Goal: Task Accomplishment & Management: Use online tool/utility

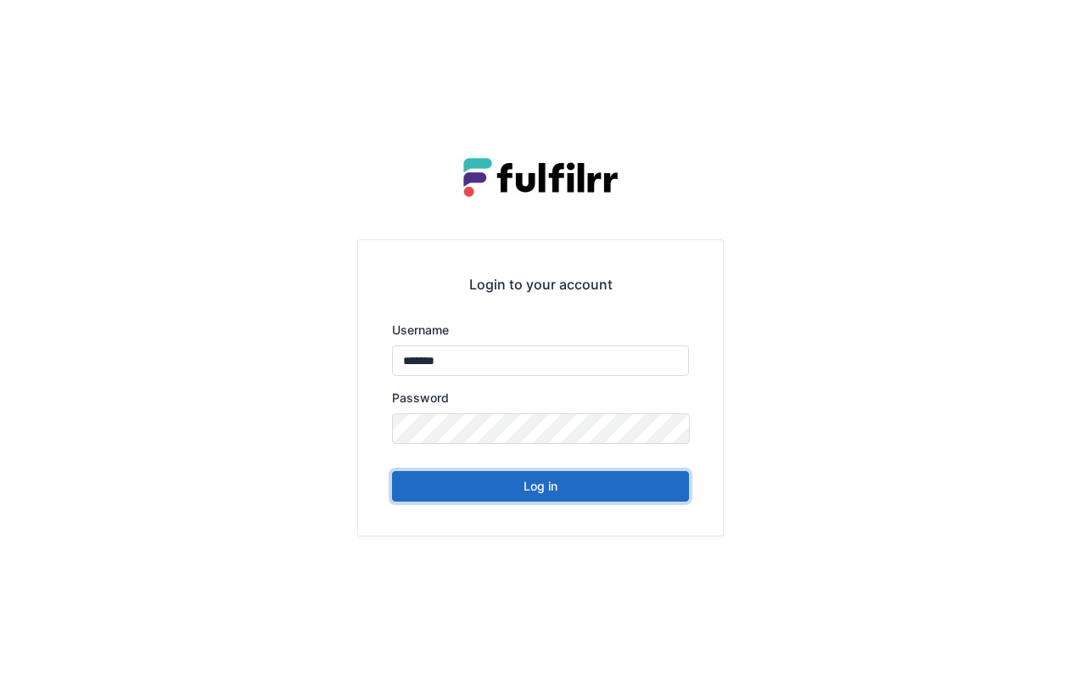
click at [534, 480] on button "Log in" at bounding box center [540, 486] width 297 height 31
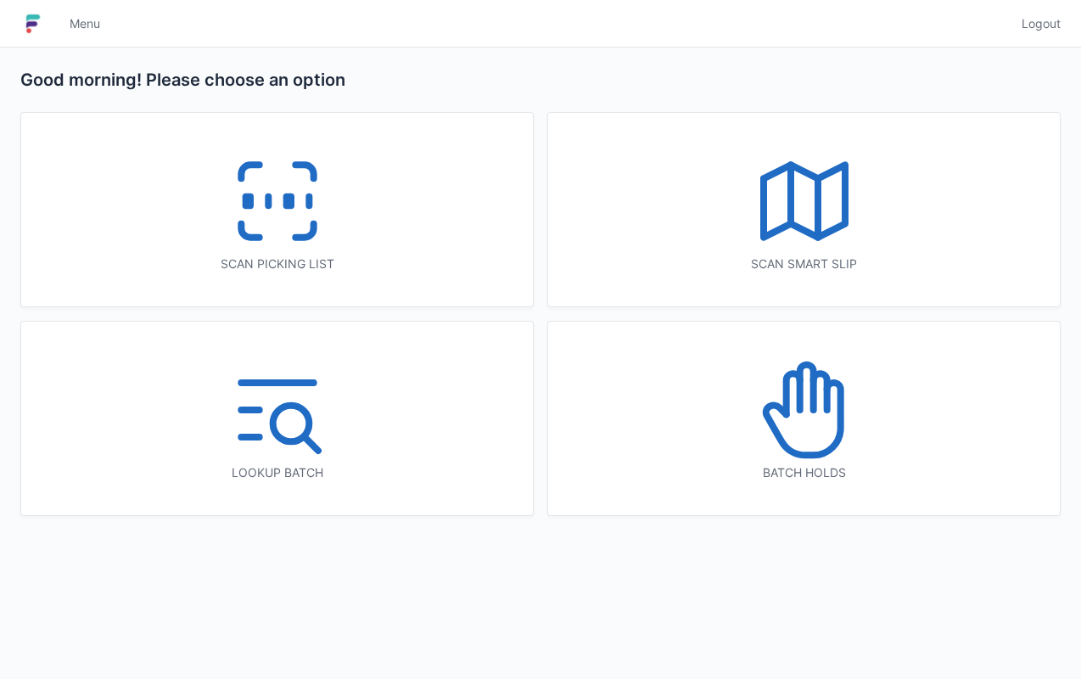
click at [279, 204] on icon at bounding box center [277, 201] width 109 height 109
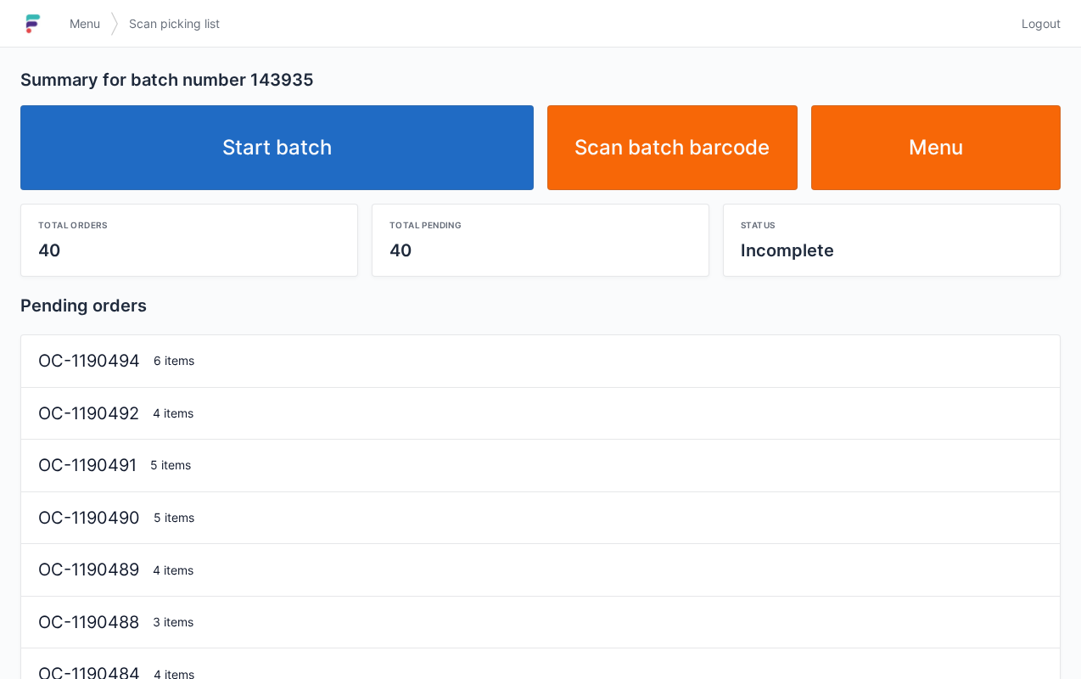
click at [251, 141] on link "Start batch" at bounding box center [276, 147] width 513 height 85
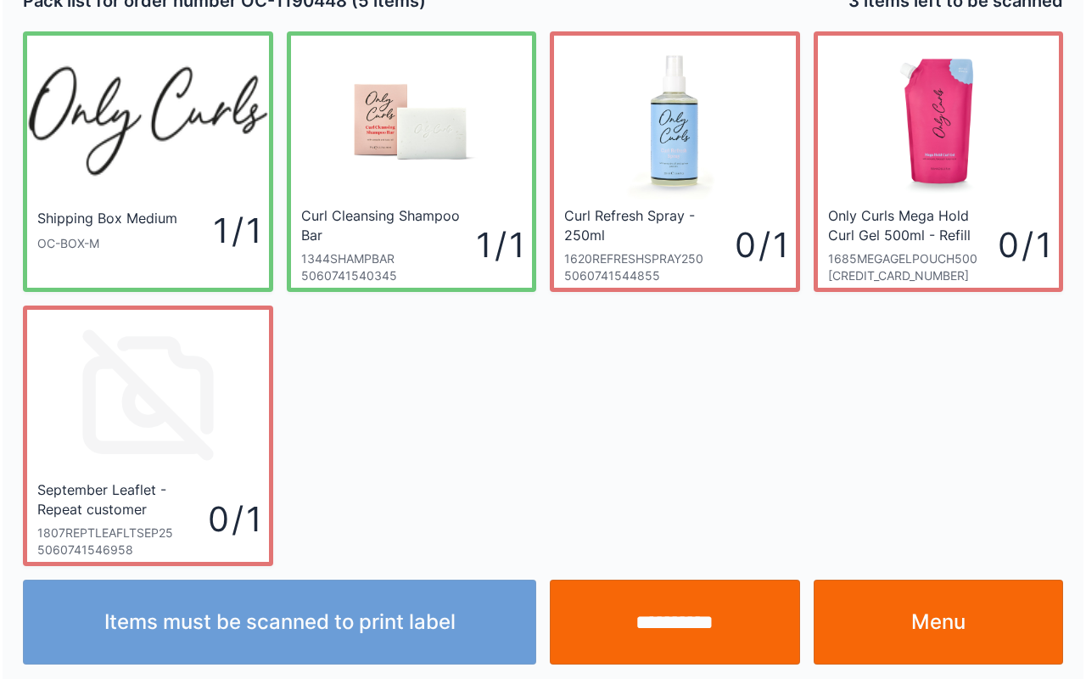
scroll to position [31, 0]
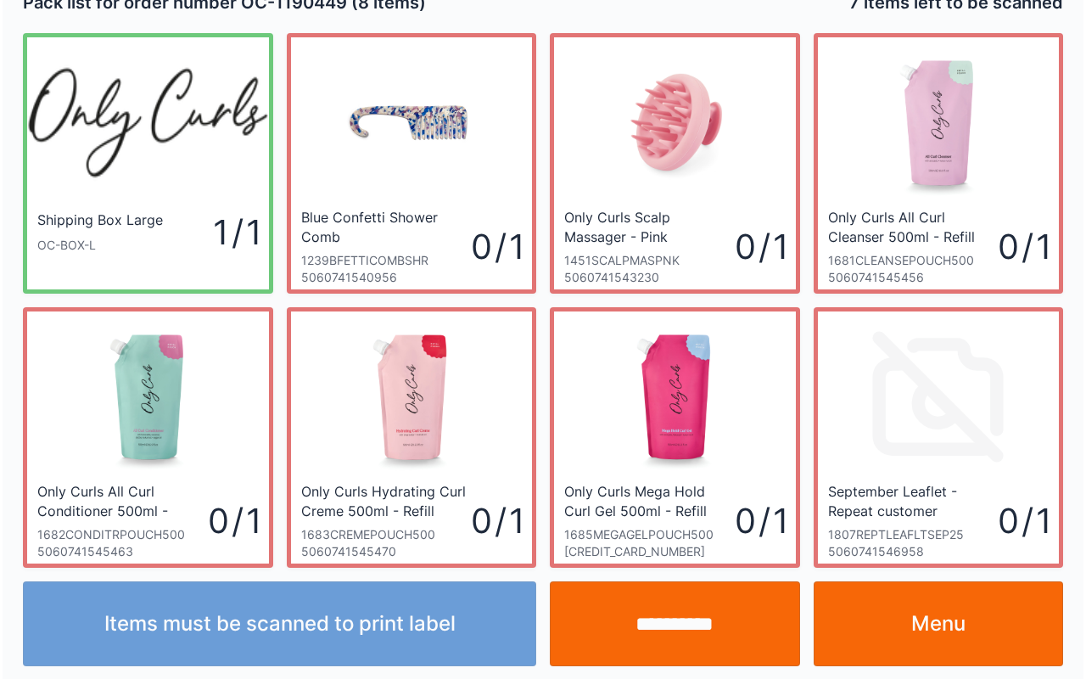
scroll to position [31, 0]
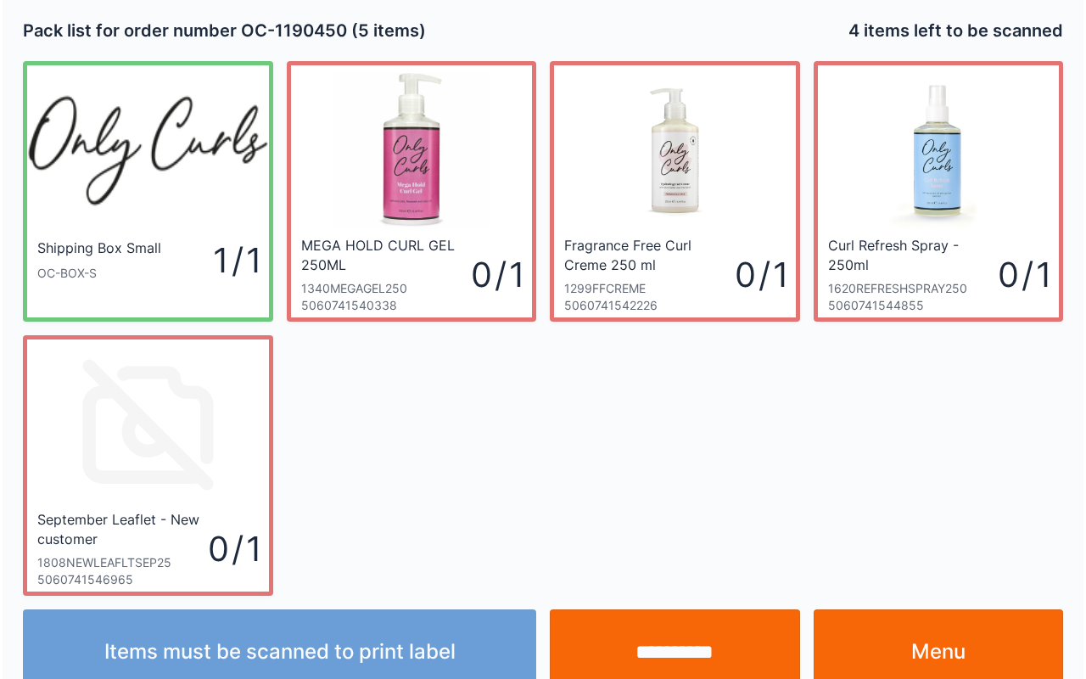
scroll to position [31, 0]
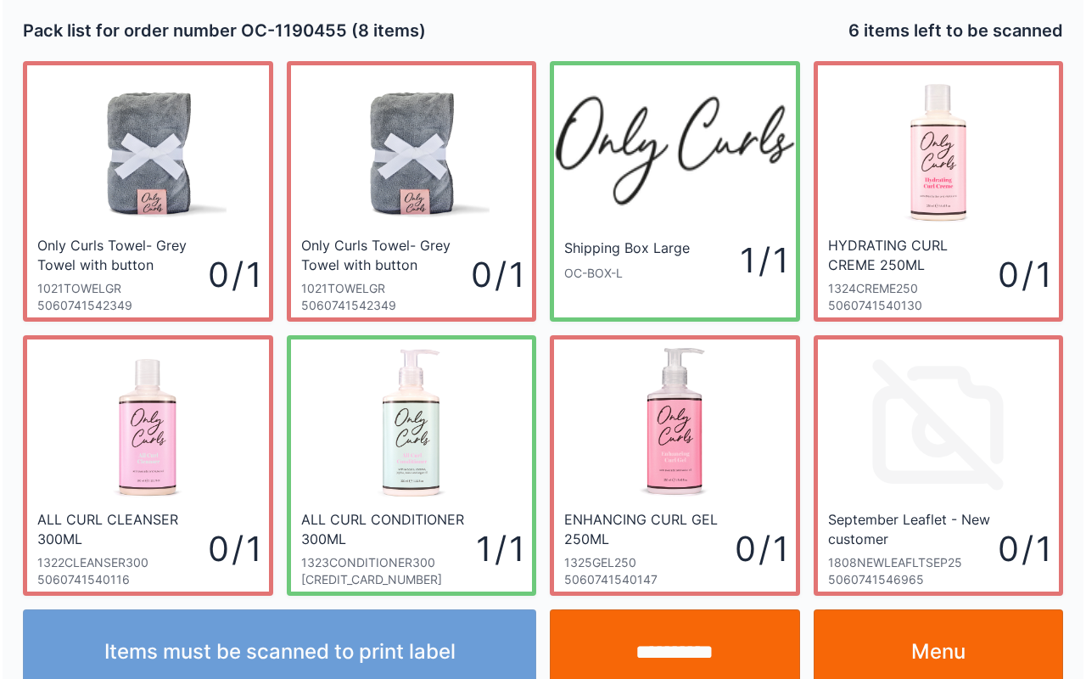
scroll to position [31, 0]
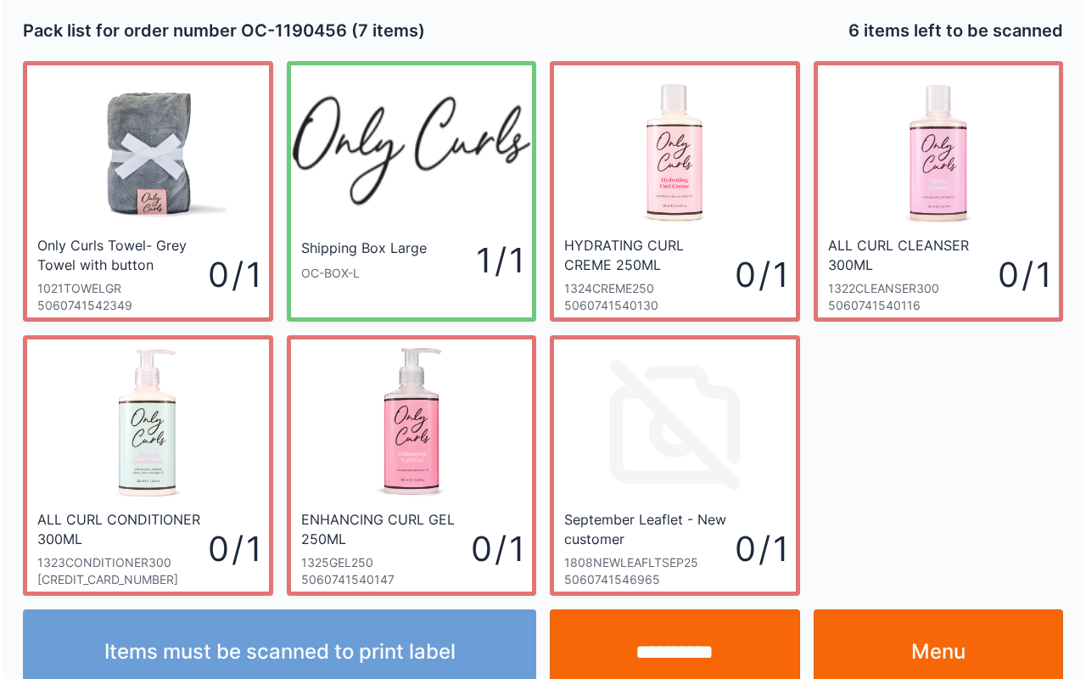
scroll to position [31, 0]
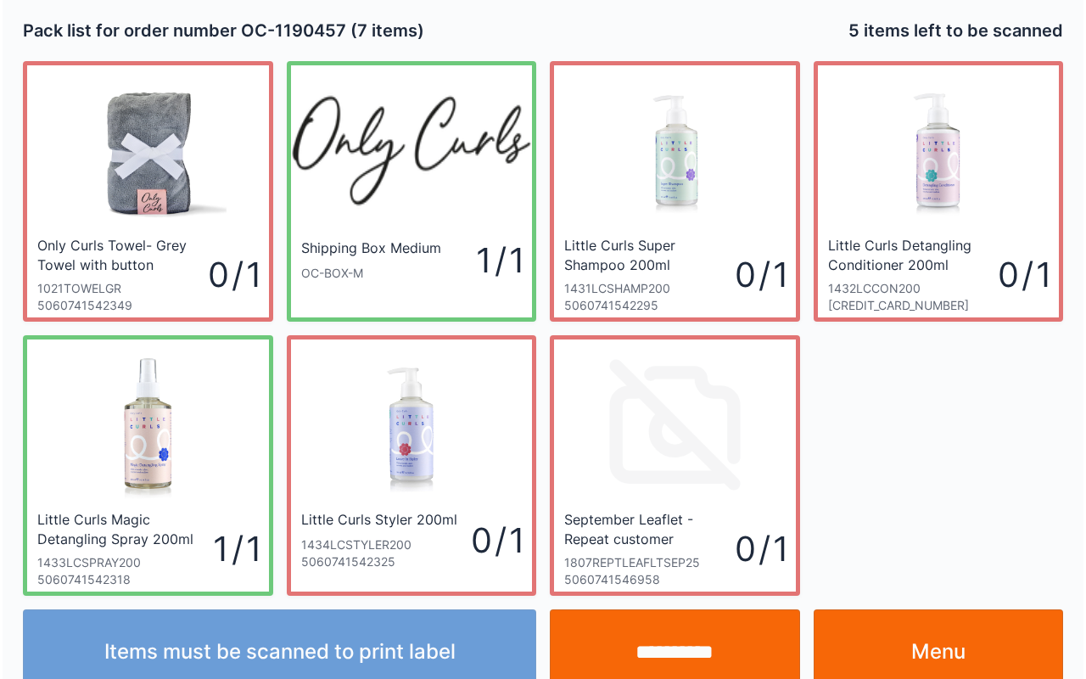
scroll to position [31, 0]
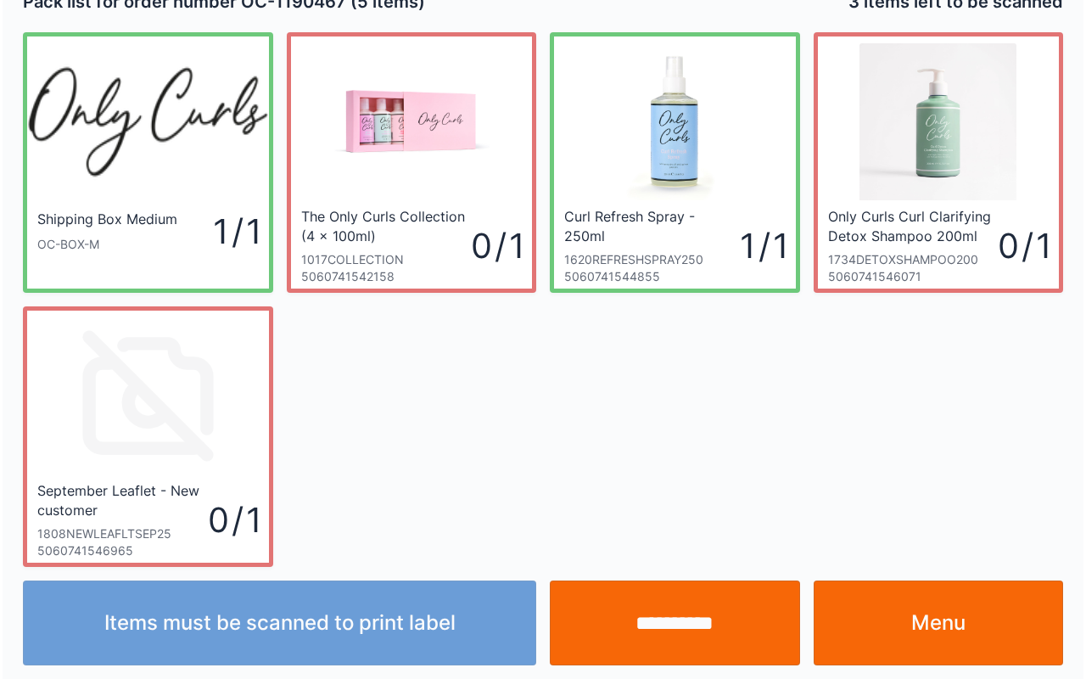
scroll to position [31, 0]
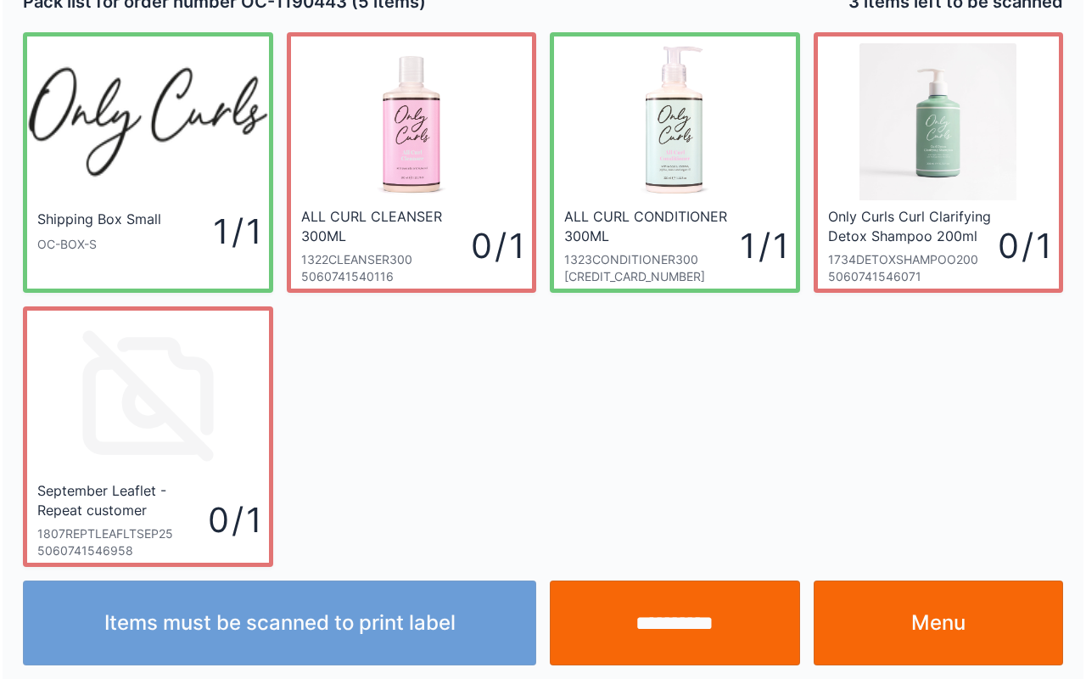
scroll to position [31, 0]
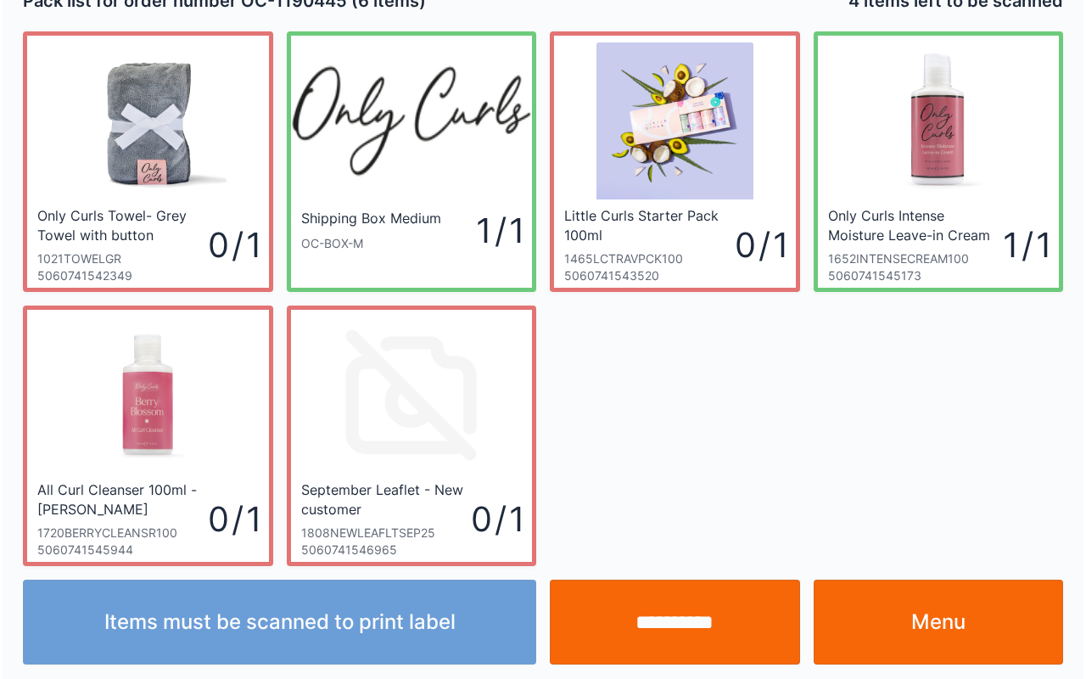
scroll to position [31, 0]
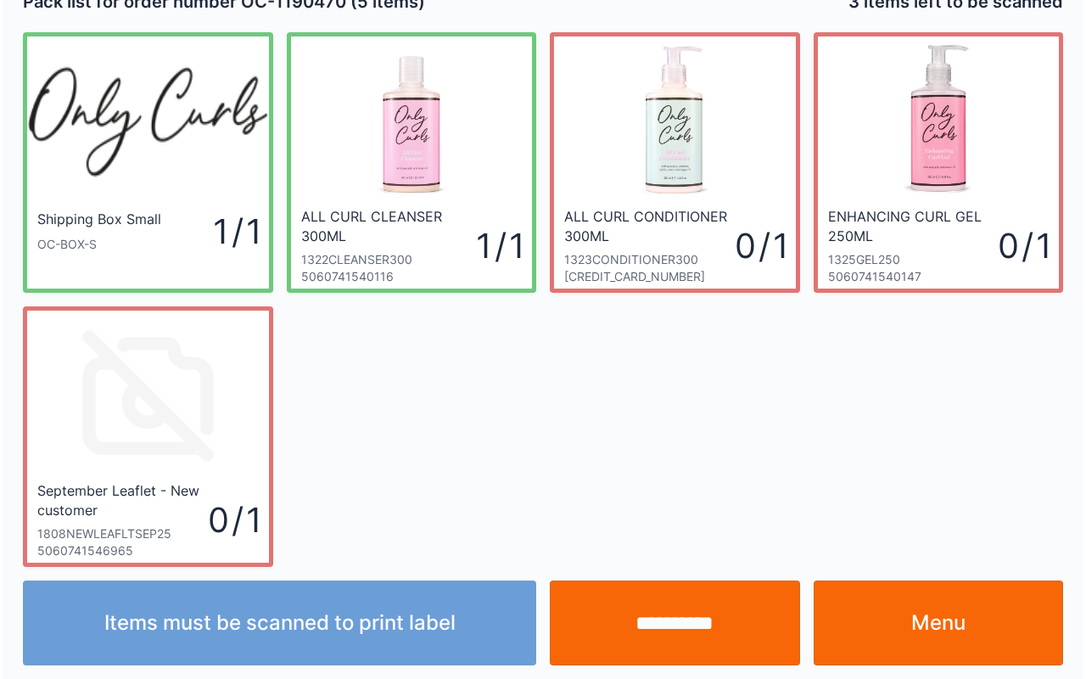
scroll to position [31, 0]
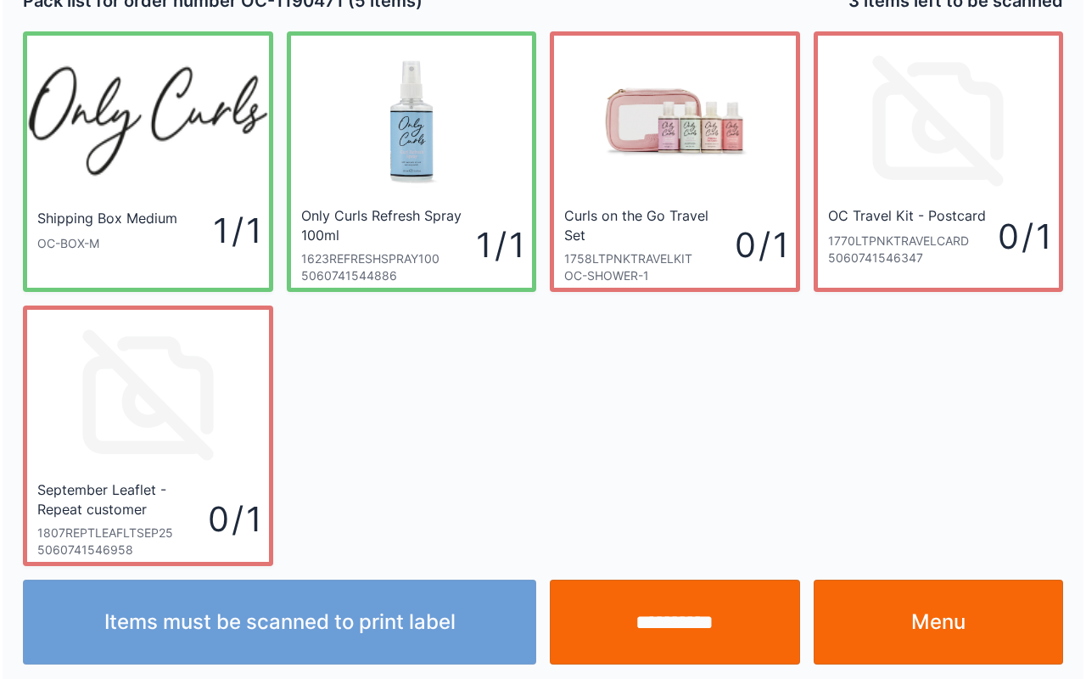
scroll to position [31, 0]
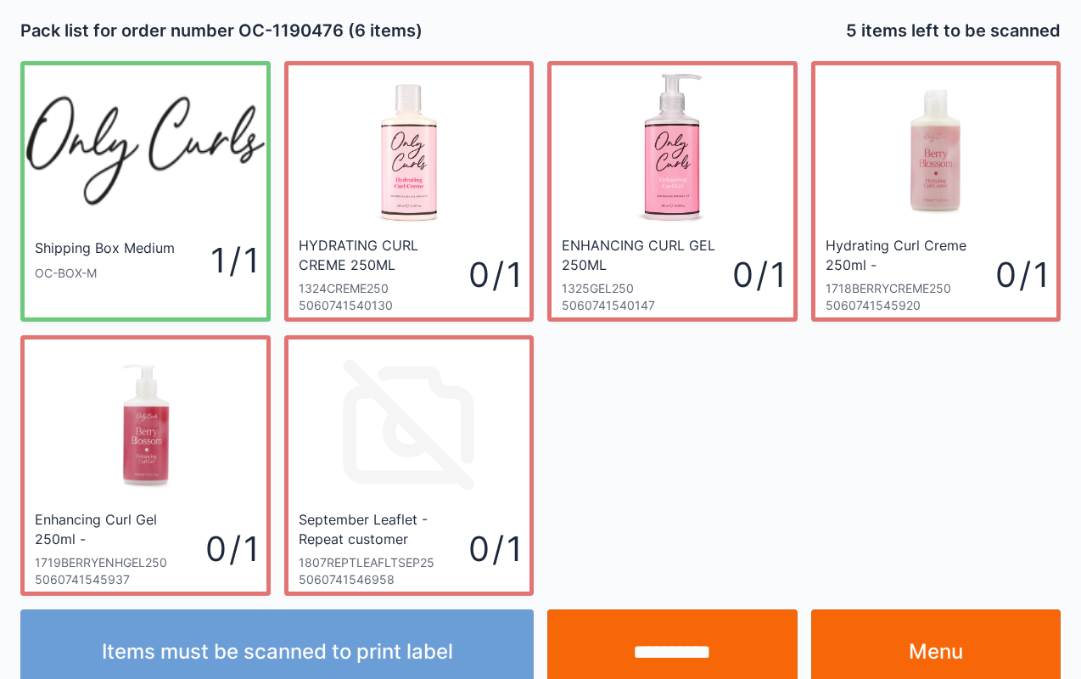
click at [640, 641] on input "**********" at bounding box center [672, 651] width 250 height 85
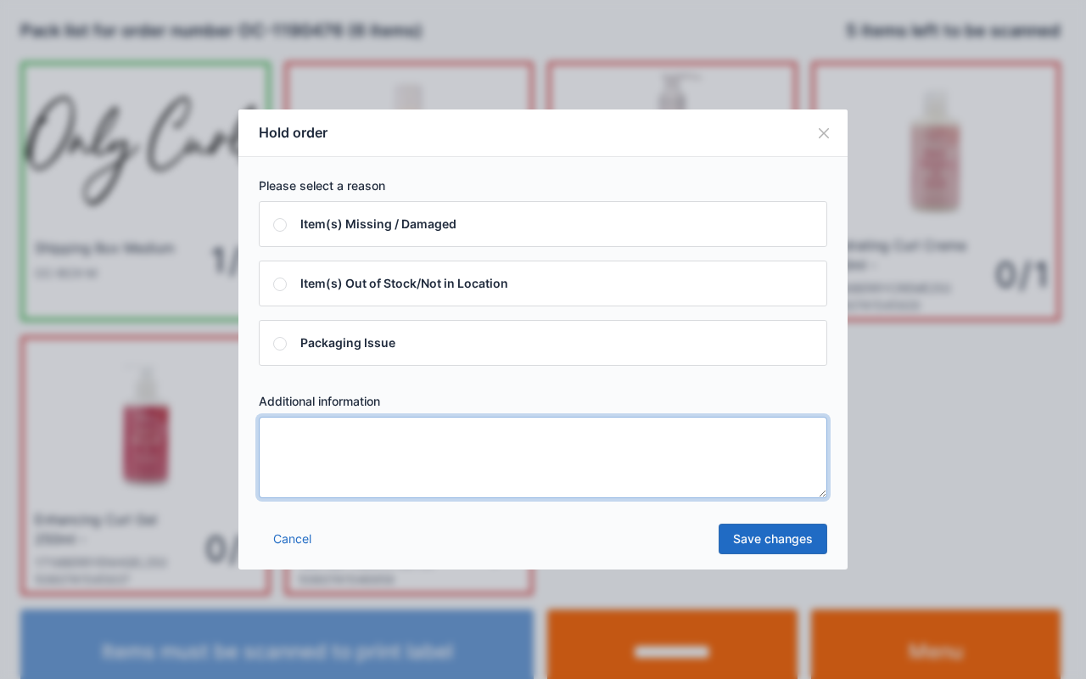
click at [727, 435] on textarea at bounding box center [543, 456] width 568 height 81
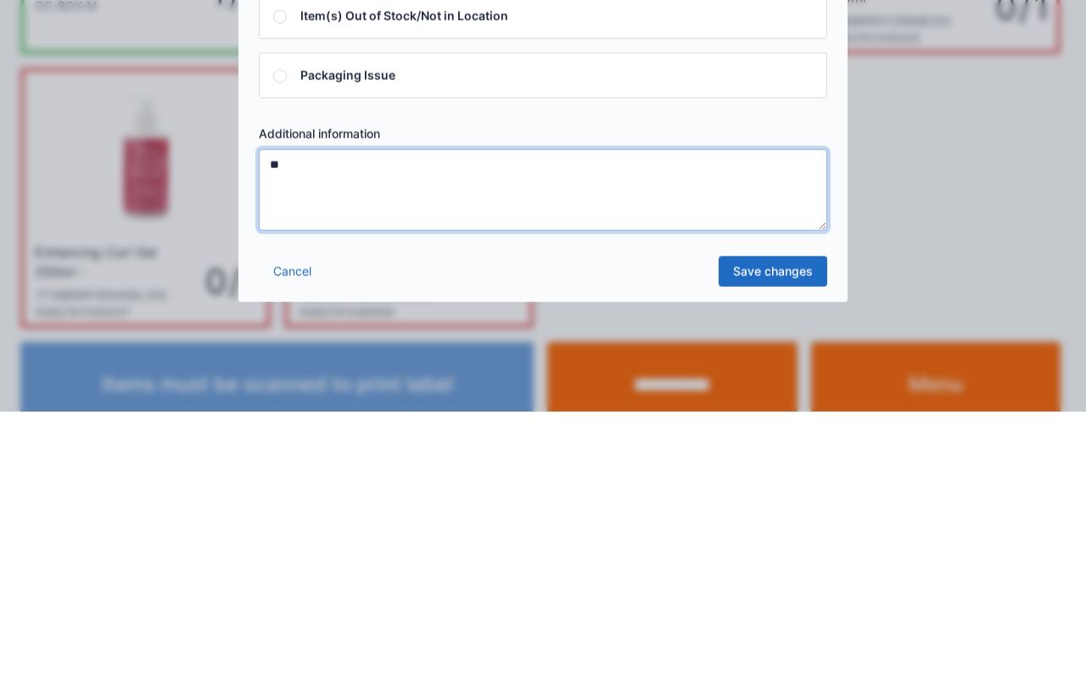
type textarea "**"
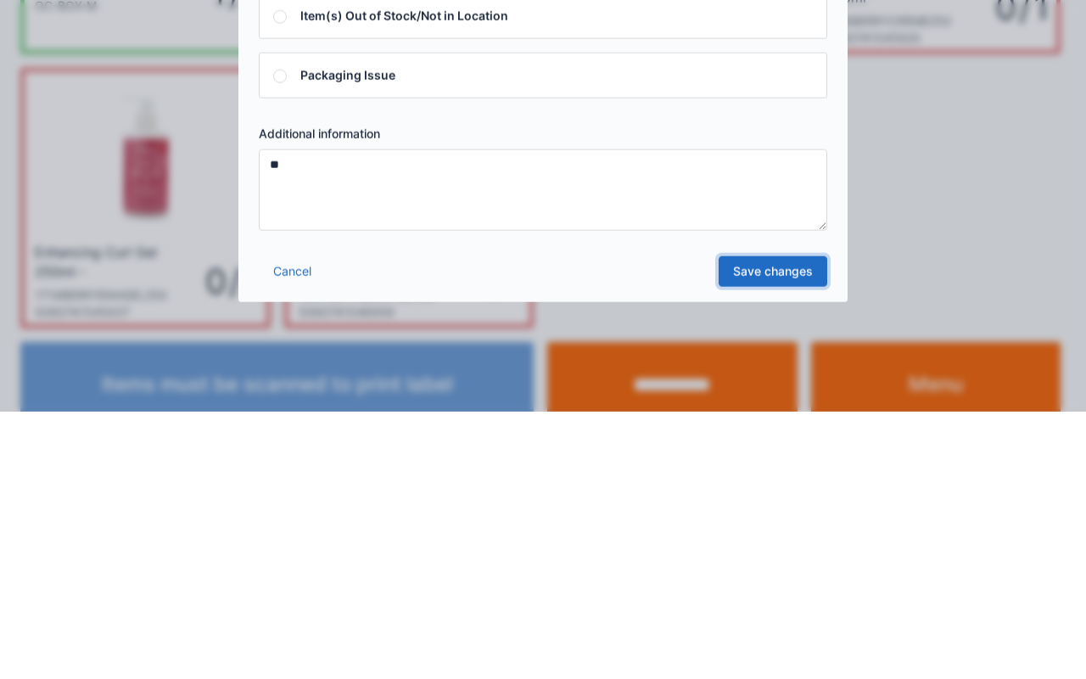
click at [773, 528] on link "Save changes" at bounding box center [772, 538] width 109 height 31
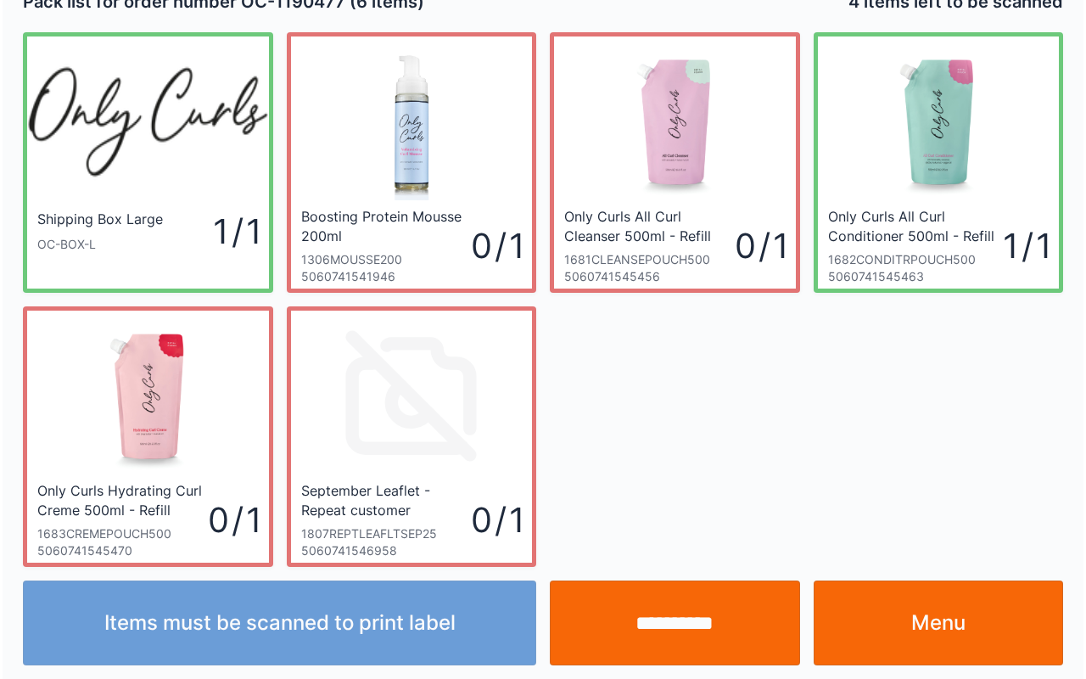
scroll to position [31, 0]
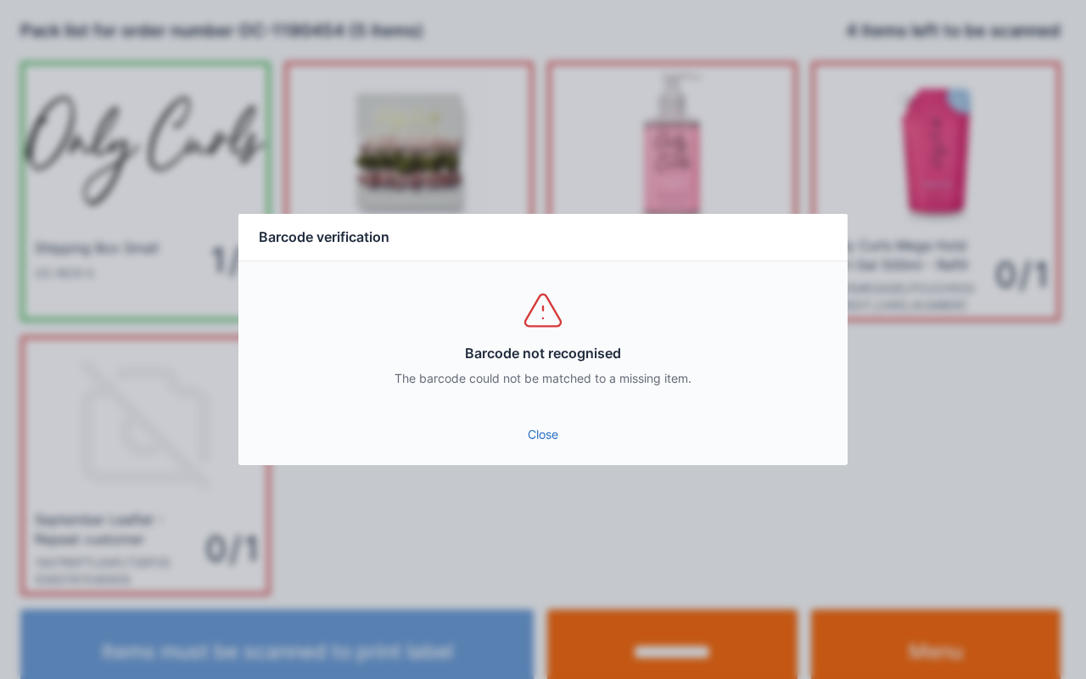
click at [541, 435] on link "Close" at bounding box center [543, 434] width 582 height 31
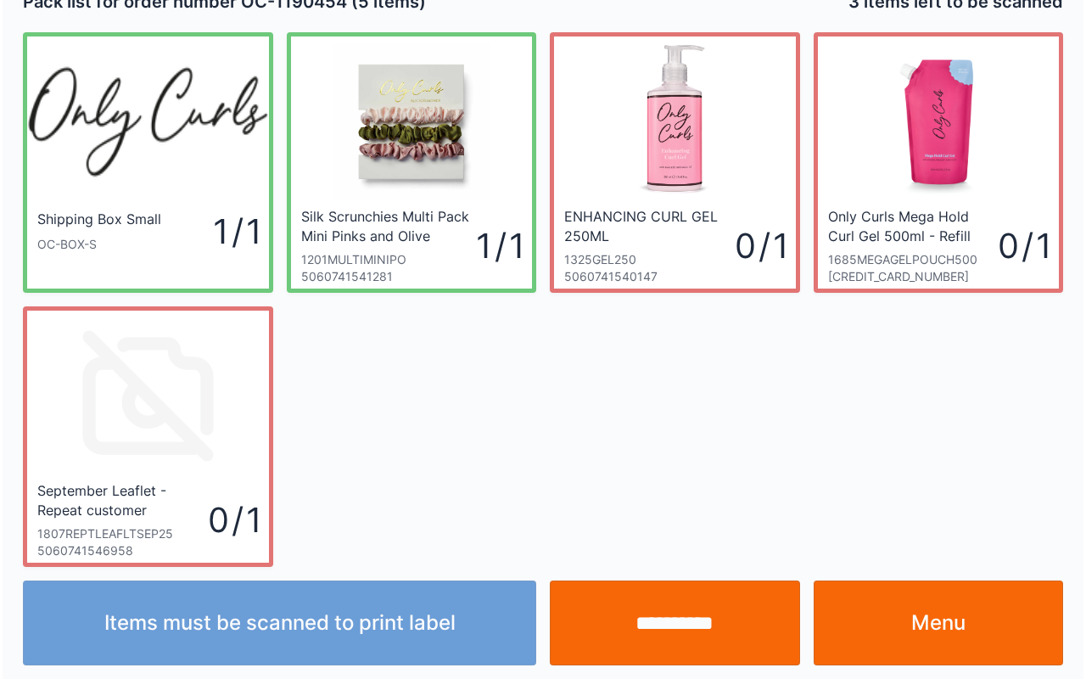
scroll to position [31, 0]
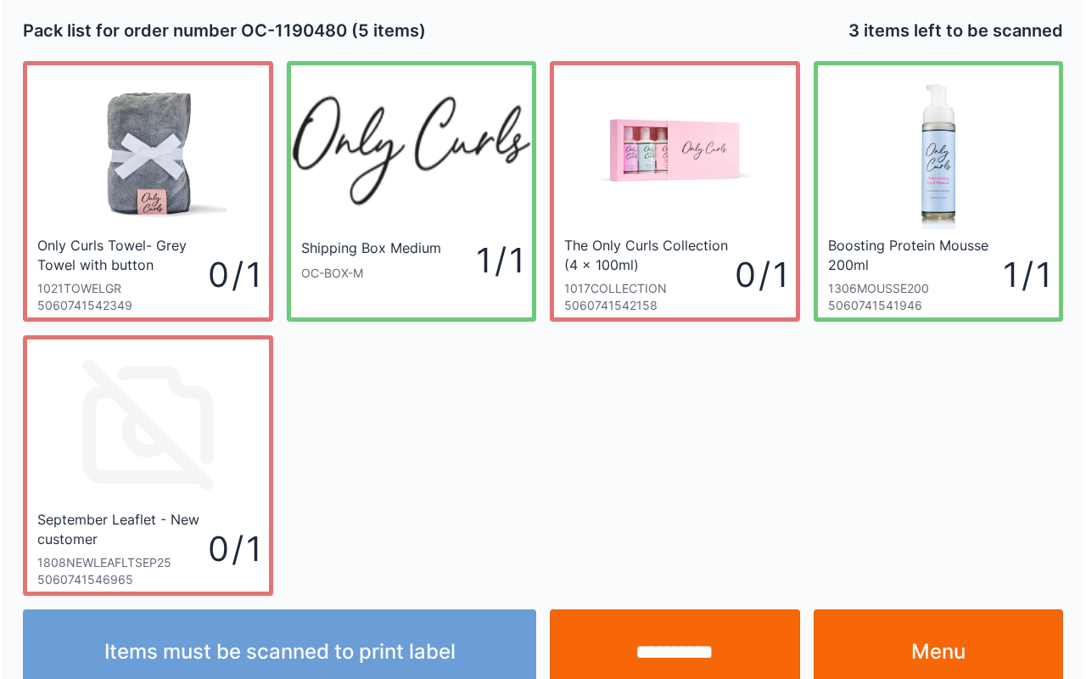
scroll to position [31, 0]
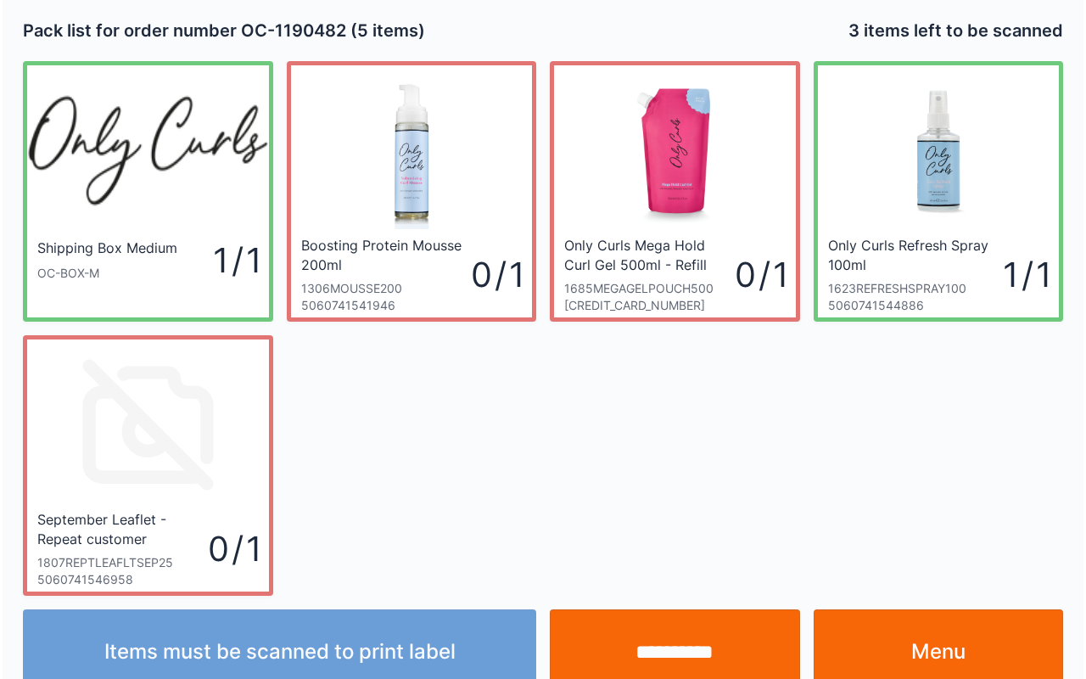
scroll to position [31, 0]
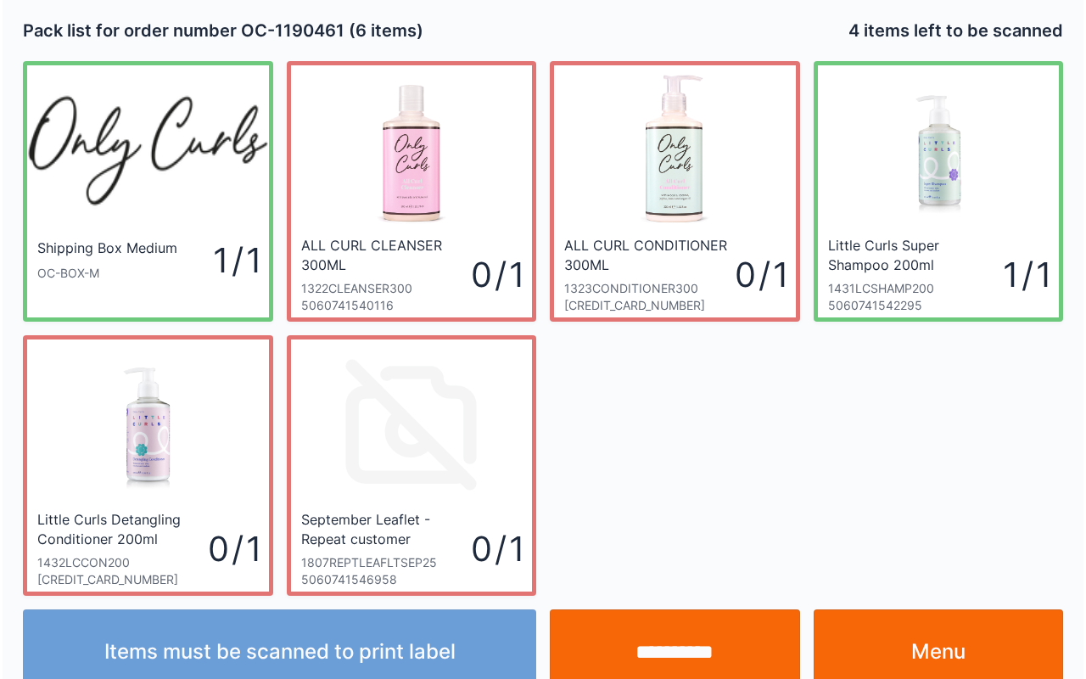
scroll to position [31, 0]
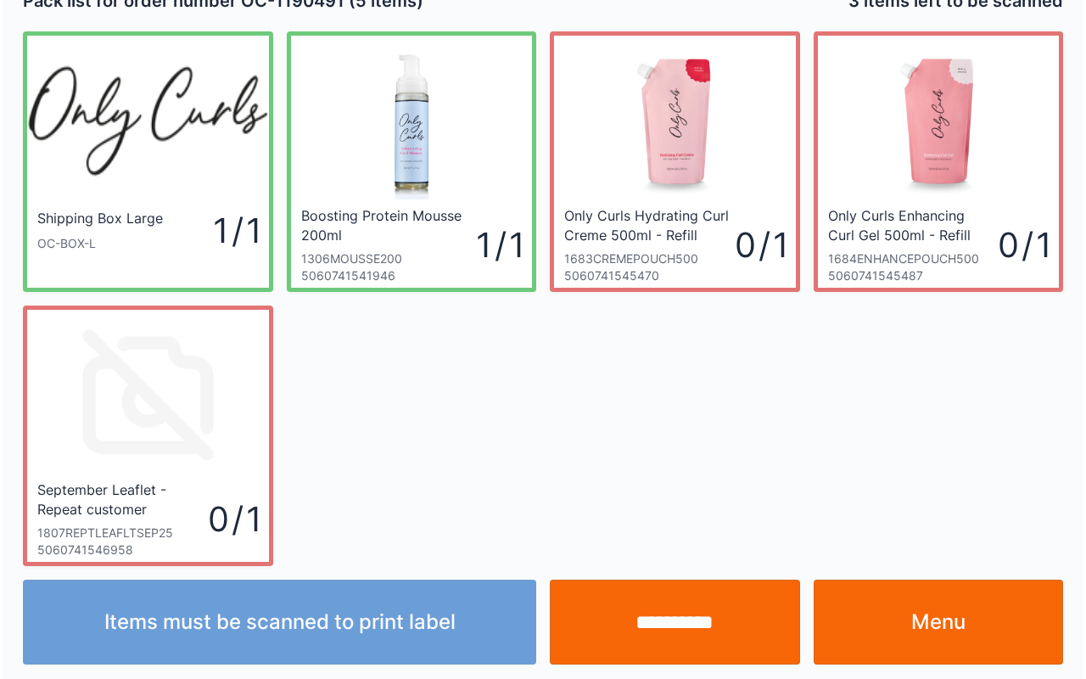
scroll to position [31, 0]
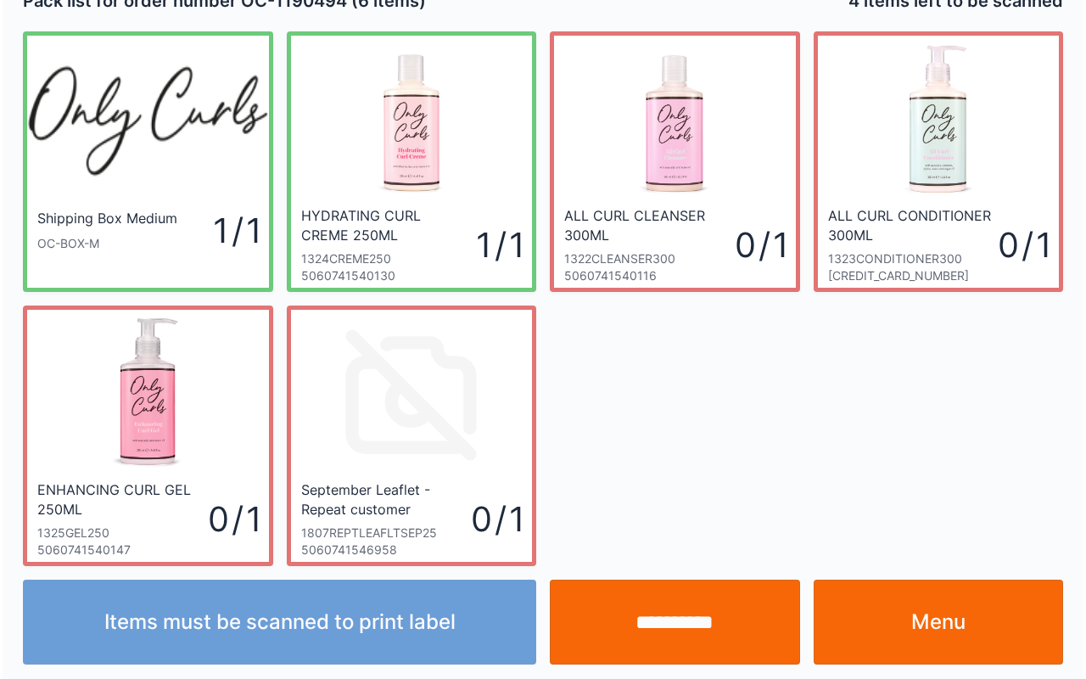
scroll to position [31, 0]
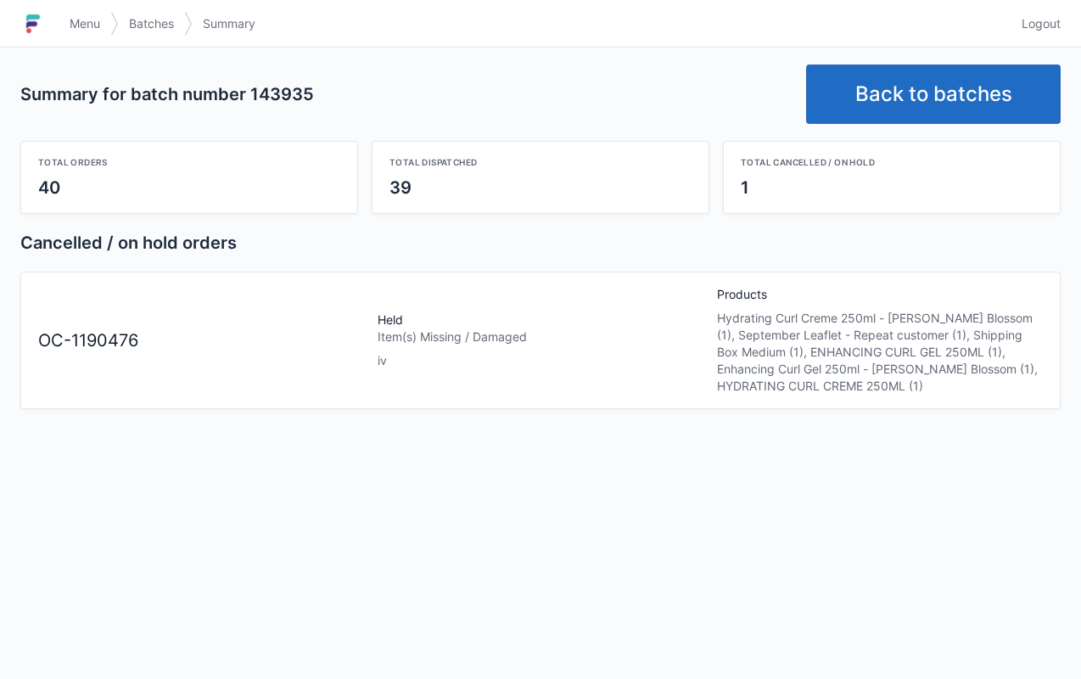
click at [941, 105] on link "Back to batches" at bounding box center [933, 93] width 254 height 59
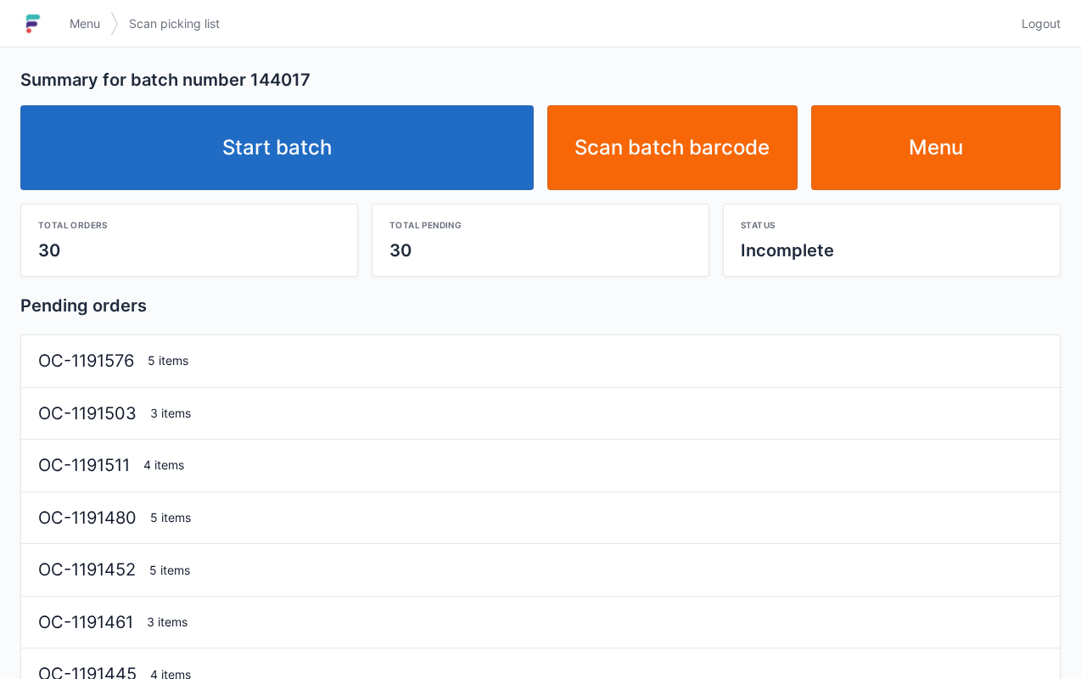
click at [316, 129] on link "Start batch" at bounding box center [276, 147] width 513 height 85
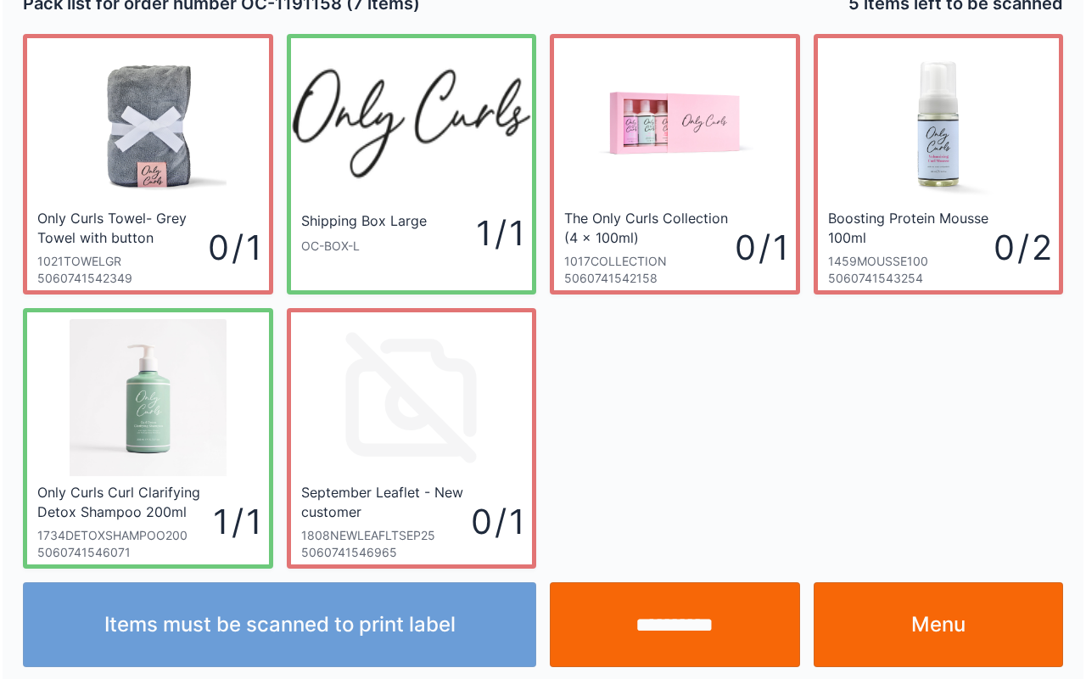
scroll to position [31, 0]
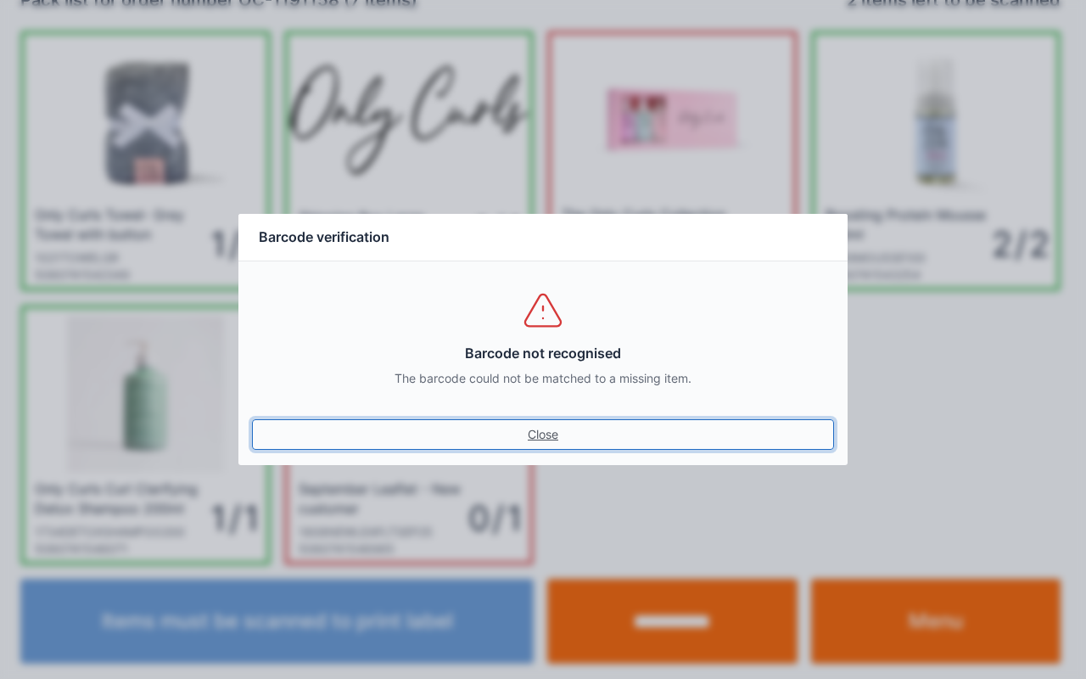
click at [555, 445] on link "Close" at bounding box center [543, 434] width 582 height 31
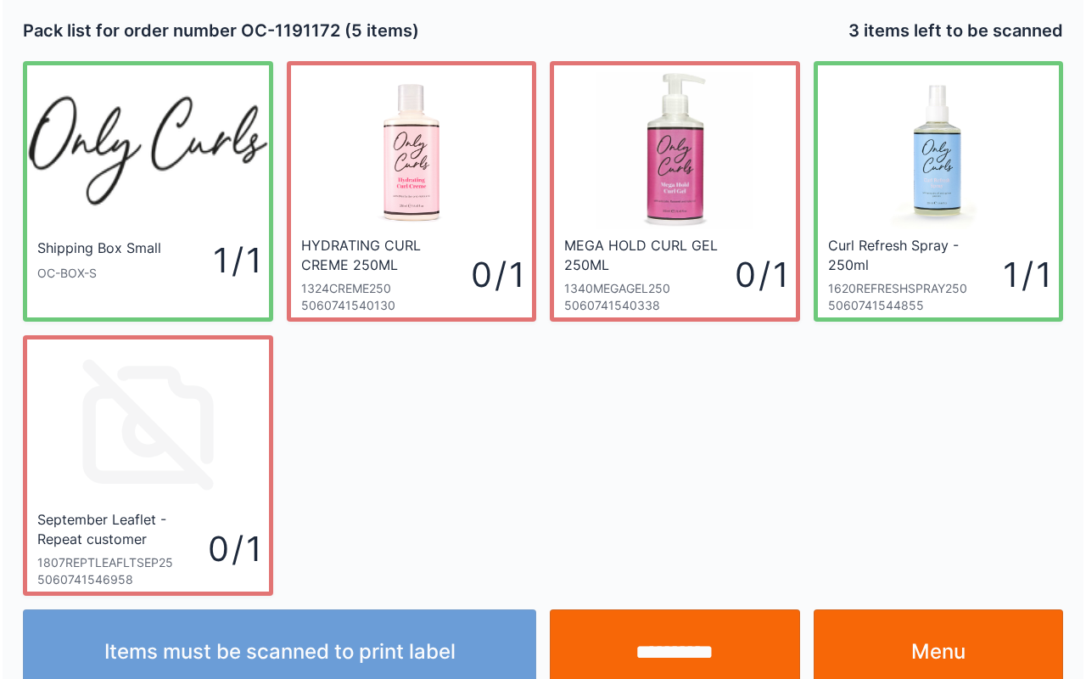
scroll to position [31, 0]
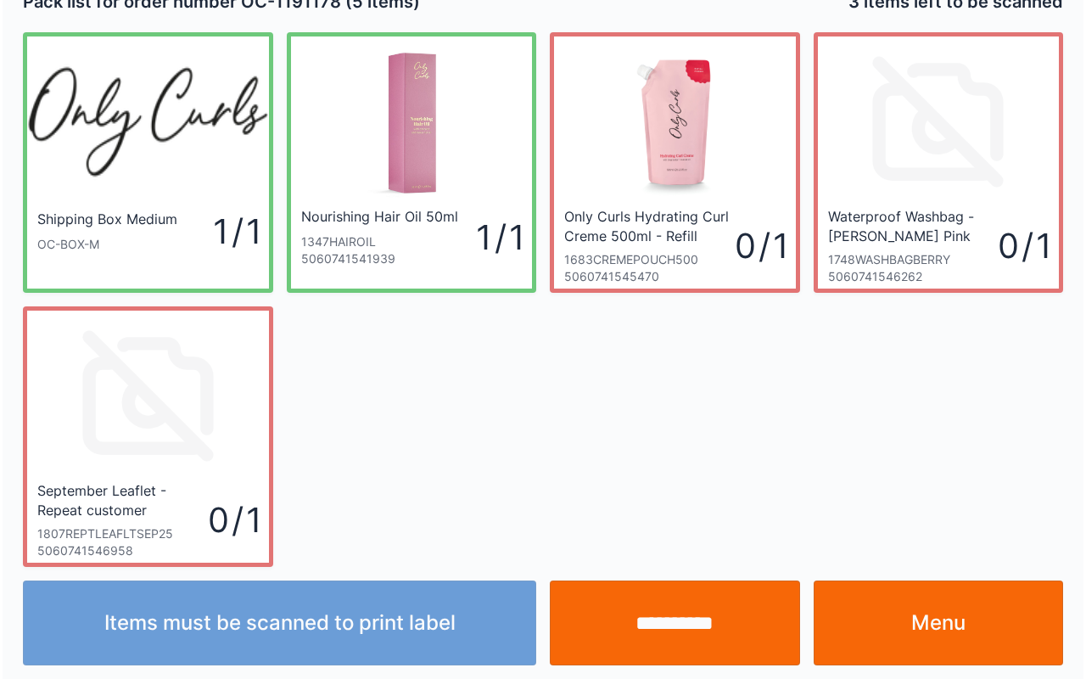
scroll to position [31, 0]
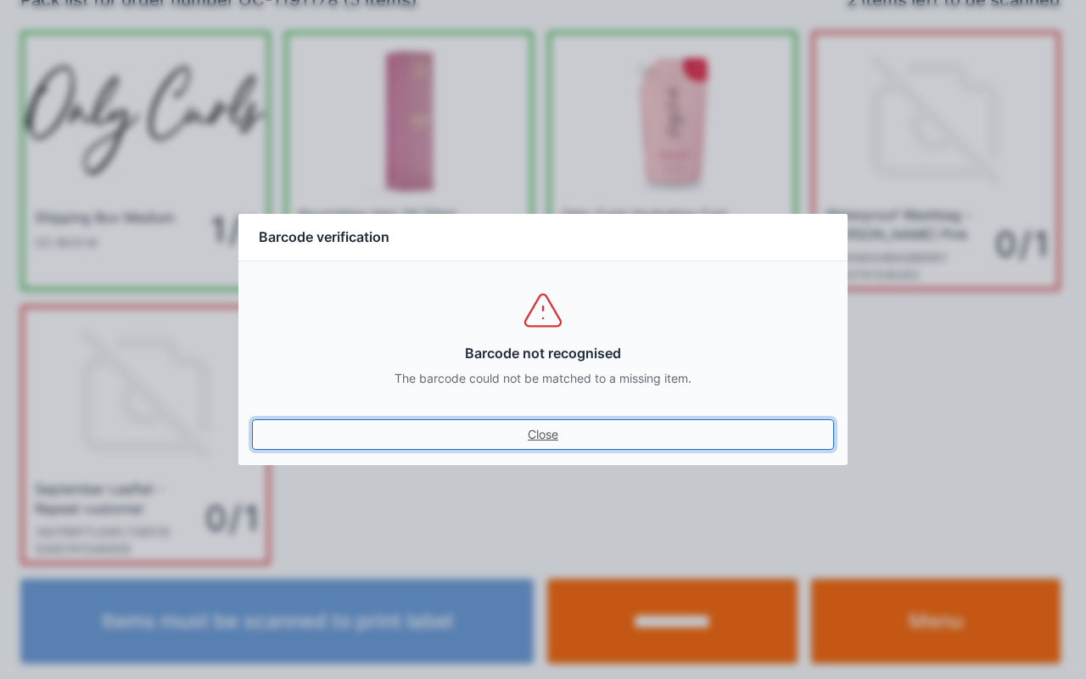
click at [564, 444] on link "Close" at bounding box center [543, 434] width 582 height 31
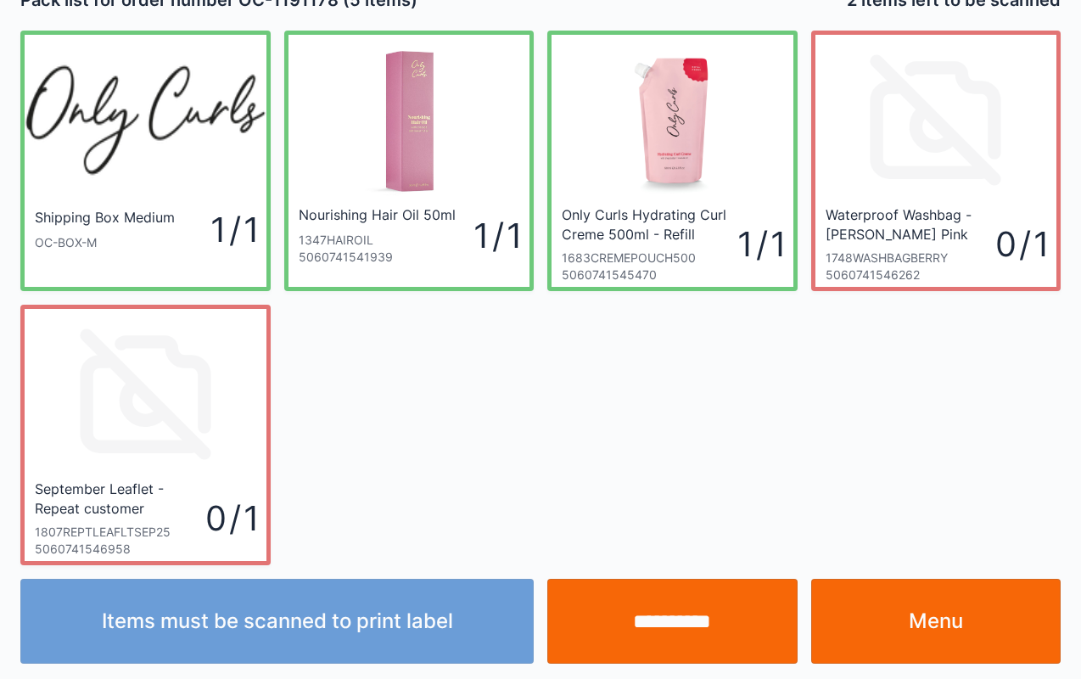
click at [668, 609] on input "**********" at bounding box center [672, 620] width 250 height 85
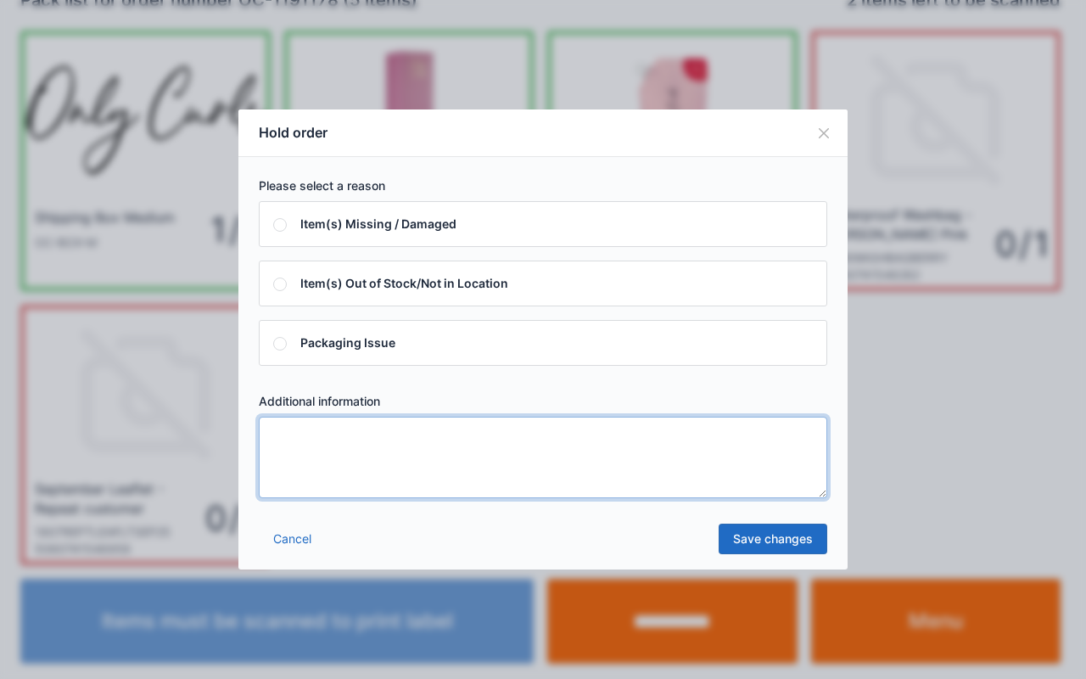
click at [601, 460] on textarea at bounding box center [543, 456] width 568 height 81
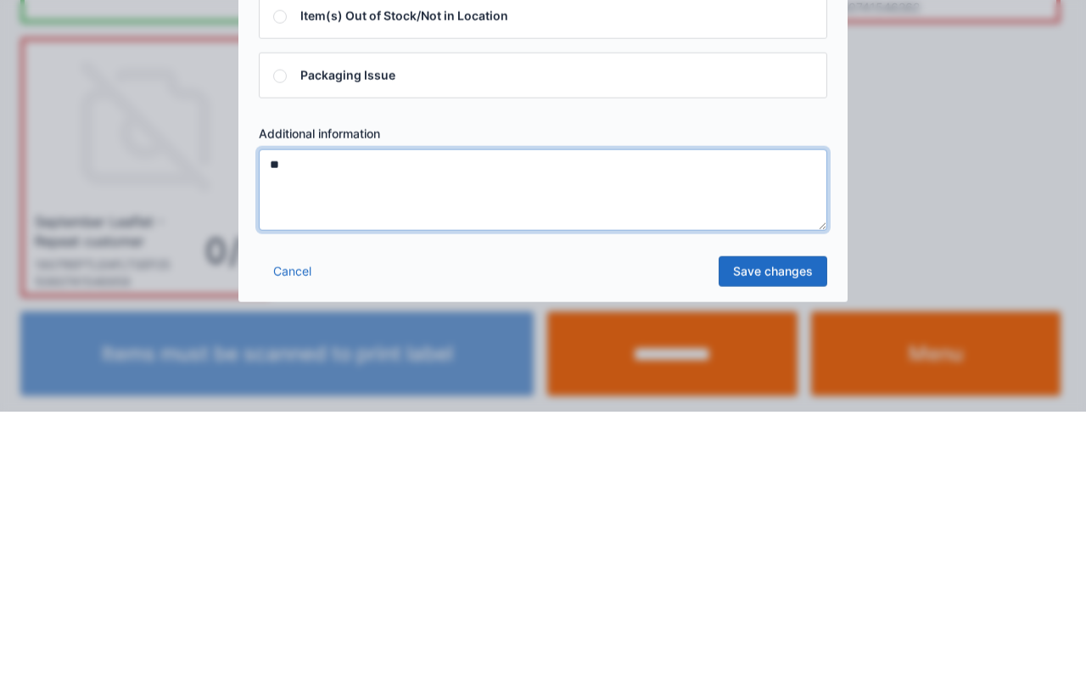
type textarea "**"
click at [782, 531] on link "Save changes" at bounding box center [772, 538] width 109 height 31
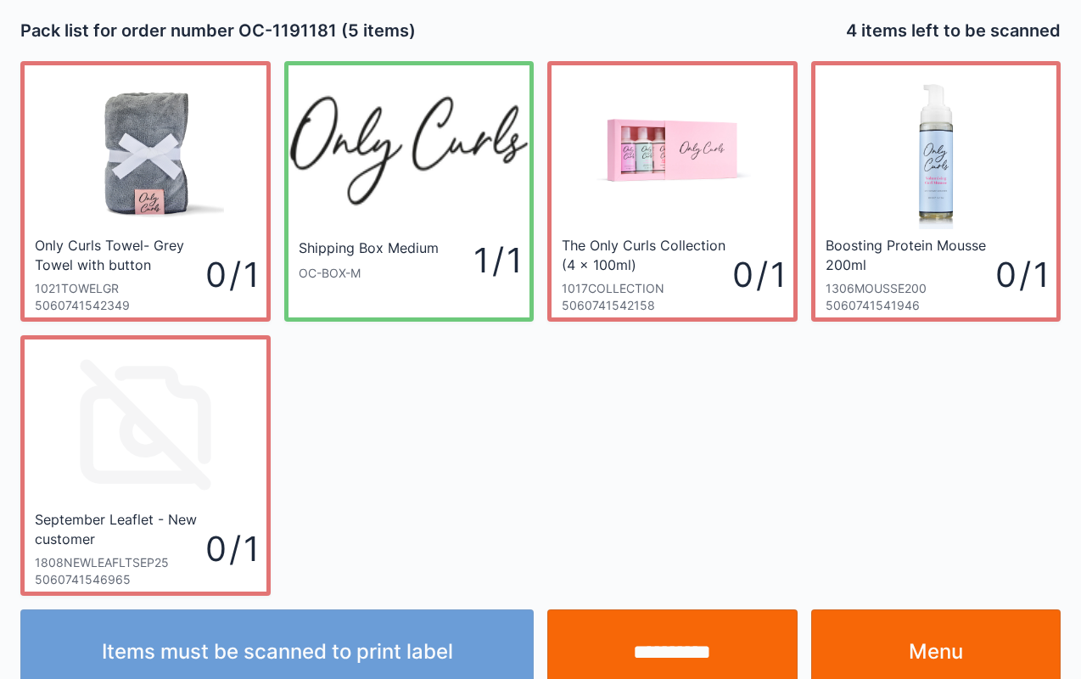
click at [657, 644] on input "**********" at bounding box center [672, 651] width 250 height 85
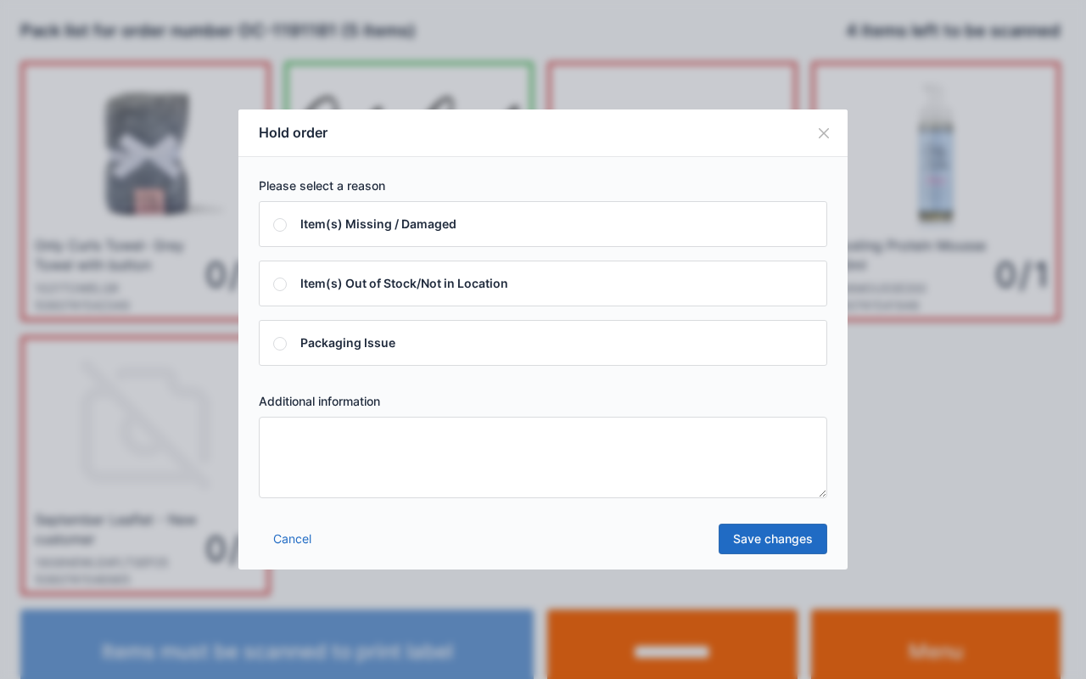
click at [657, 438] on textarea at bounding box center [543, 456] width 568 height 81
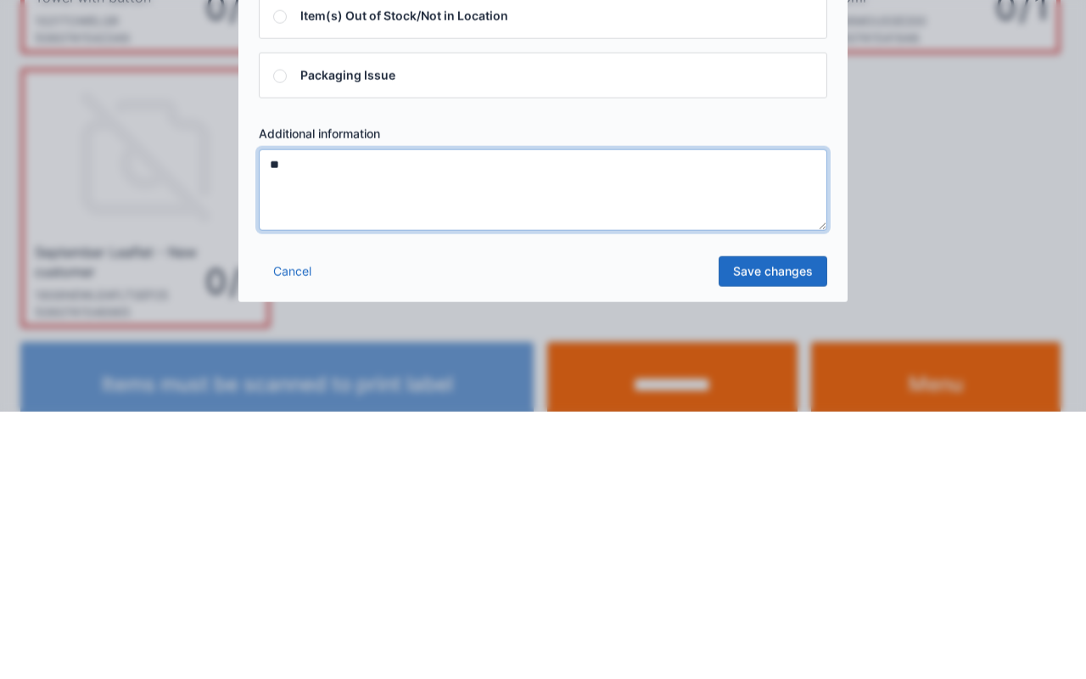
type textarea "**"
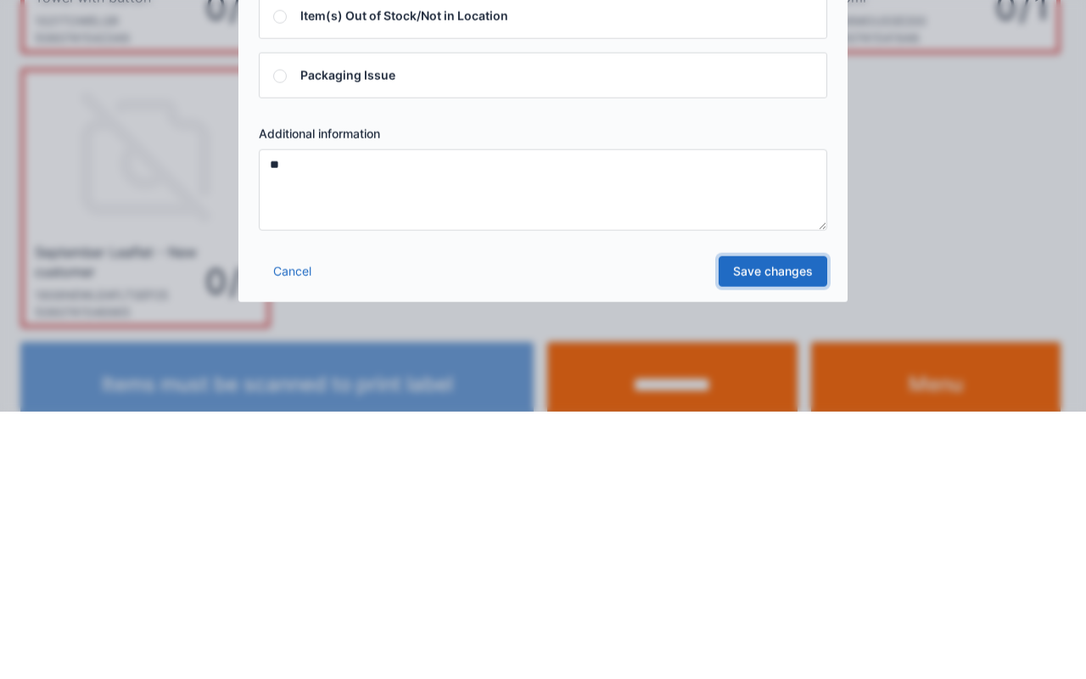
click at [780, 529] on link "Save changes" at bounding box center [772, 538] width 109 height 31
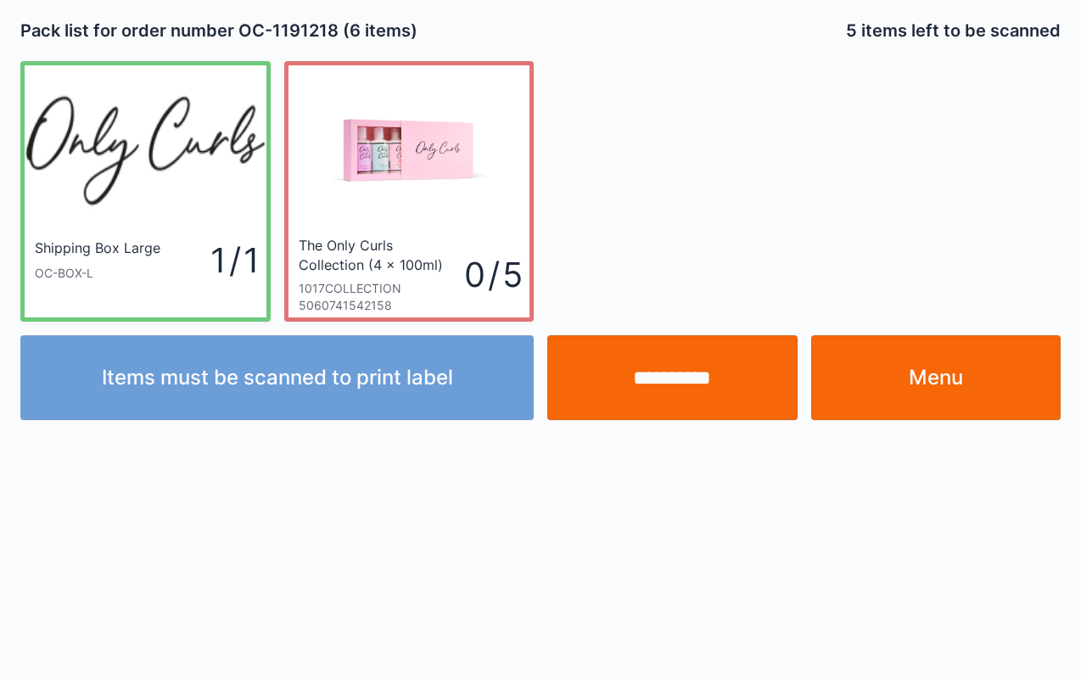
click at [701, 348] on input "**********" at bounding box center [672, 377] width 250 height 85
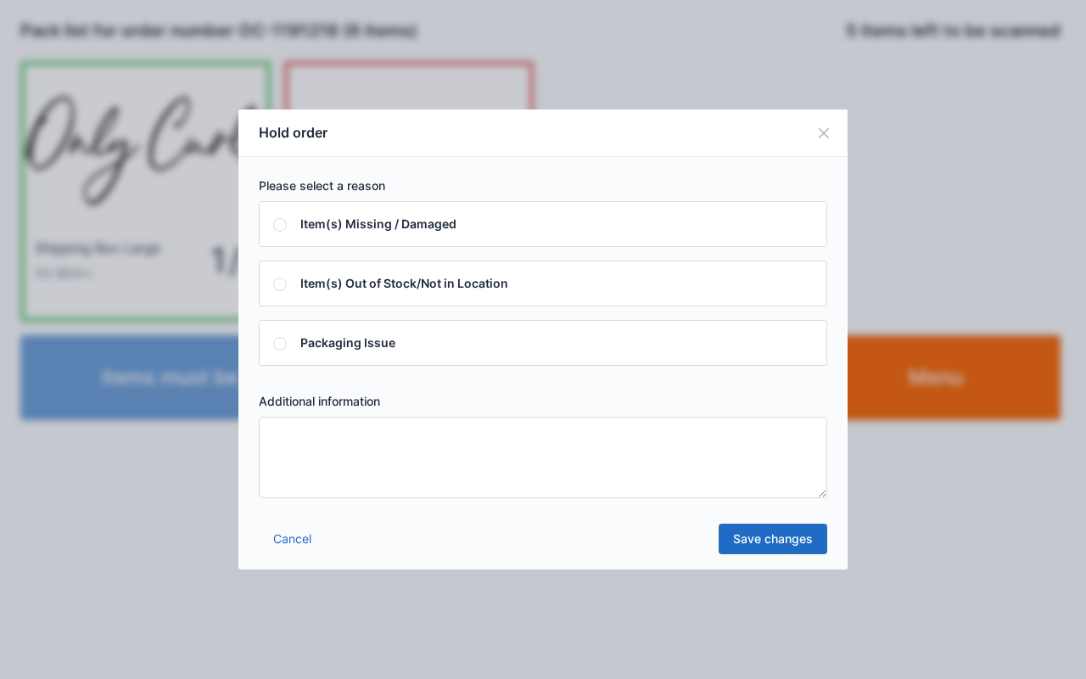
click at [612, 452] on textarea at bounding box center [543, 456] width 568 height 81
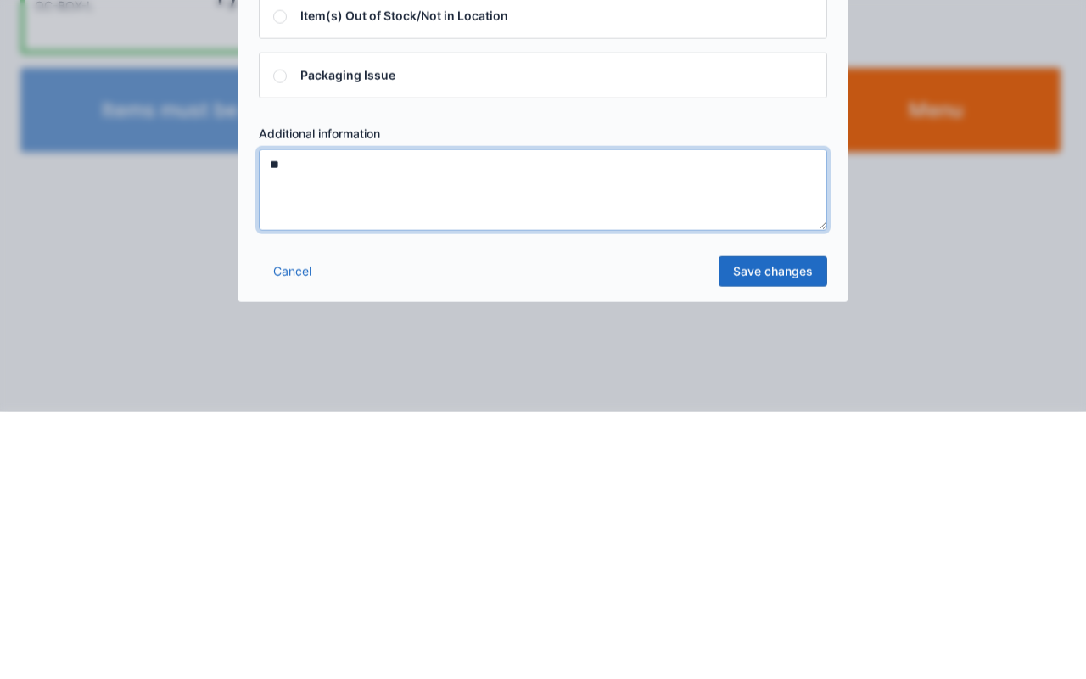
type textarea "**"
click at [762, 545] on link "Save changes" at bounding box center [772, 538] width 109 height 31
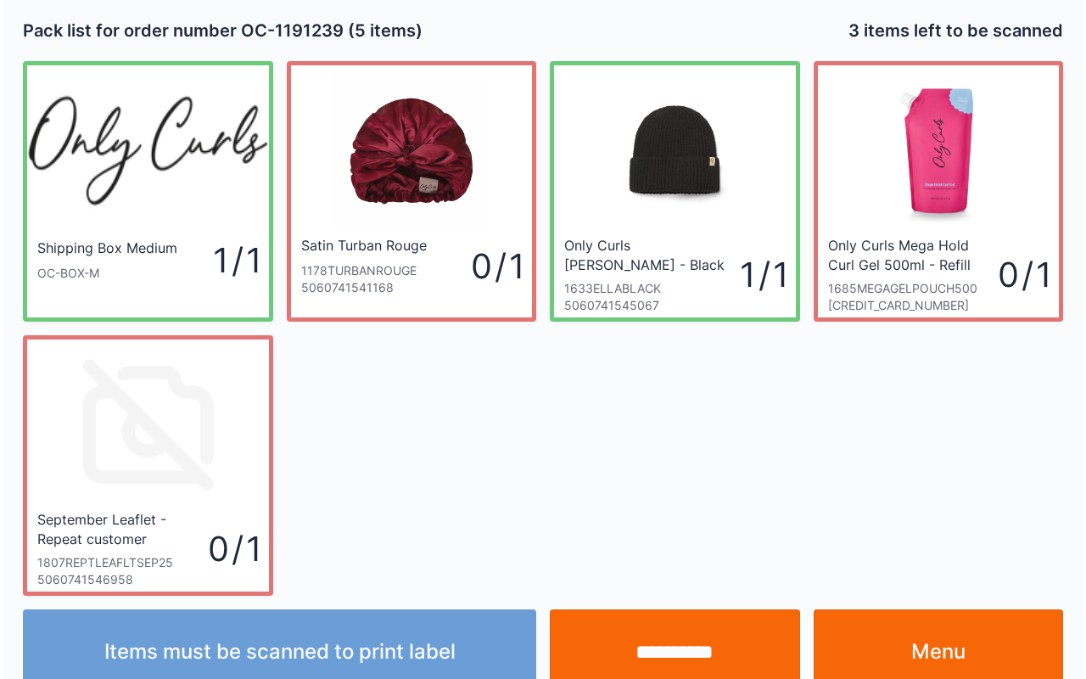
scroll to position [31, 0]
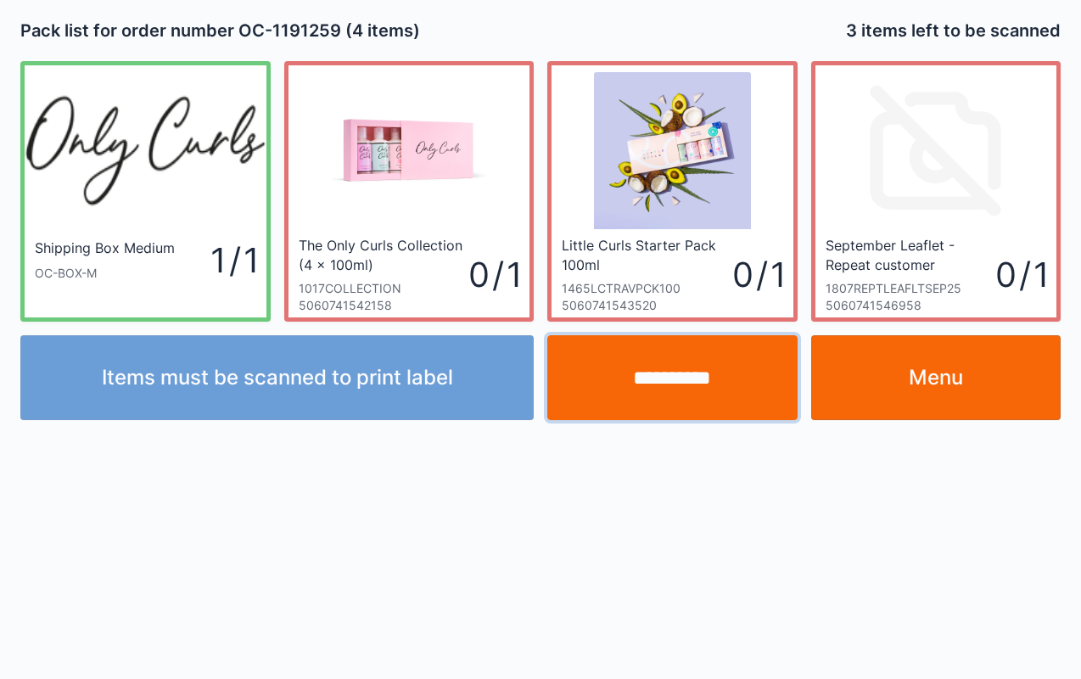
click at [735, 394] on input "**********" at bounding box center [672, 377] width 250 height 85
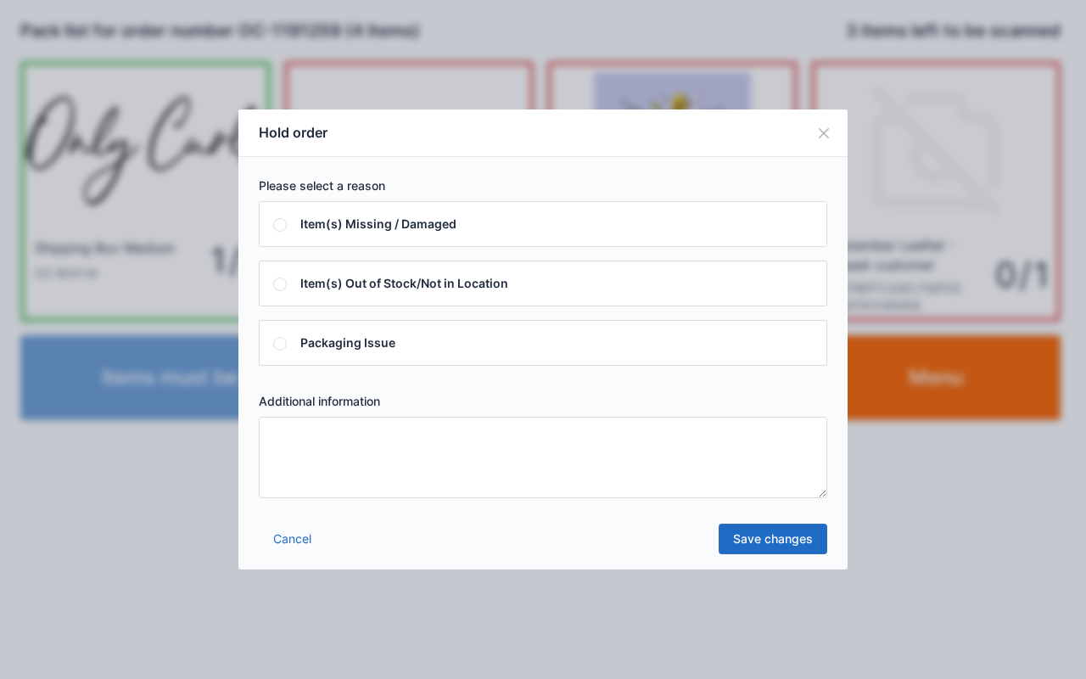
click at [680, 450] on textarea at bounding box center [543, 456] width 568 height 81
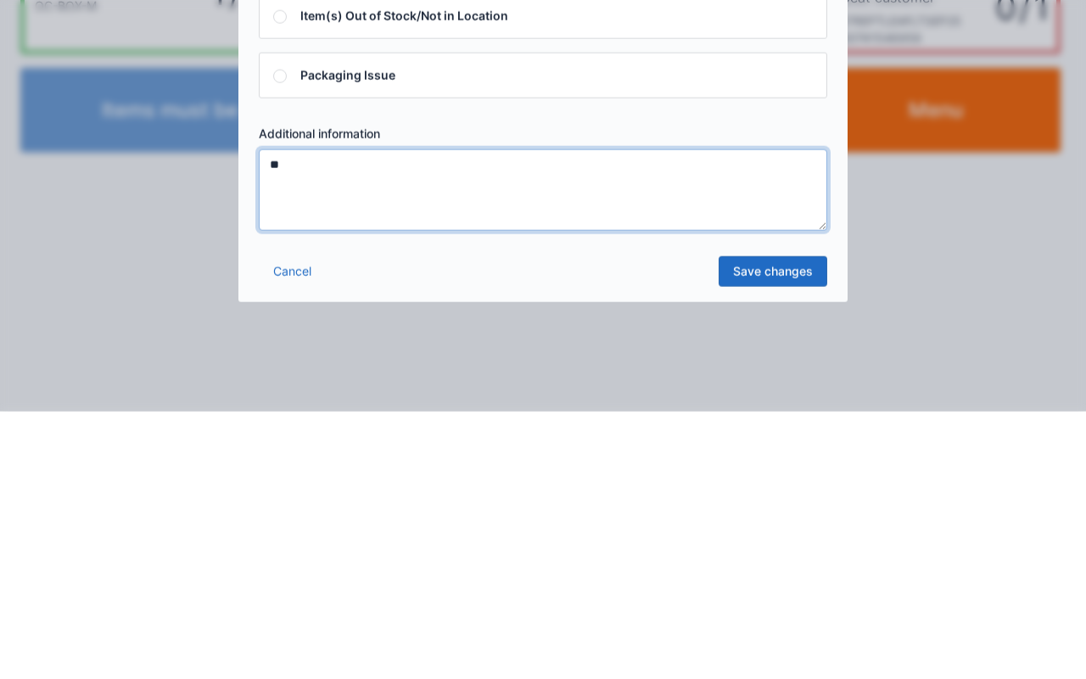
type textarea "**"
click at [768, 528] on link "Save changes" at bounding box center [772, 538] width 109 height 31
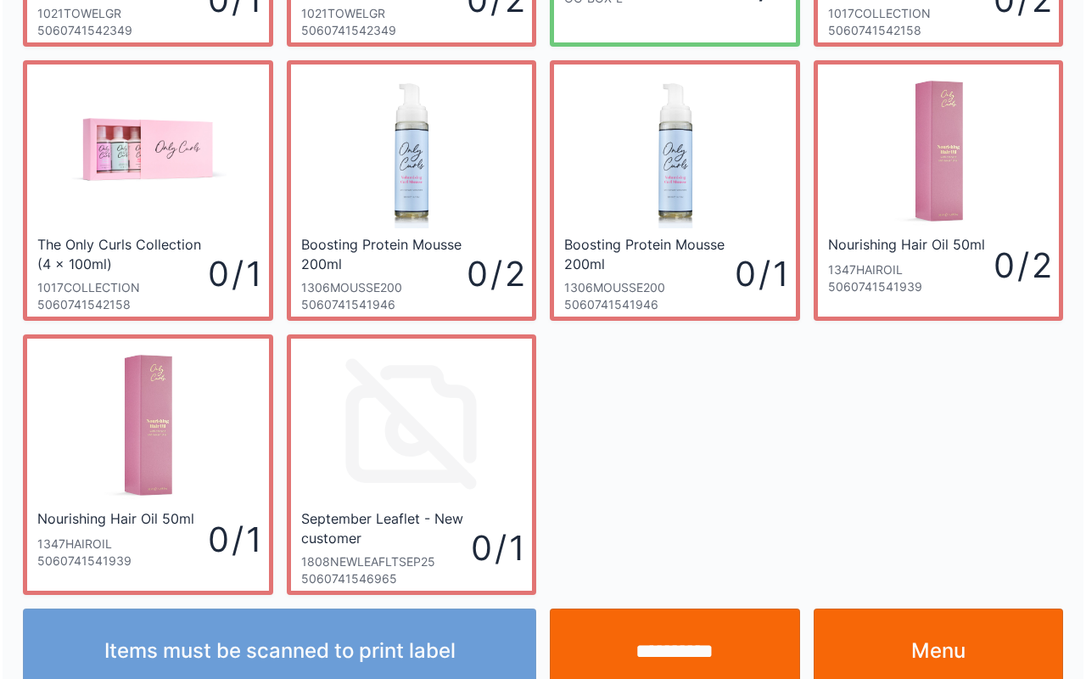
scroll to position [305, 0]
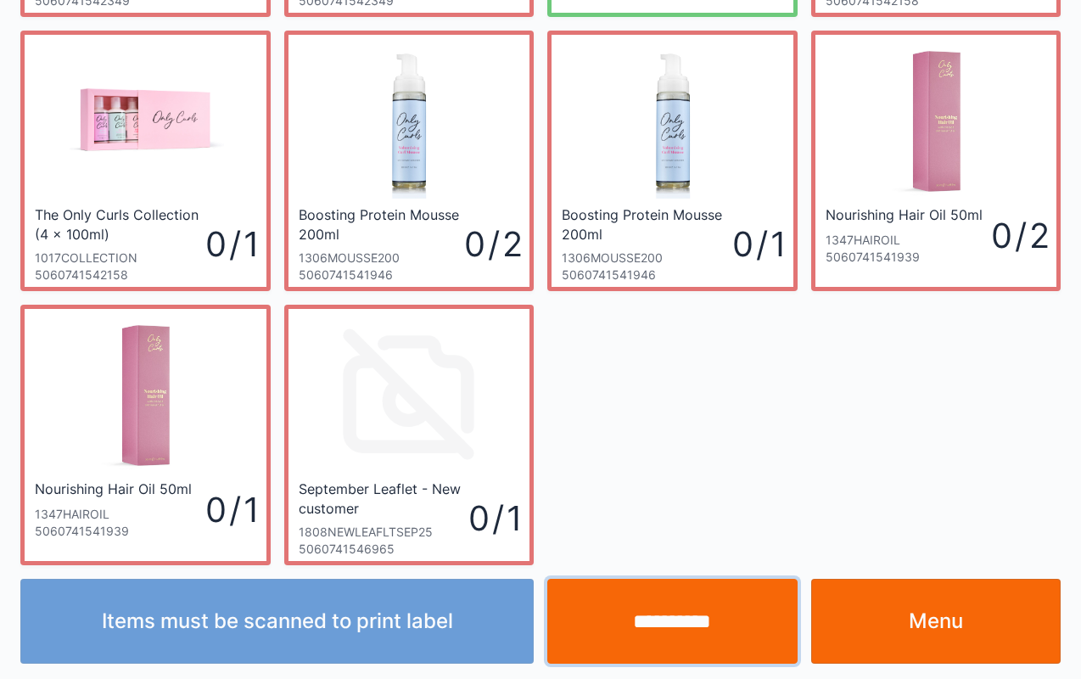
click at [638, 607] on input "**********" at bounding box center [672, 620] width 250 height 85
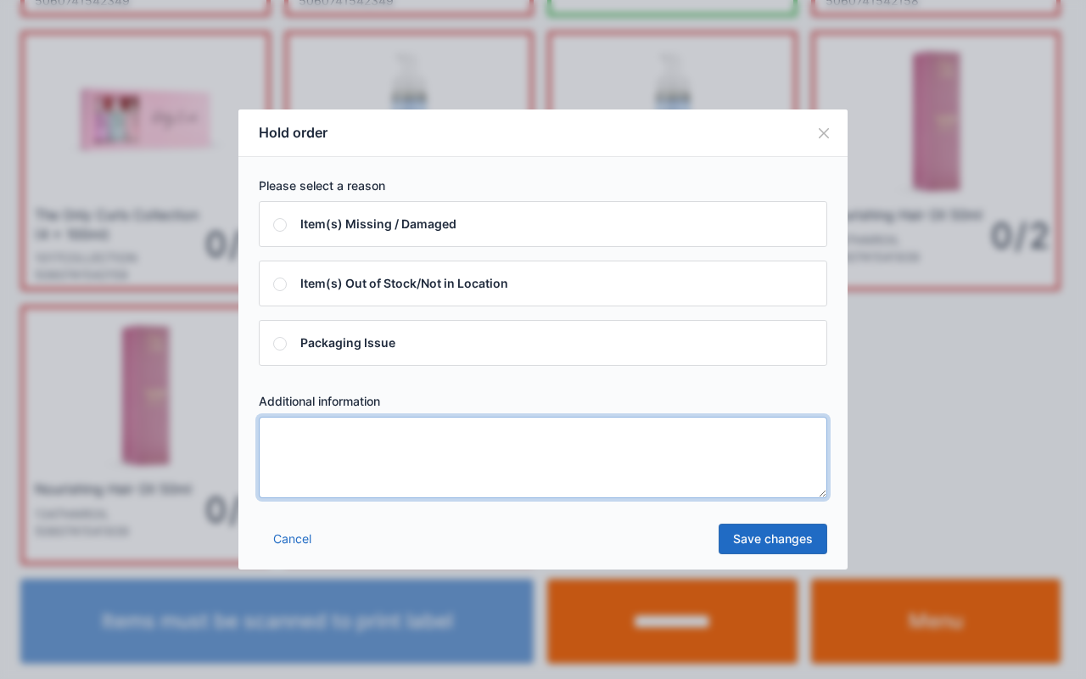
click at [728, 452] on textarea at bounding box center [543, 456] width 568 height 81
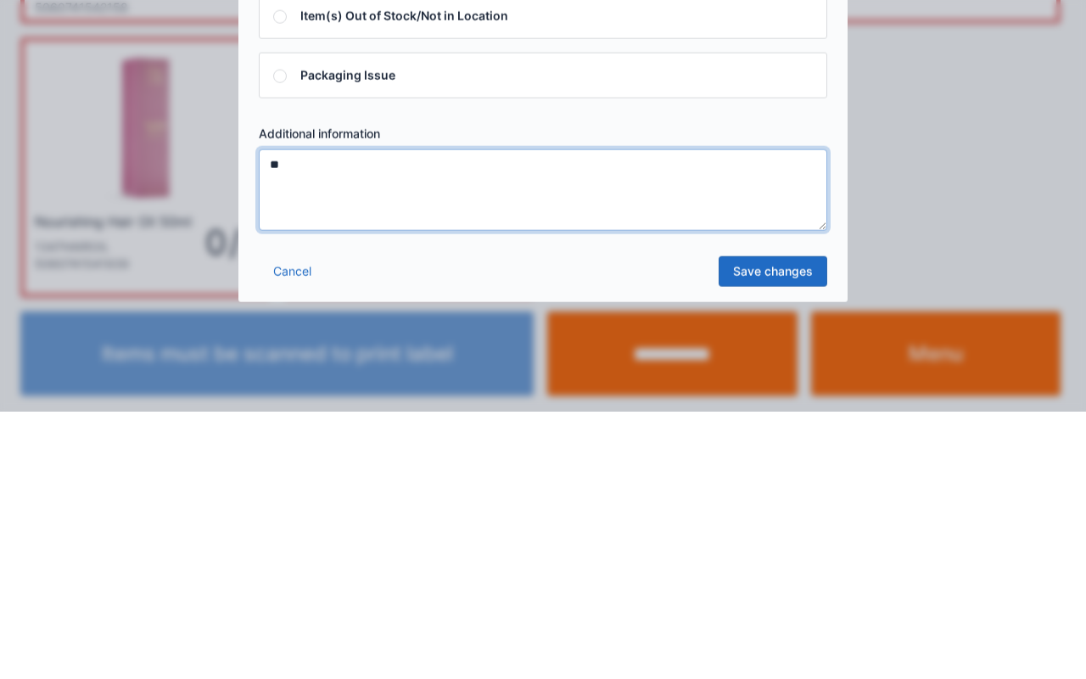
type textarea "**"
click at [784, 525] on link "Save changes" at bounding box center [772, 538] width 109 height 31
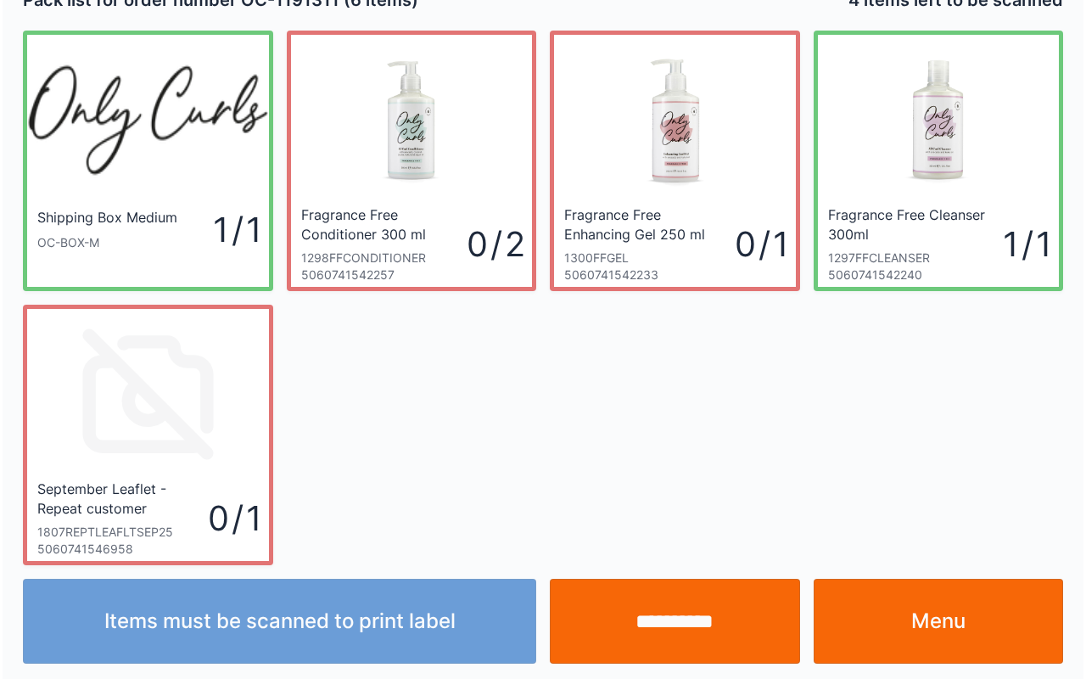
scroll to position [31, 0]
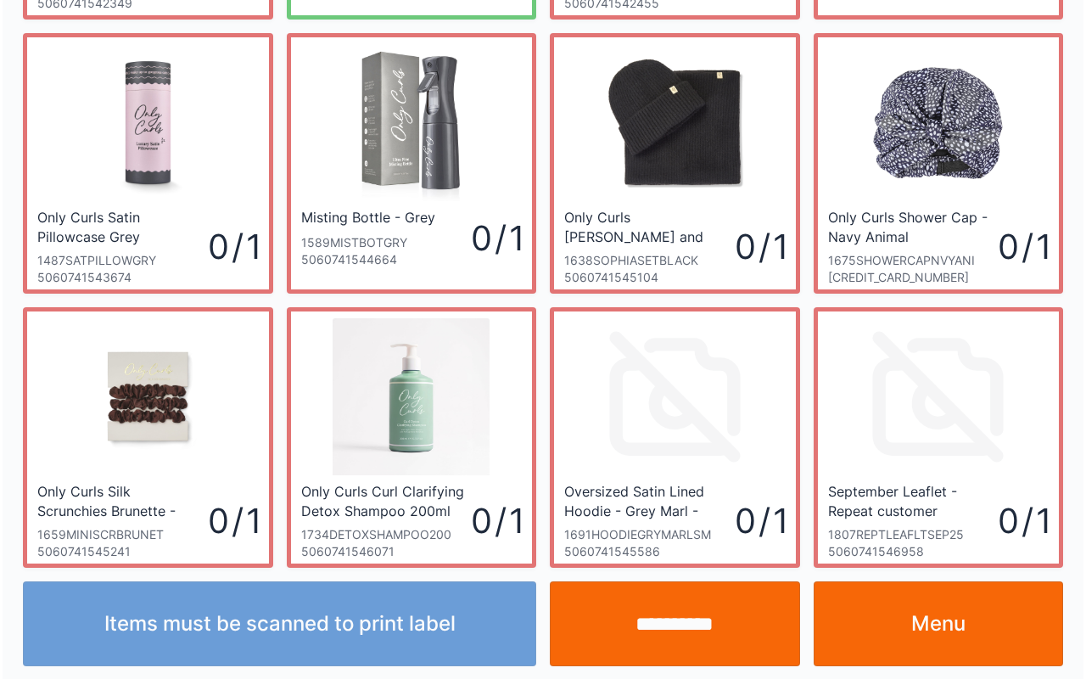
scroll to position [305, 0]
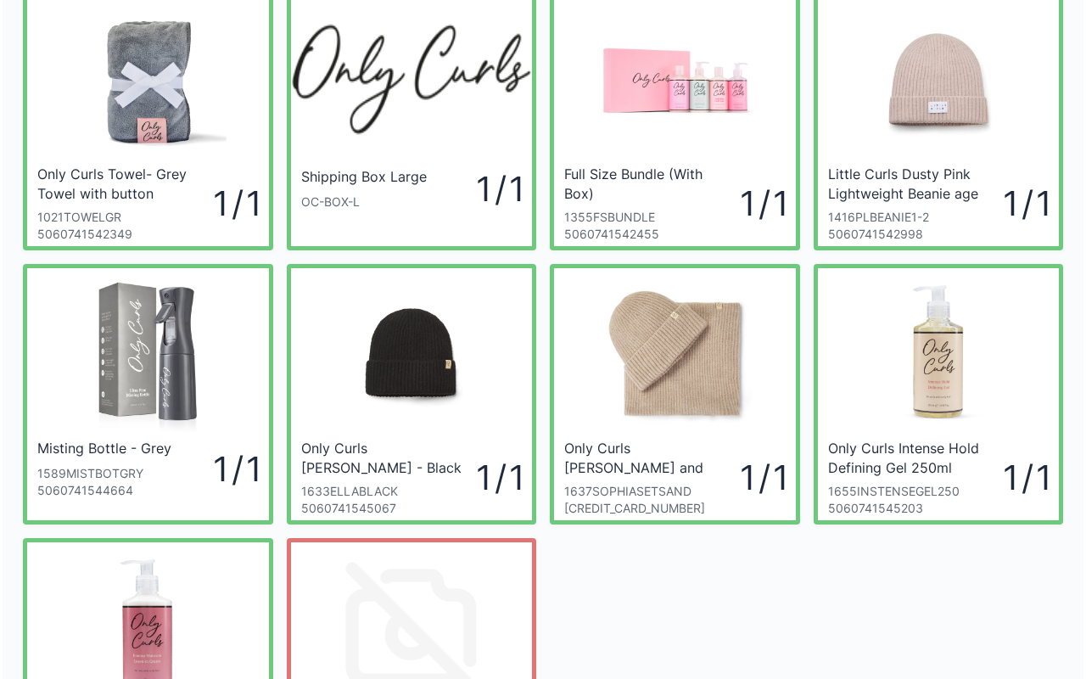
scroll to position [305, 0]
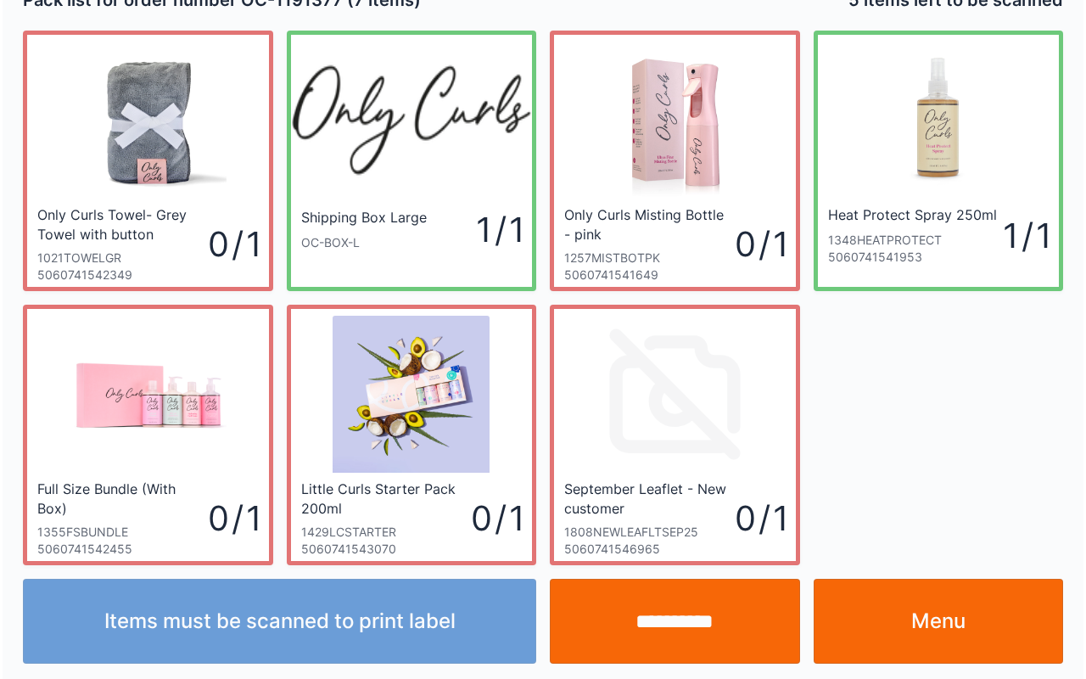
scroll to position [31, 0]
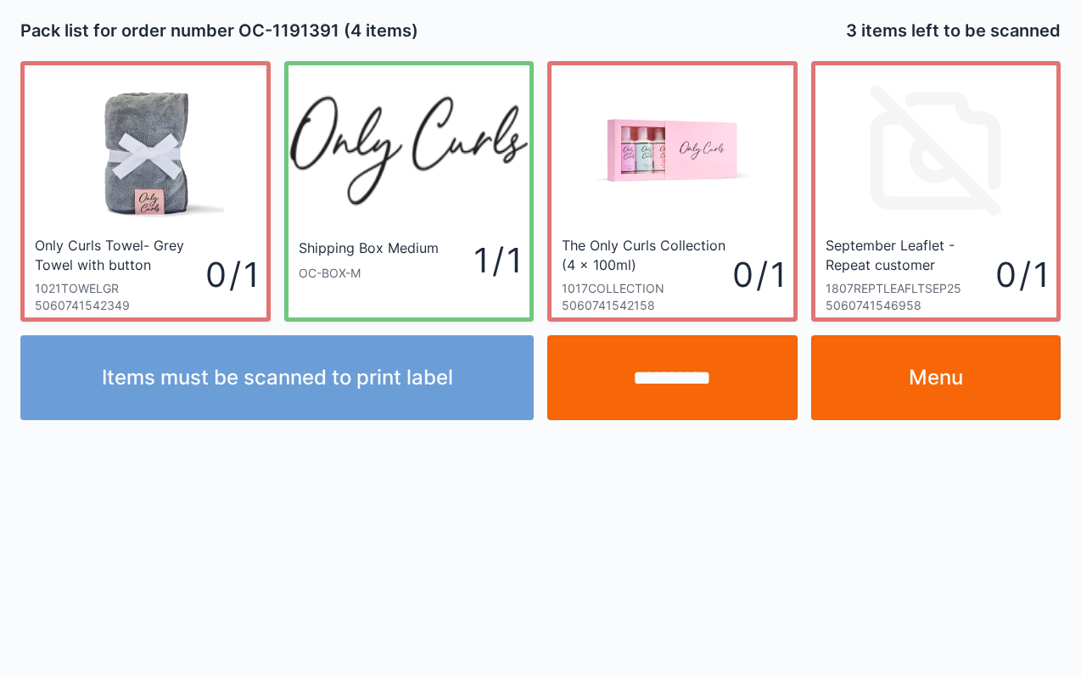
click at [724, 395] on input "**********" at bounding box center [672, 377] width 250 height 85
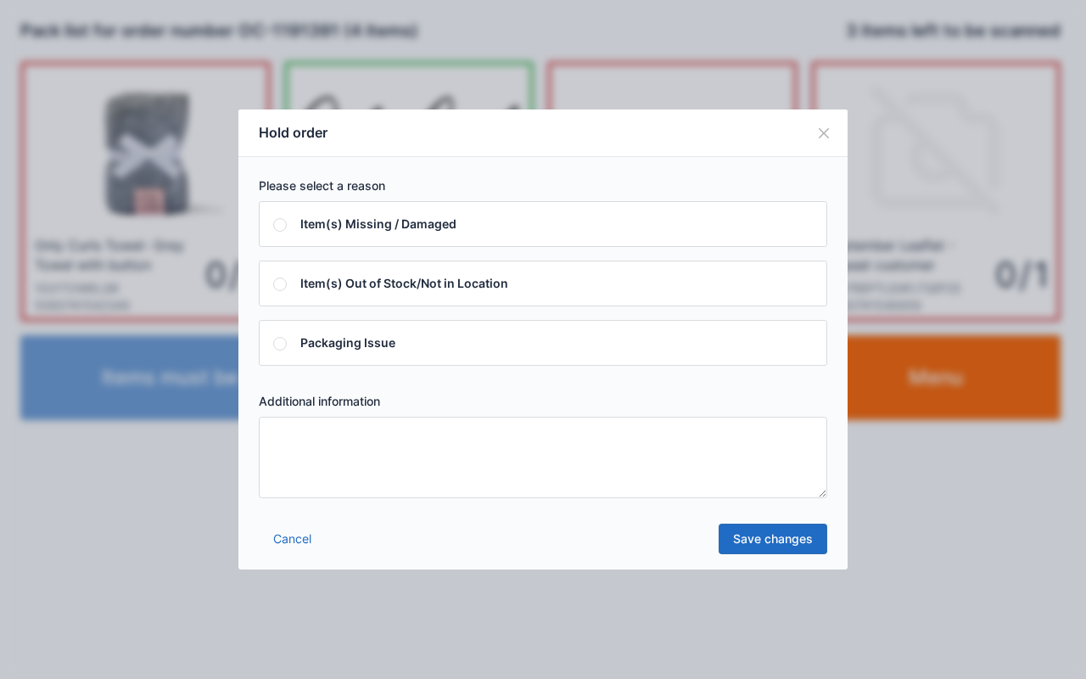
click at [679, 455] on textarea at bounding box center [543, 456] width 568 height 81
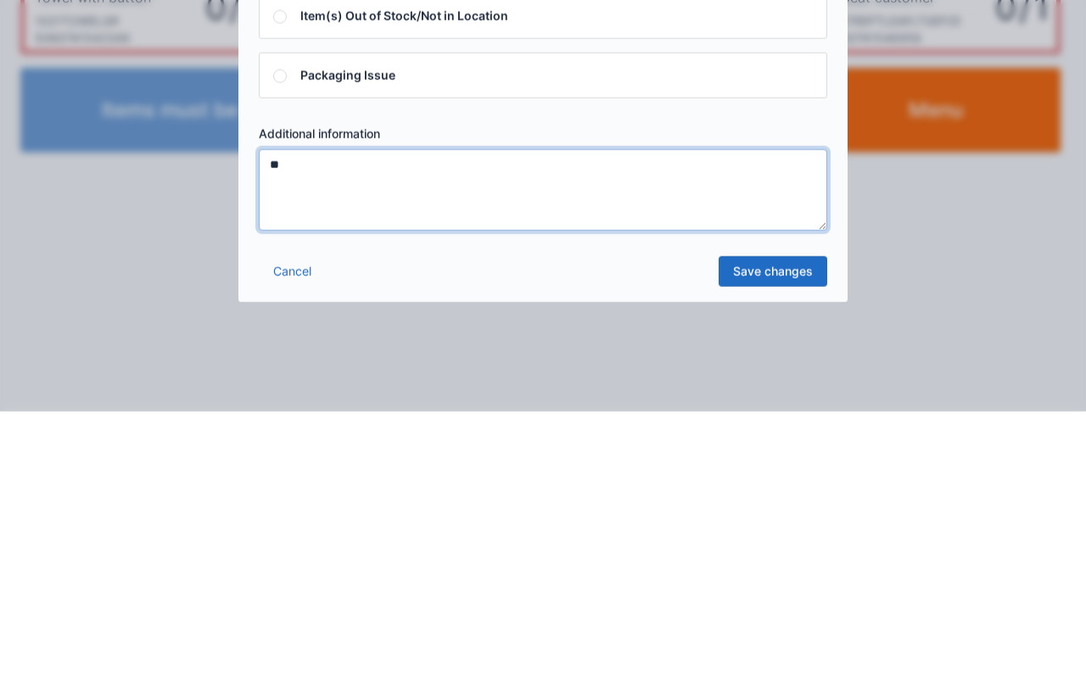
type textarea "**"
click at [774, 526] on link "Save changes" at bounding box center [772, 538] width 109 height 31
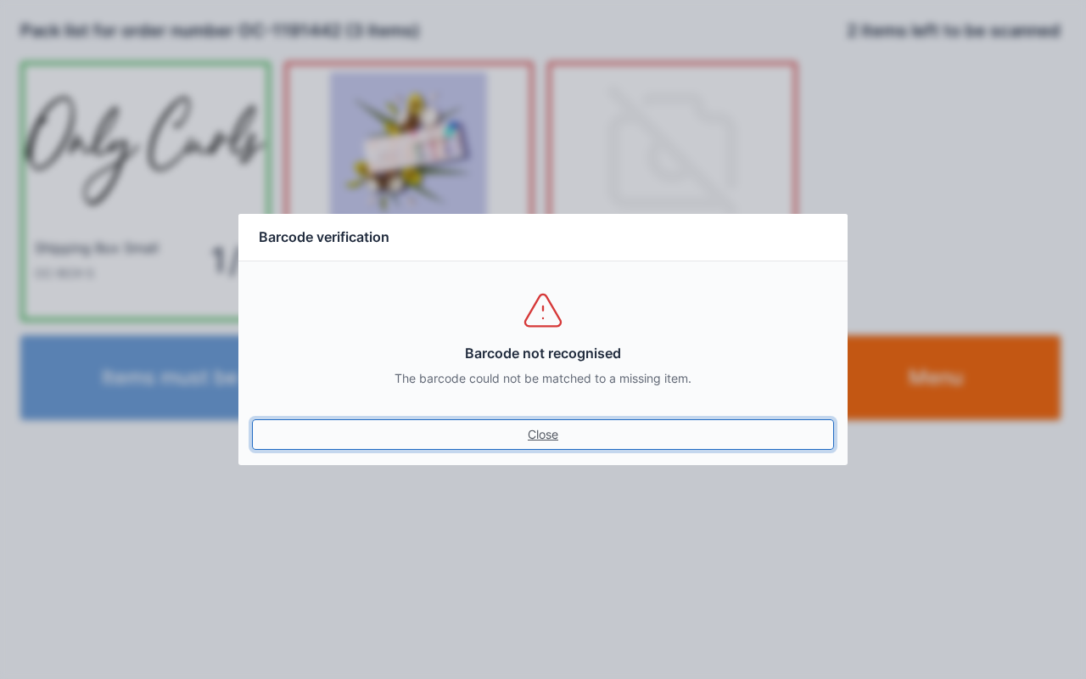
click at [528, 429] on link "Close" at bounding box center [543, 434] width 582 height 31
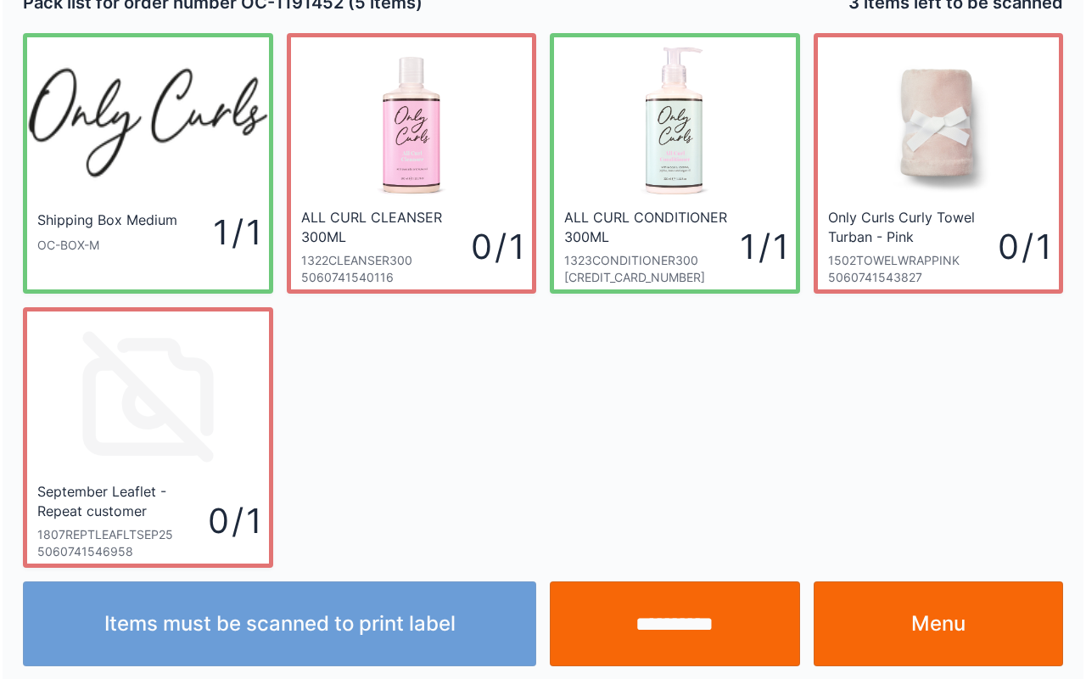
scroll to position [31, 0]
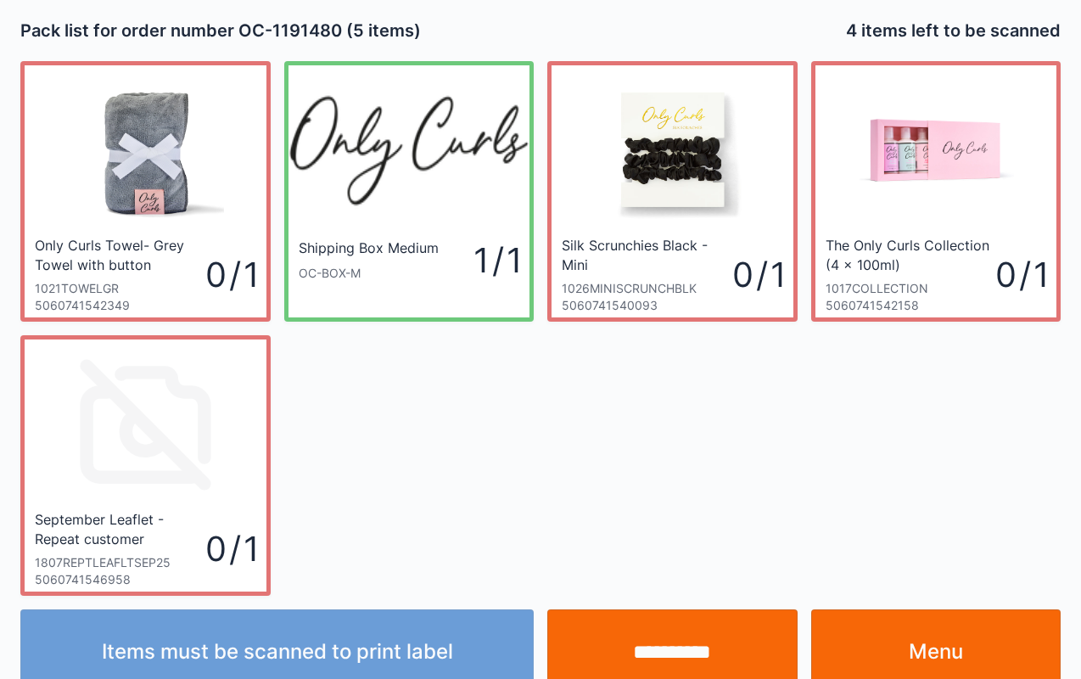
click at [630, 644] on input "**********" at bounding box center [672, 651] width 250 height 85
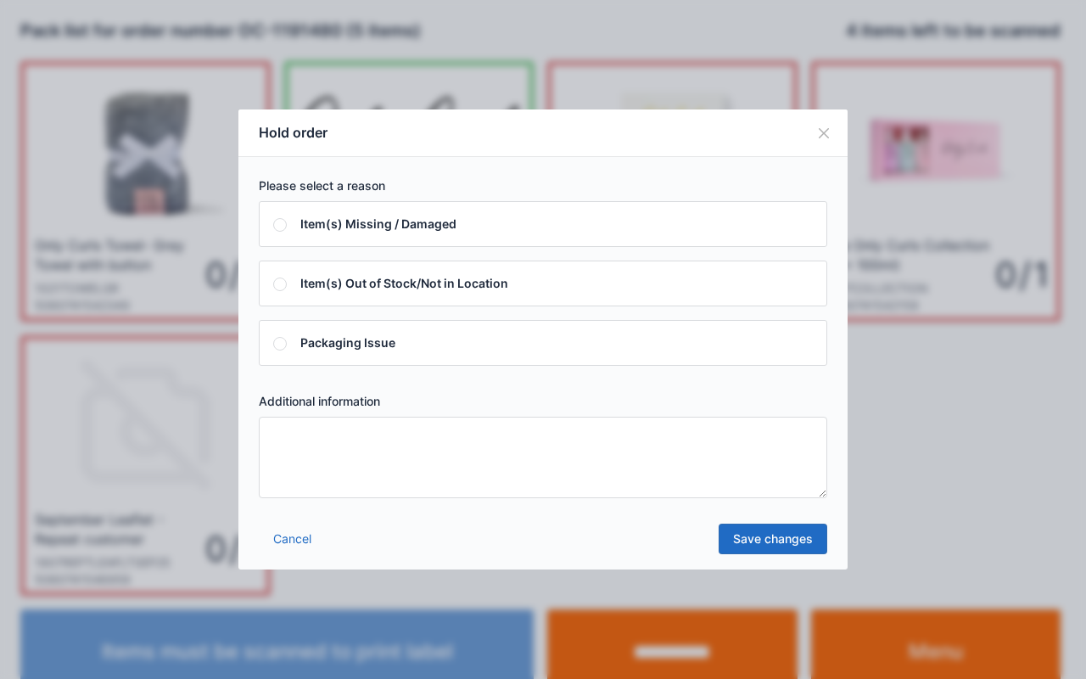
click at [623, 458] on textarea at bounding box center [543, 456] width 568 height 81
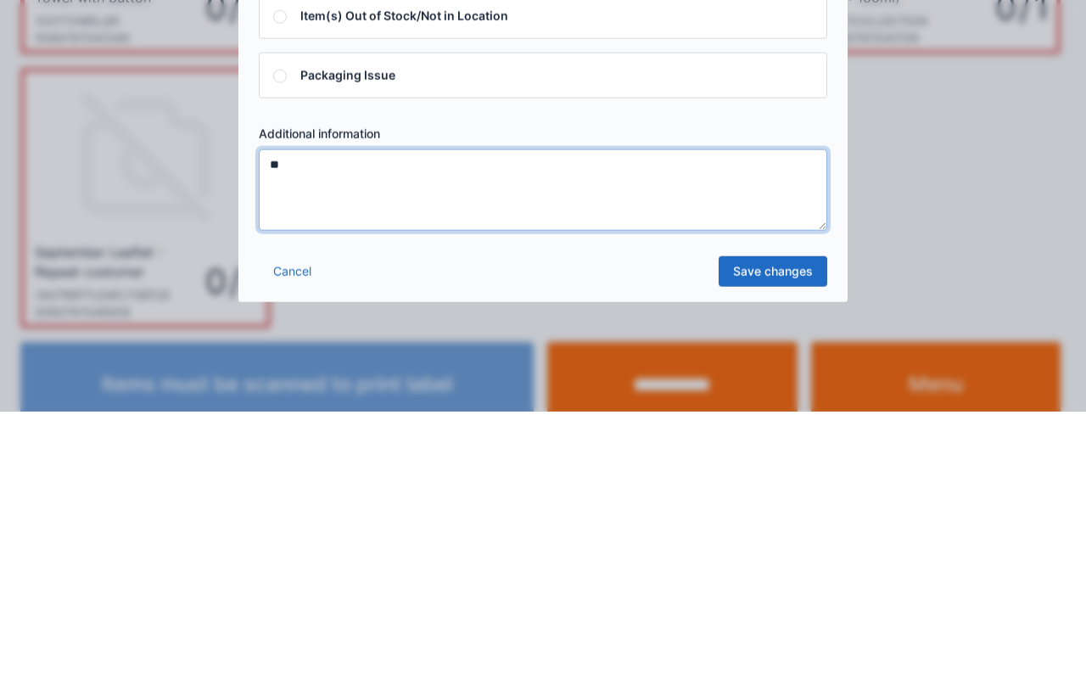
type textarea "**"
click at [764, 526] on link "Save changes" at bounding box center [772, 538] width 109 height 31
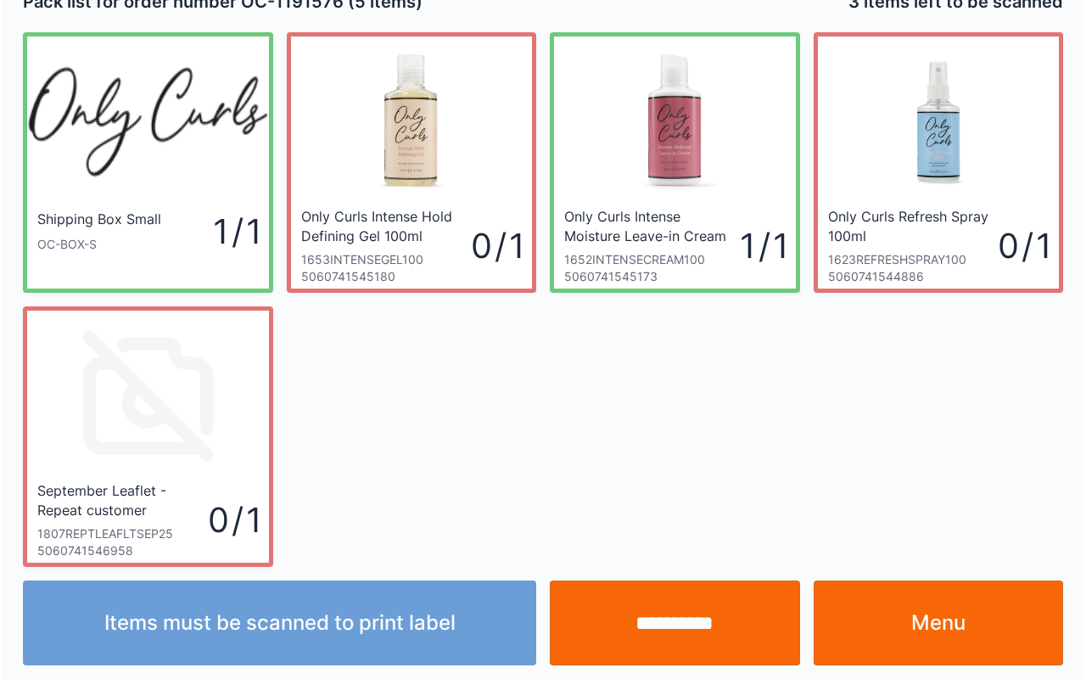
scroll to position [31, 0]
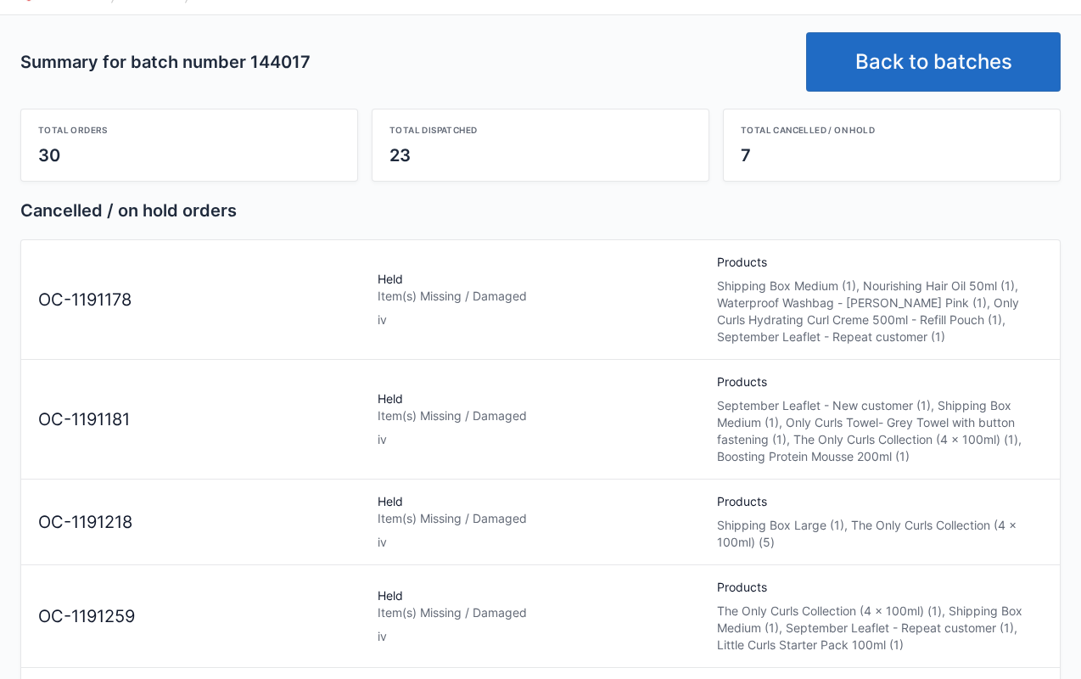
scroll to position [34, 0]
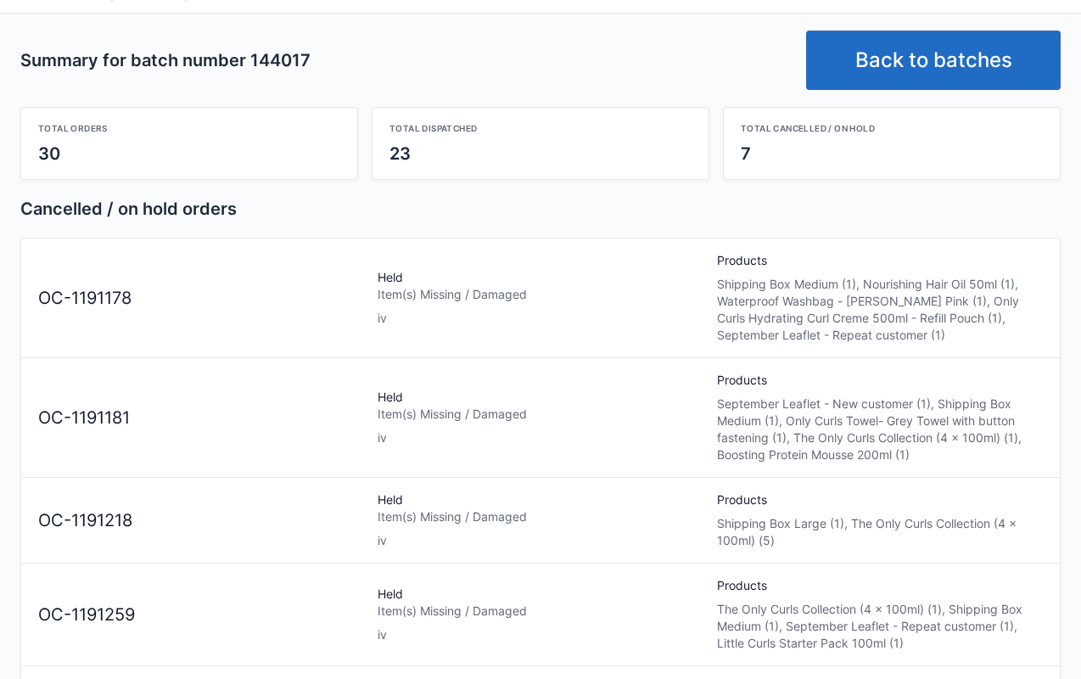
click at [928, 58] on link "Back to batches" at bounding box center [933, 60] width 254 height 59
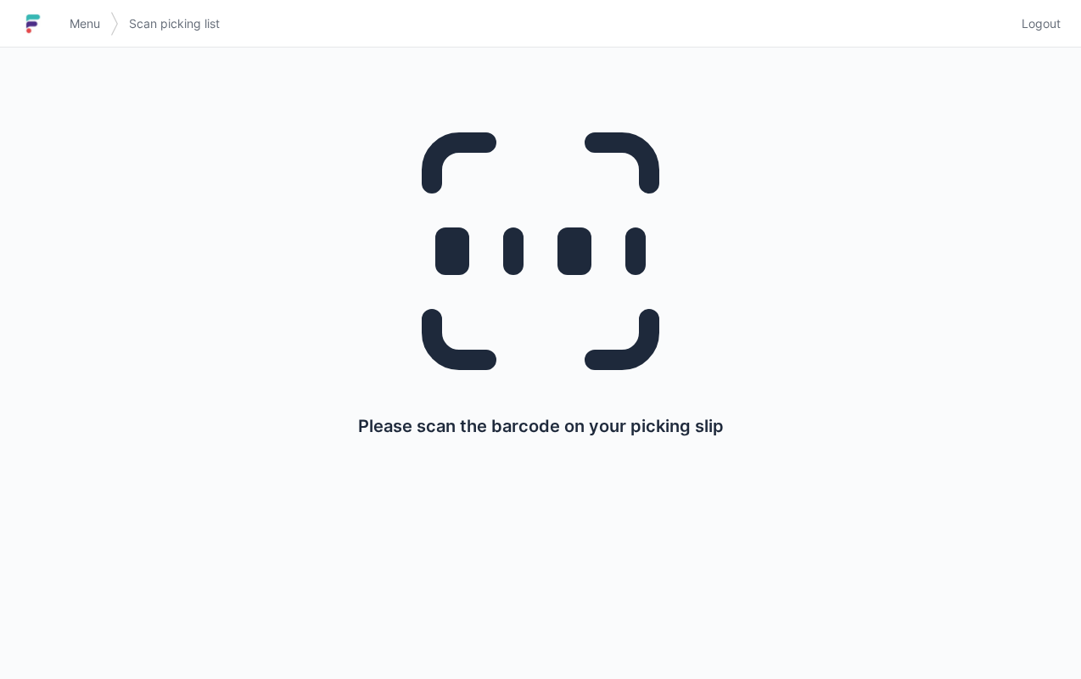
click at [98, 18] on span "Menu" at bounding box center [85, 23] width 31 height 17
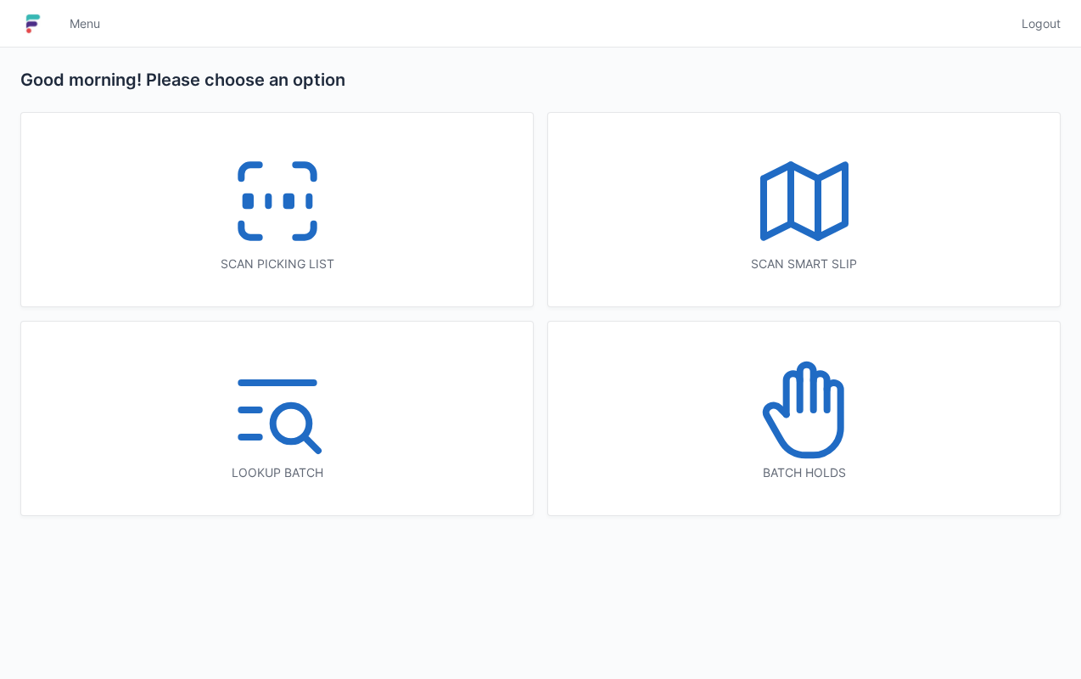
click at [797, 214] on icon at bounding box center [804, 201] width 109 height 109
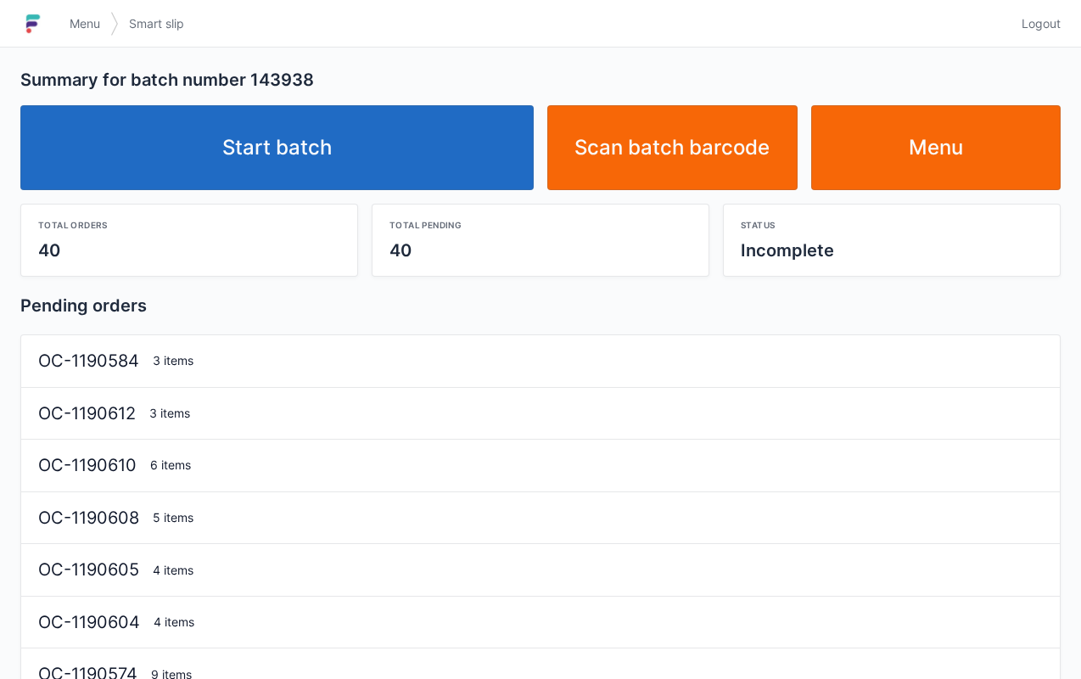
click at [356, 124] on link "Start batch" at bounding box center [276, 147] width 513 height 85
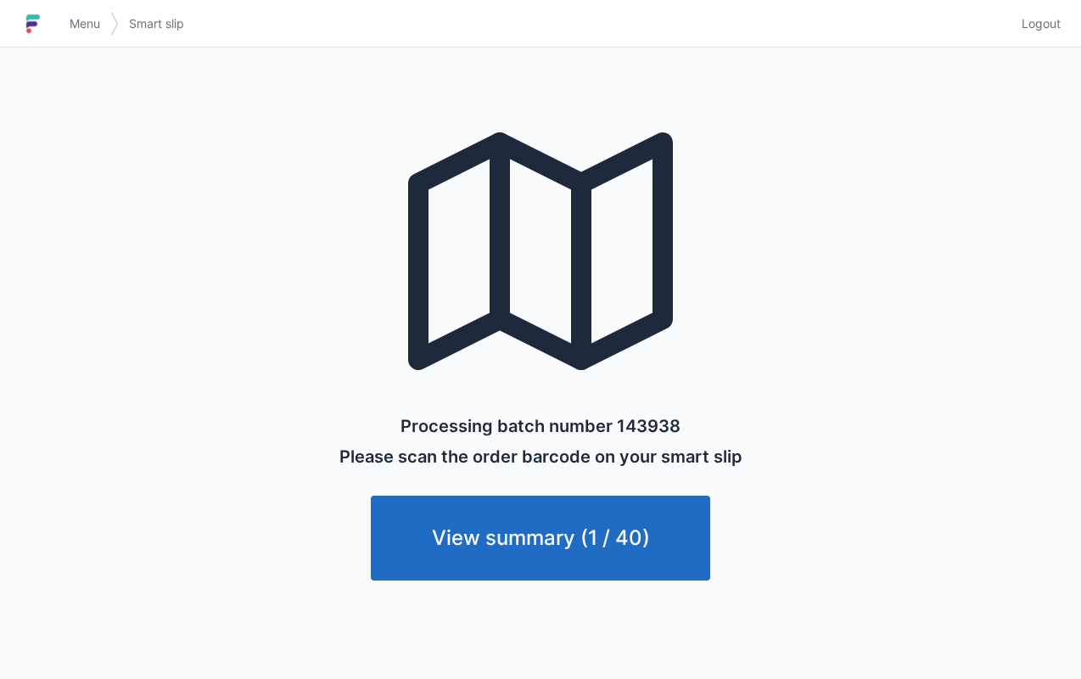
click at [95, 29] on span "Menu" at bounding box center [85, 23] width 31 height 17
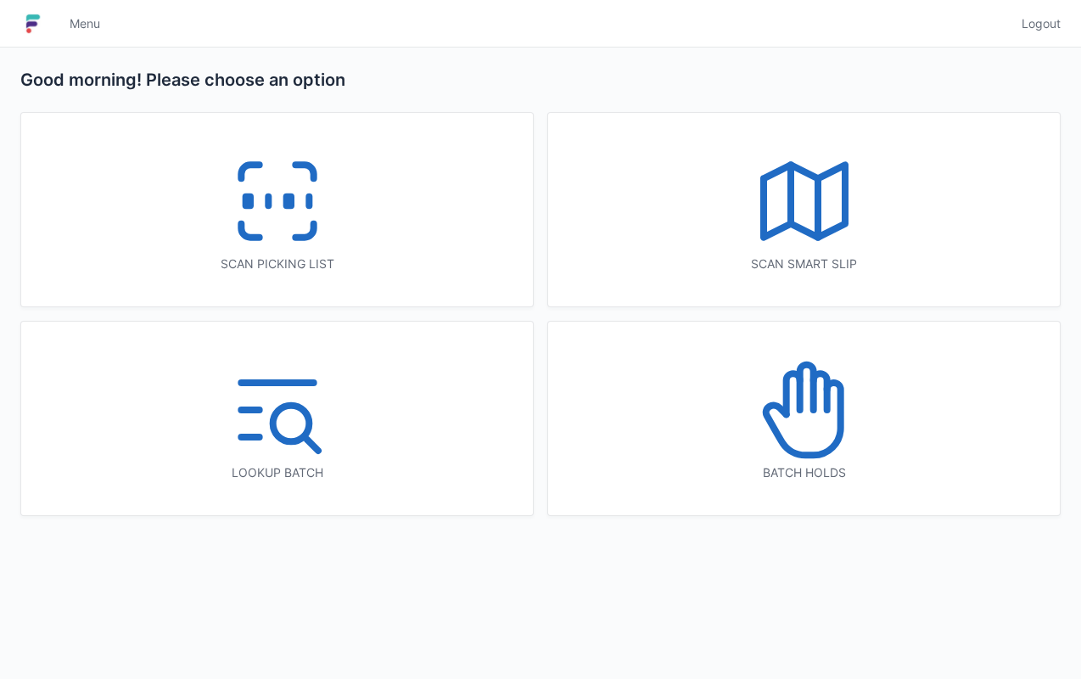
click at [299, 165] on icon at bounding box center [304, 172] width 18 height 14
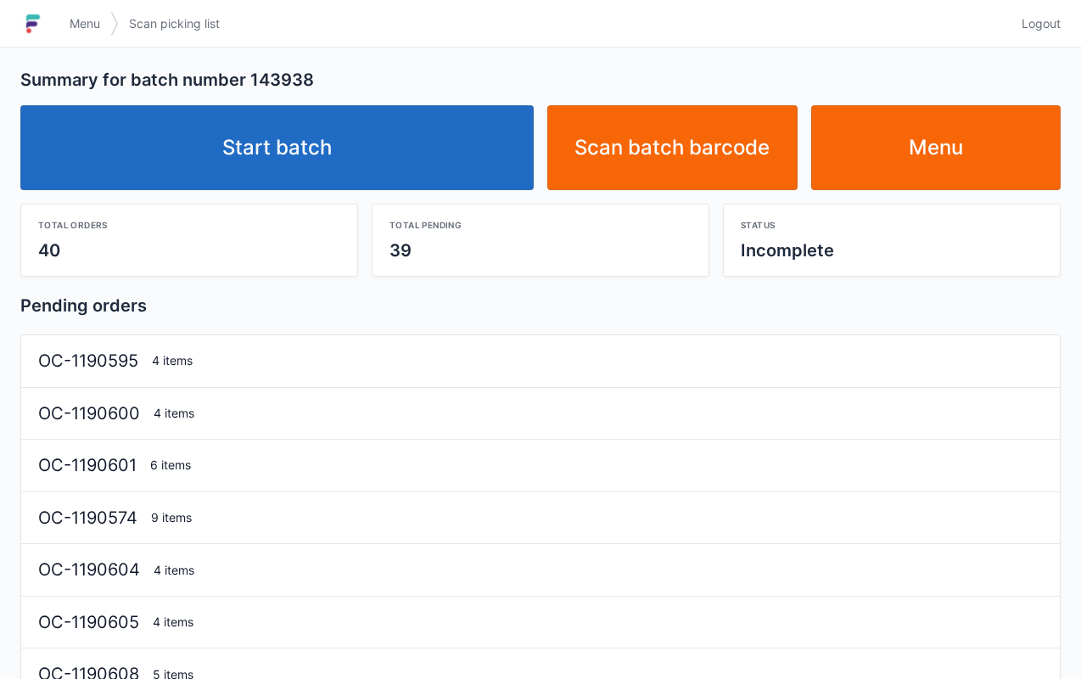
click at [312, 168] on link "Start batch" at bounding box center [276, 147] width 513 height 85
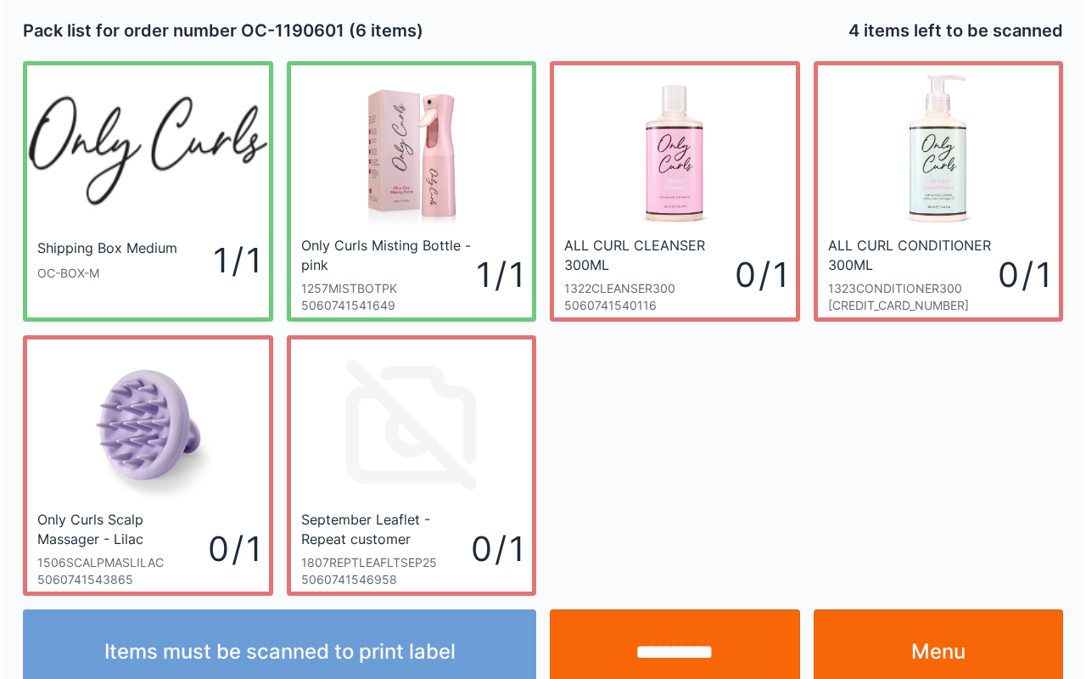
scroll to position [31, 0]
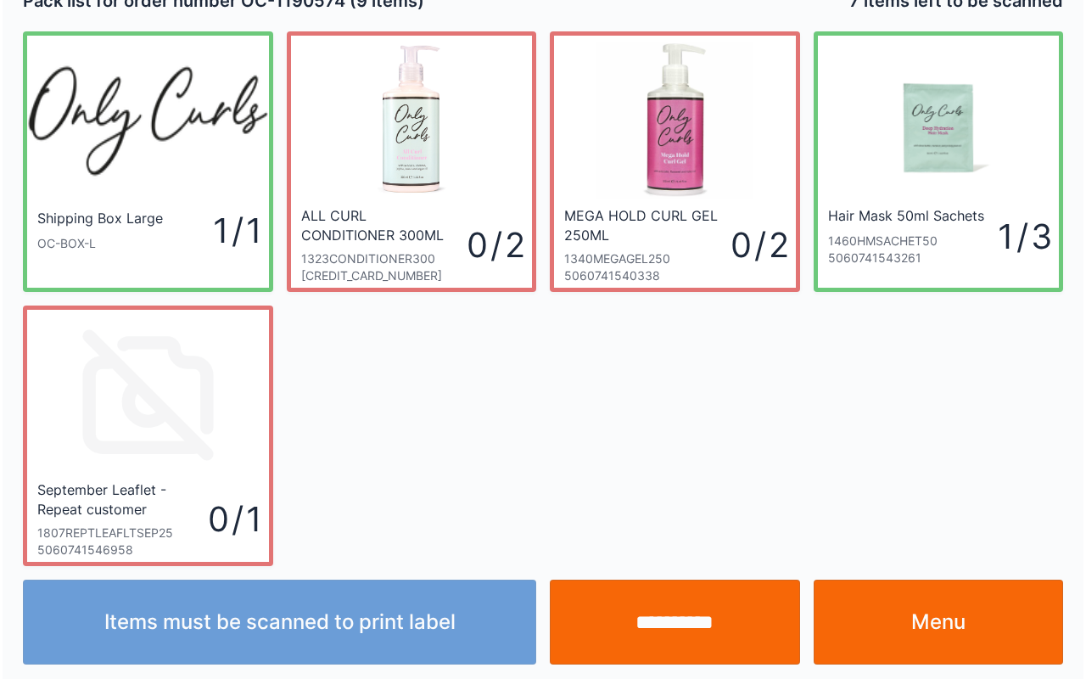
scroll to position [31, 0]
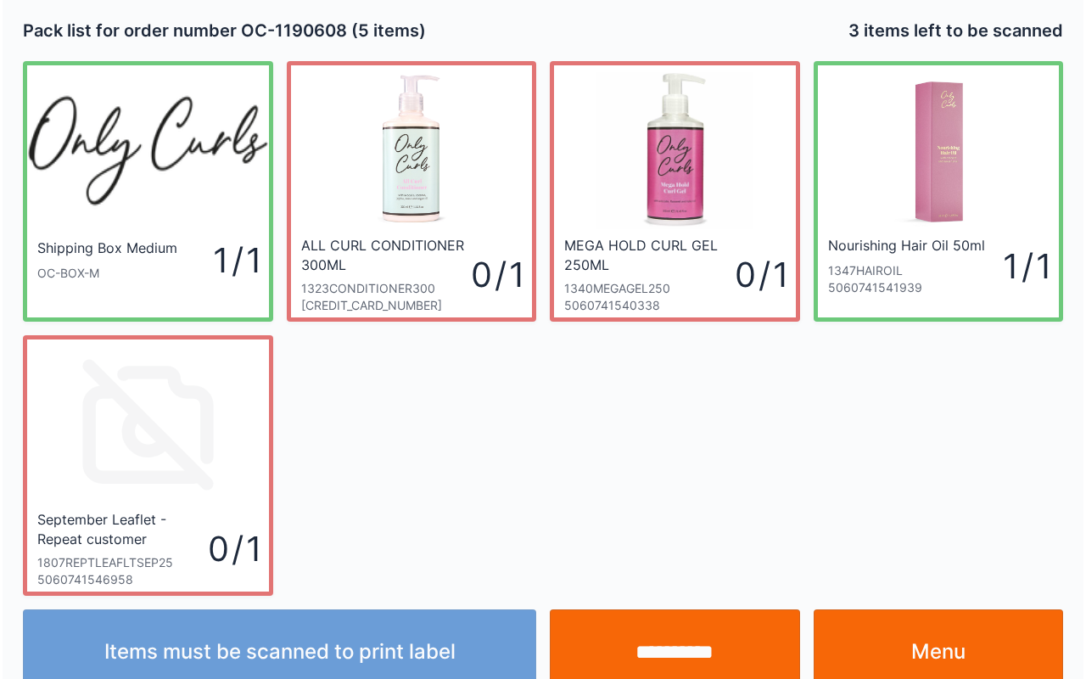
scroll to position [31, 0]
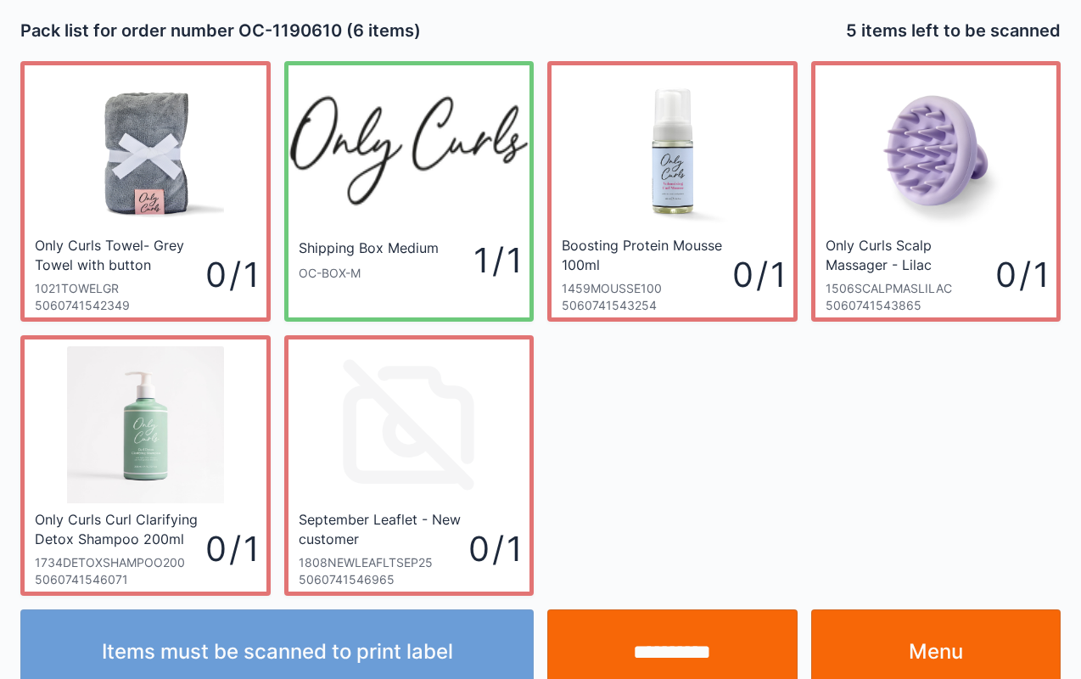
click at [901, 640] on link "Menu" at bounding box center [936, 651] width 250 height 85
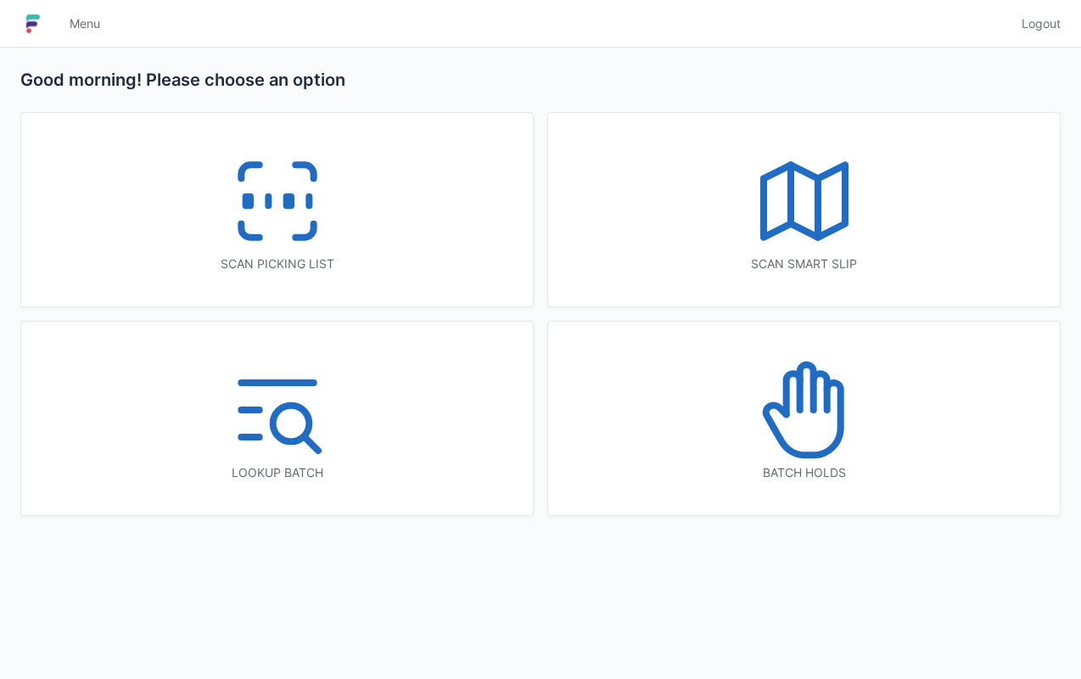
click at [806, 387] on icon at bounding box center [804, 409] width 109 height 109
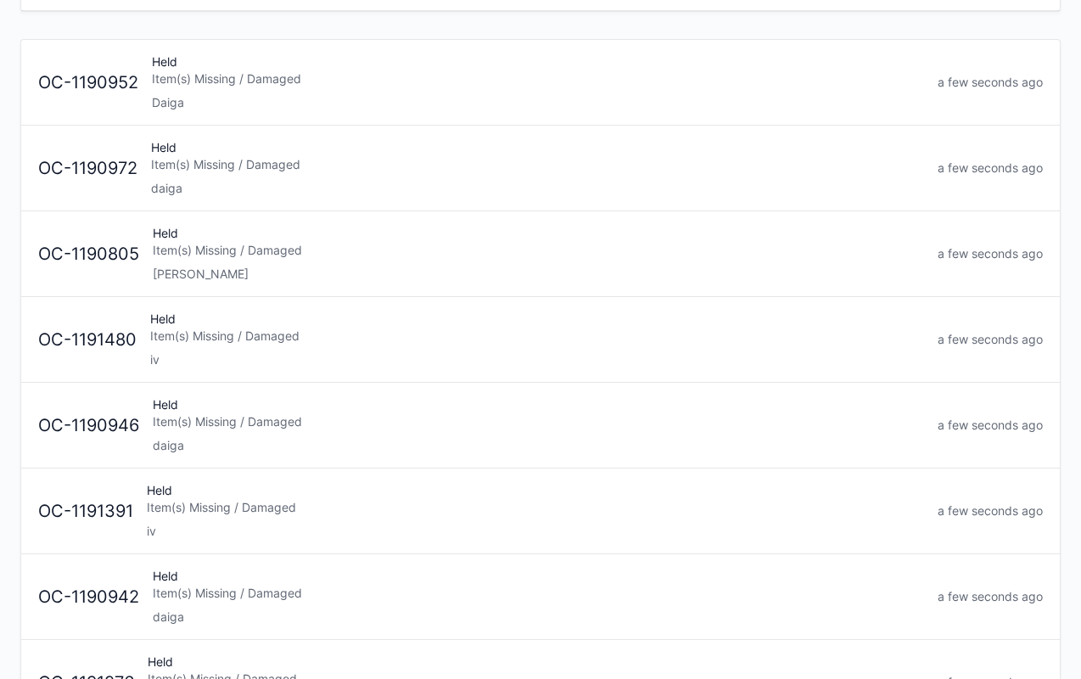
scroll to position [155, 0]
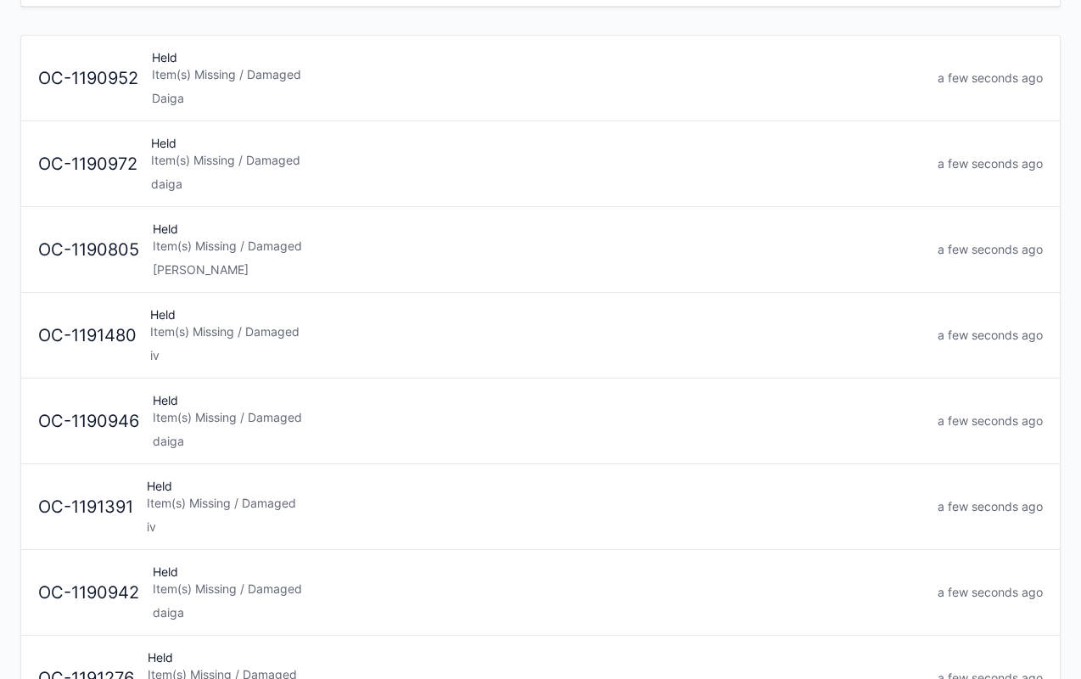
click at [408, 326] on div "Item(s) Missing / Damaged" at bounding box center [537, 331] width 774 height 17
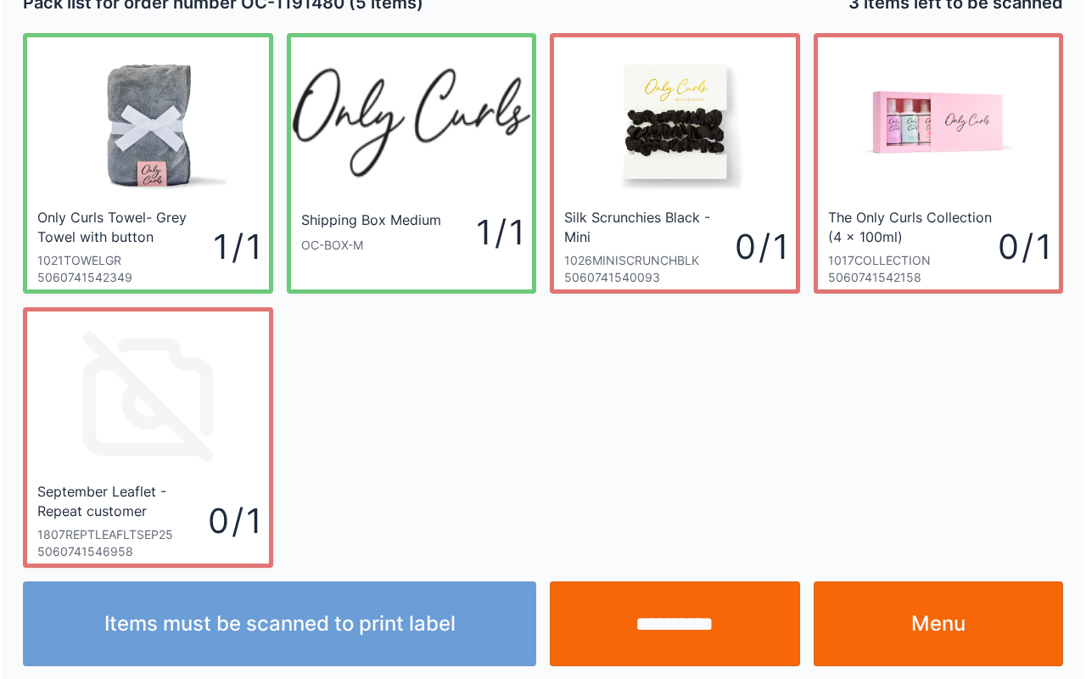
scroll to position [31, 0]
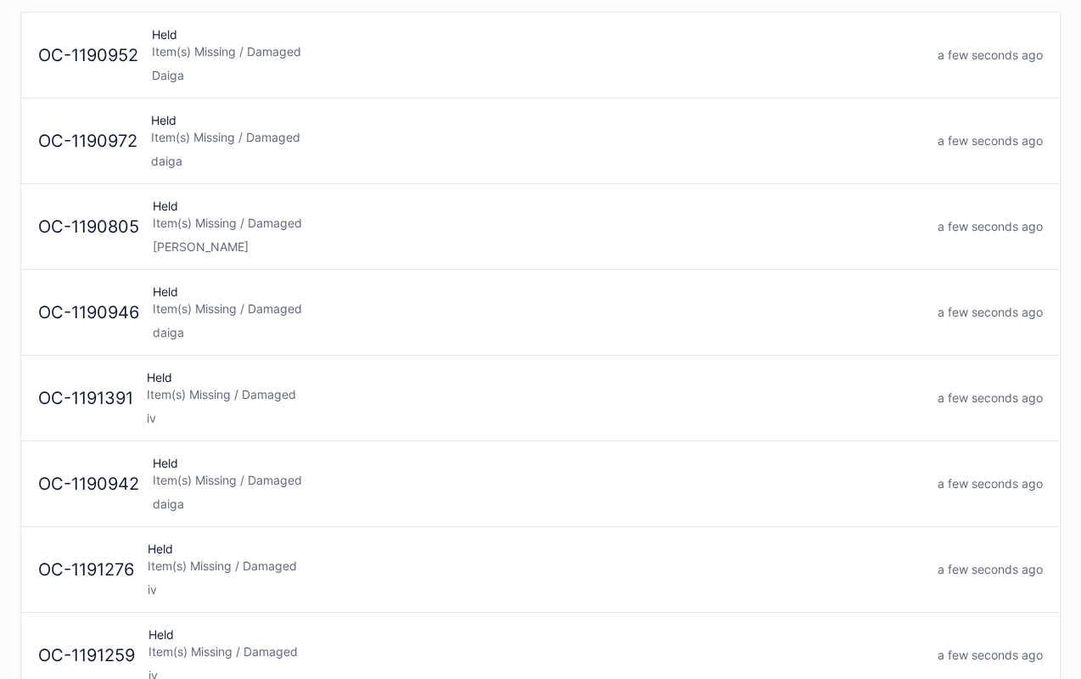
scroll to position [210, 0]
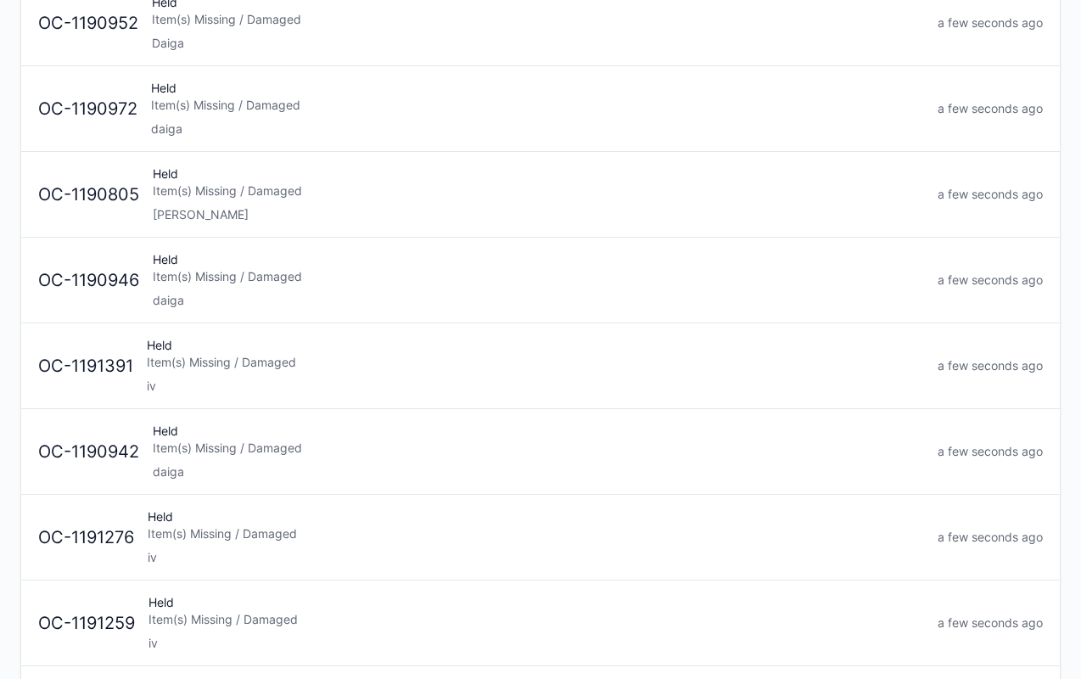
click at [277, 354] on div "Item(s) Missing / Damaged" at bounding box center [535, 362] width 777 height 17
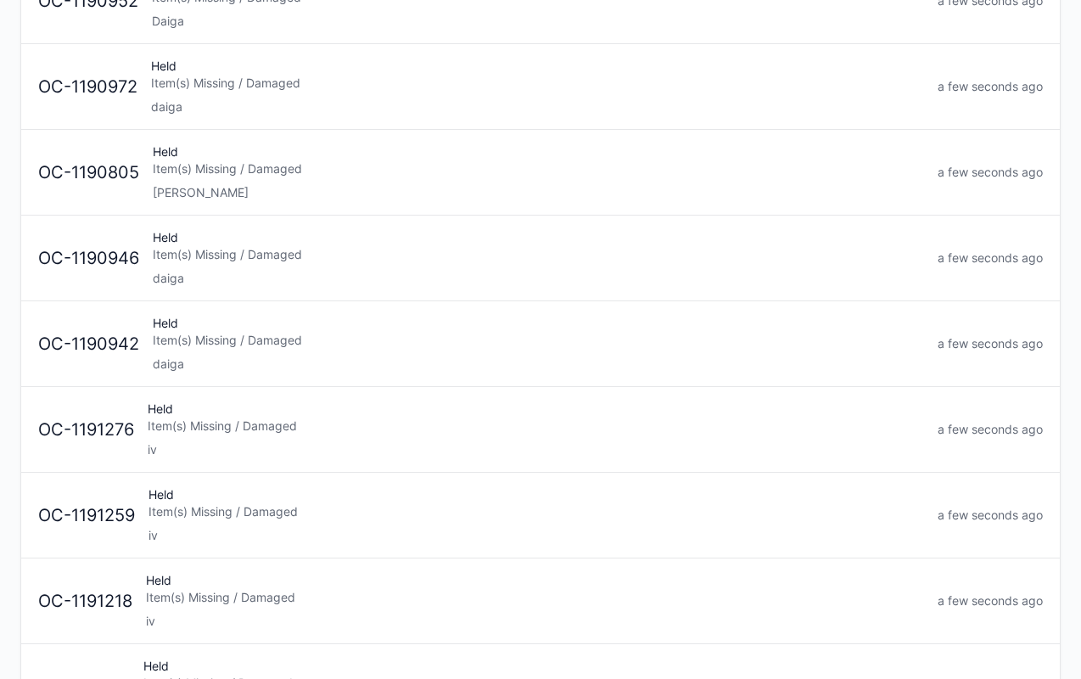
scroll to position [236, 0]
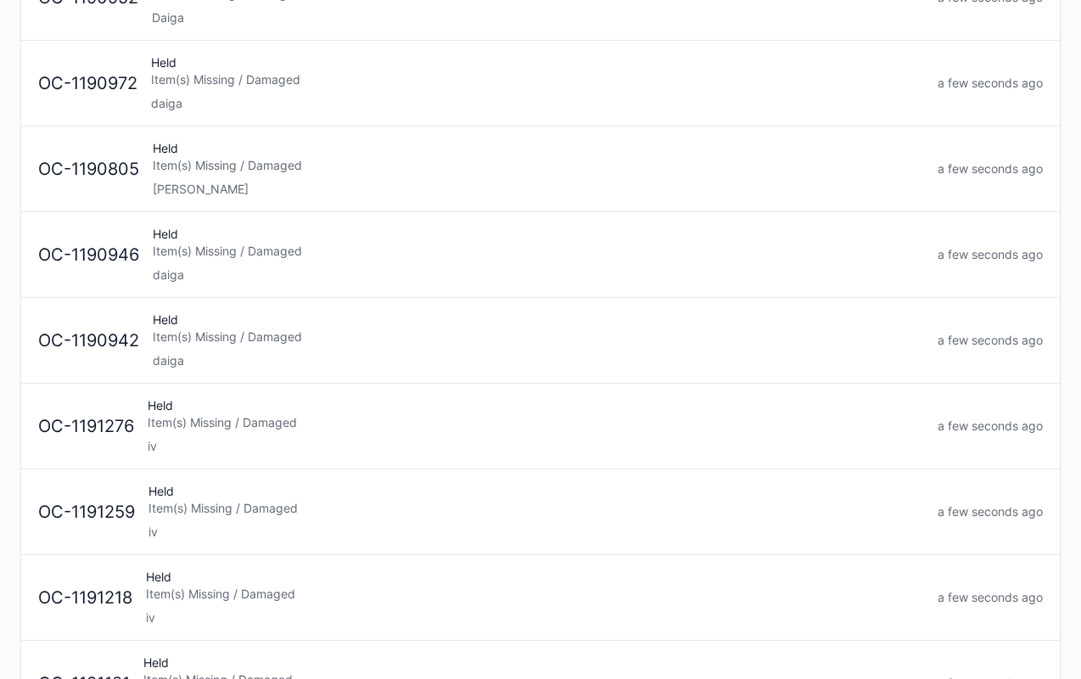
click at [271, 414] on div "Item(s) Missing / Damaged" at bounding box center [536, 422] width 776 height 17
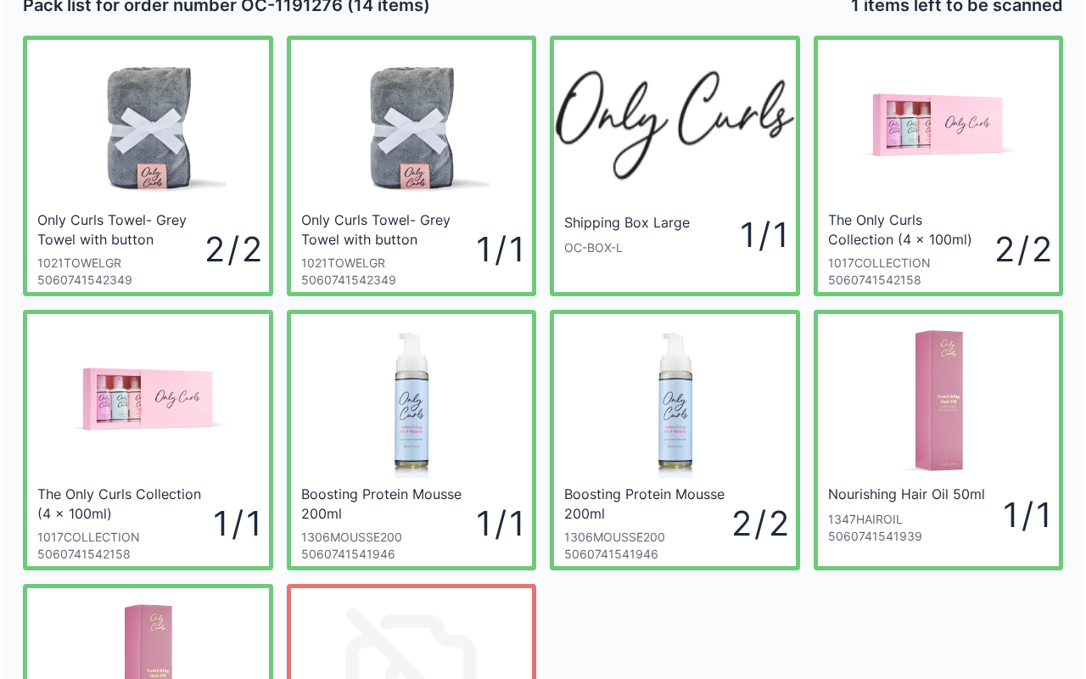
scroll to position [34, 0]
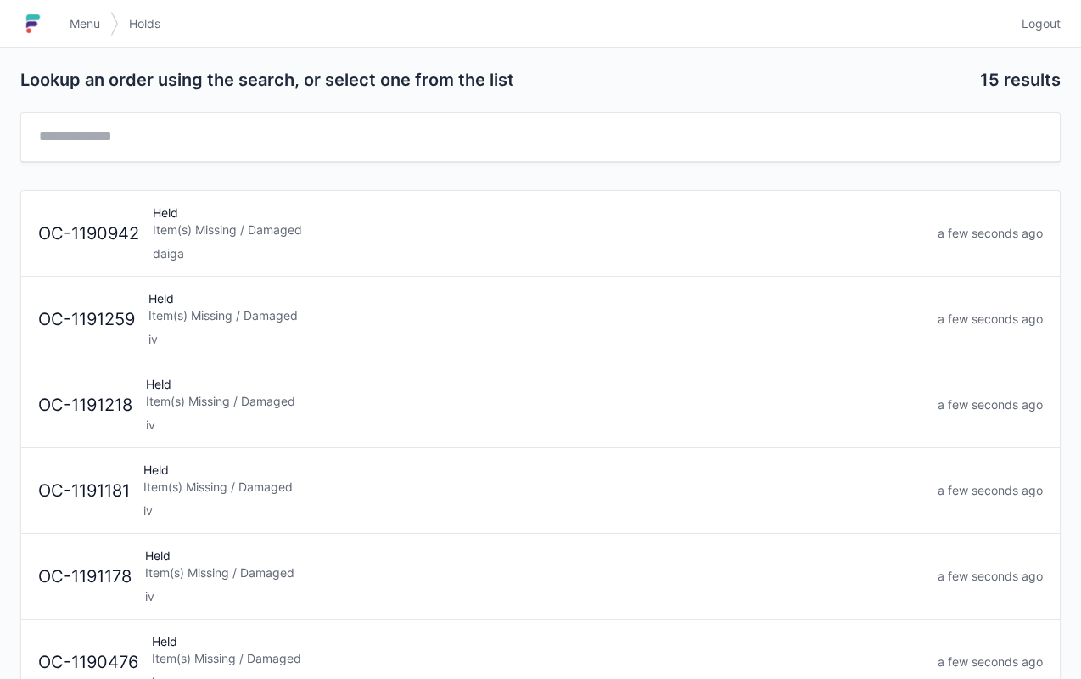
scroll to position [2, 0]
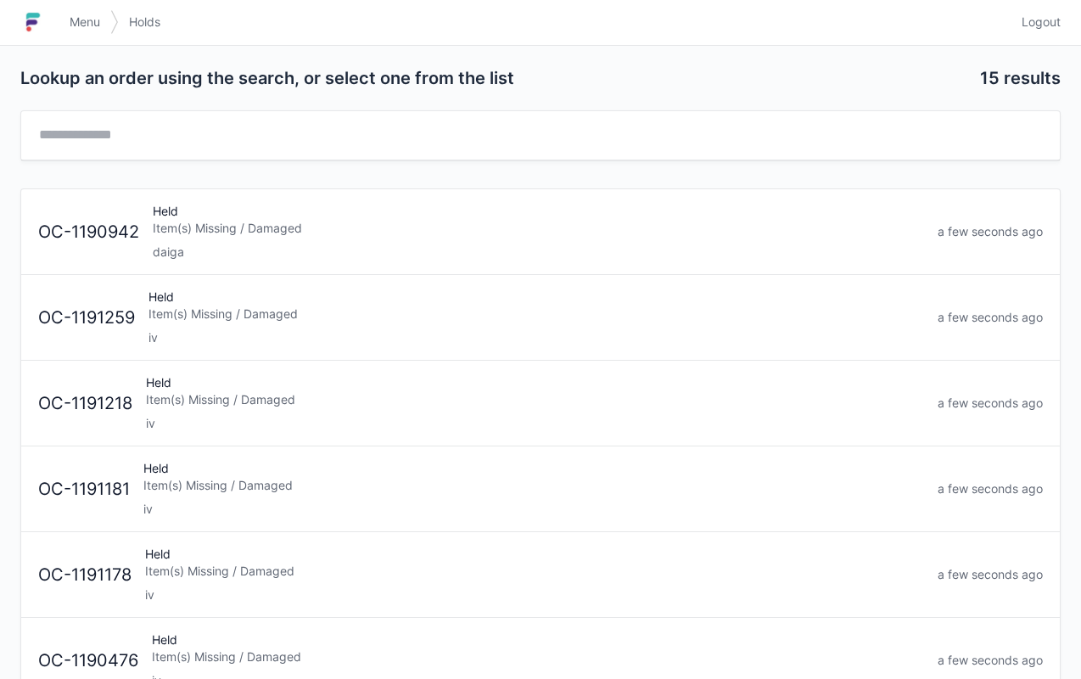
click at [243, 316] on div "Item(s) Missing / Damaged" at bounding box center [535, 313] width 775 height 17
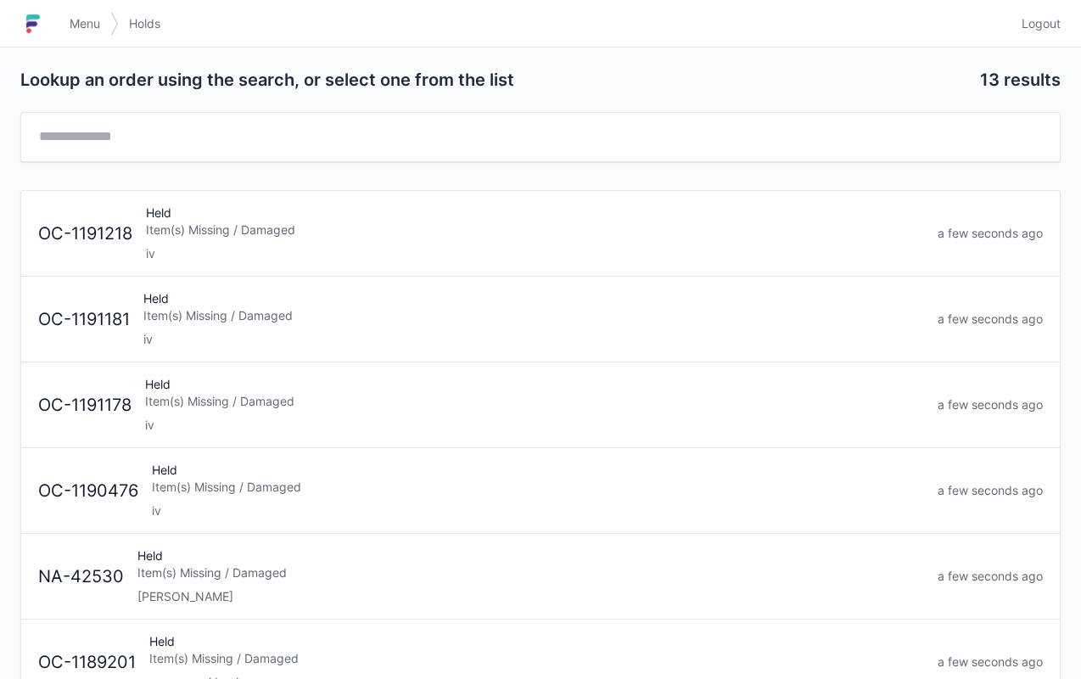
click at [298, 215] on div "Held Item(s) Missing / Damaged iv" at bounding box center [534, 233] width 791 height 58
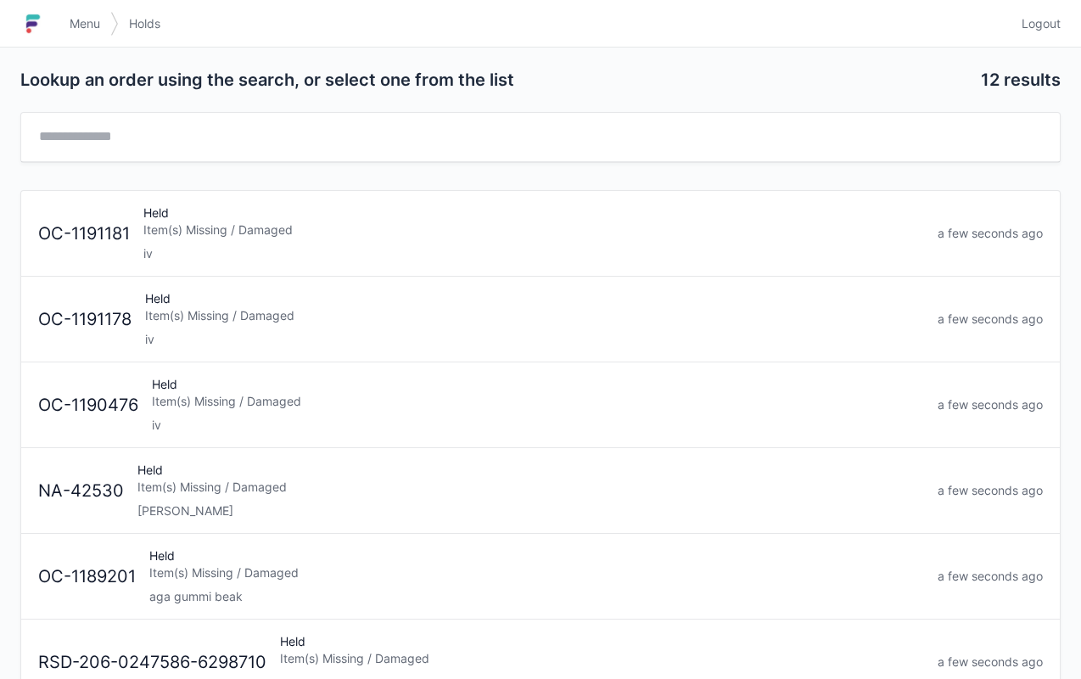
click at [277, 245] on div "iv" at bounding box center [533, 253] width 780 height 17
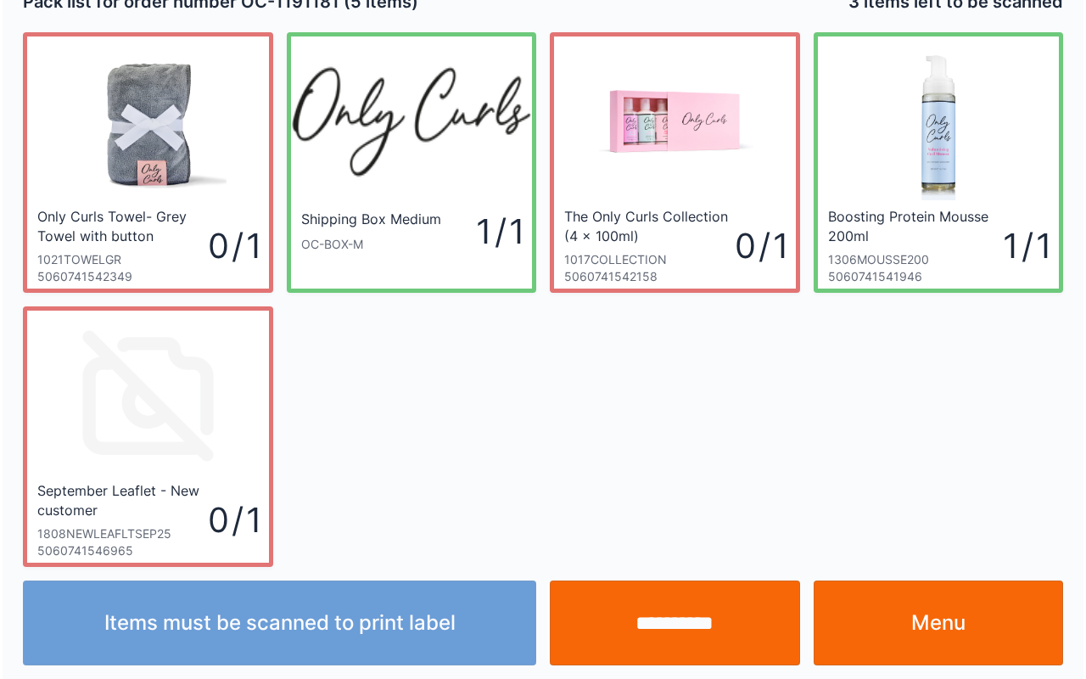
scroll to position [31, 0]
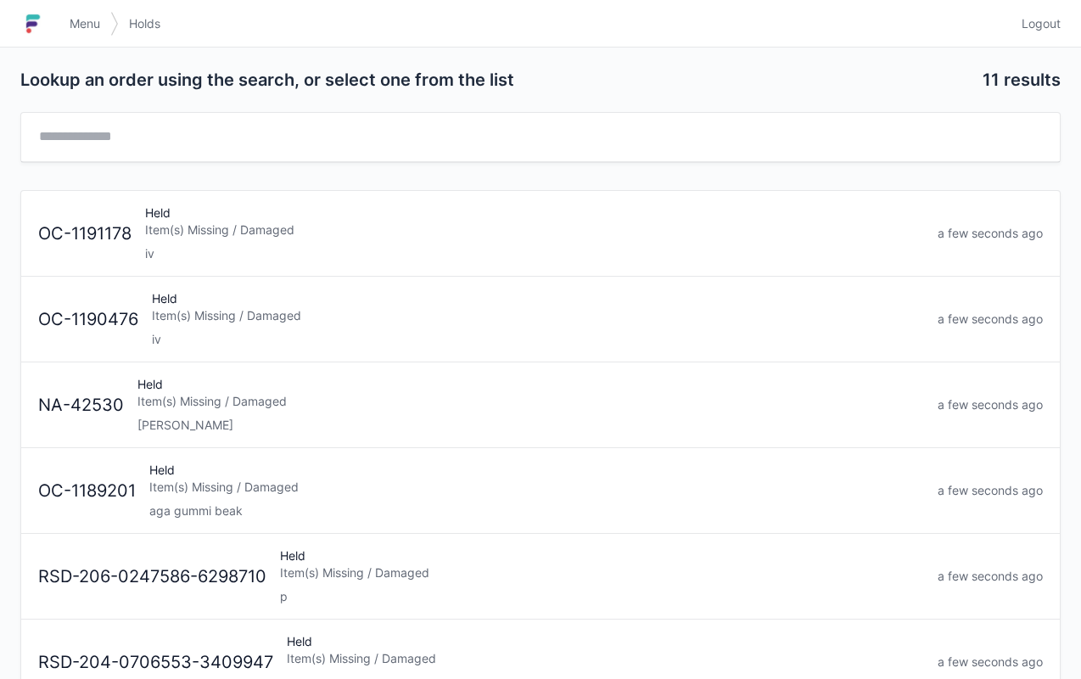
click at [229, 221] on div "Item(s) Missing / Damaged" at bounding box center [534, 229] width 779 height 17
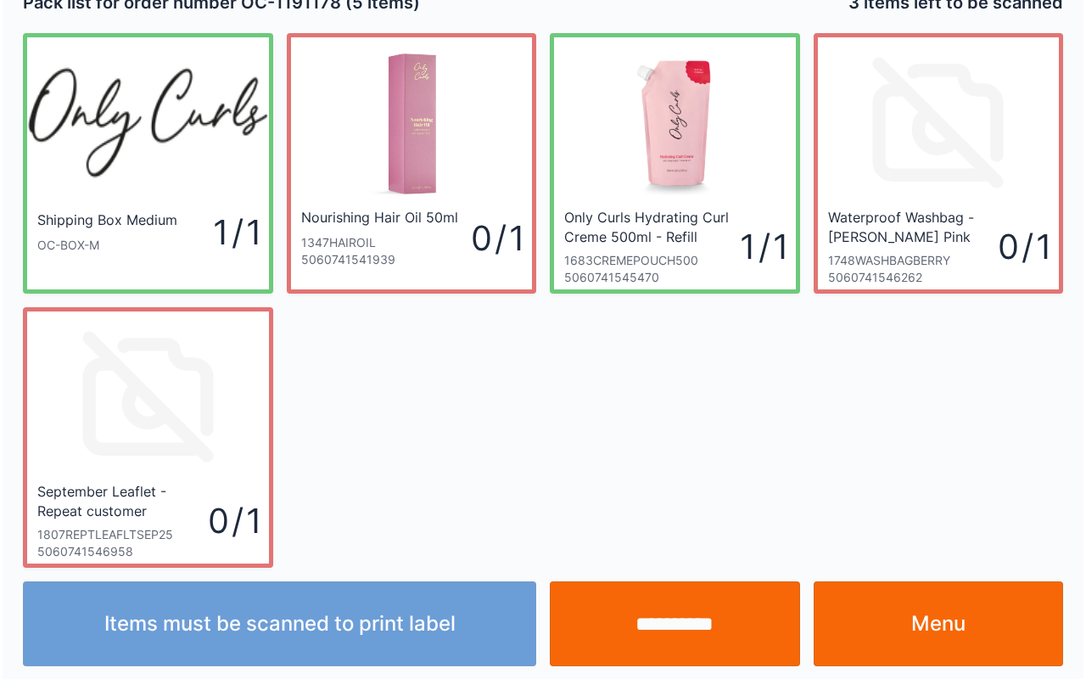
scroll to position [31, 0]
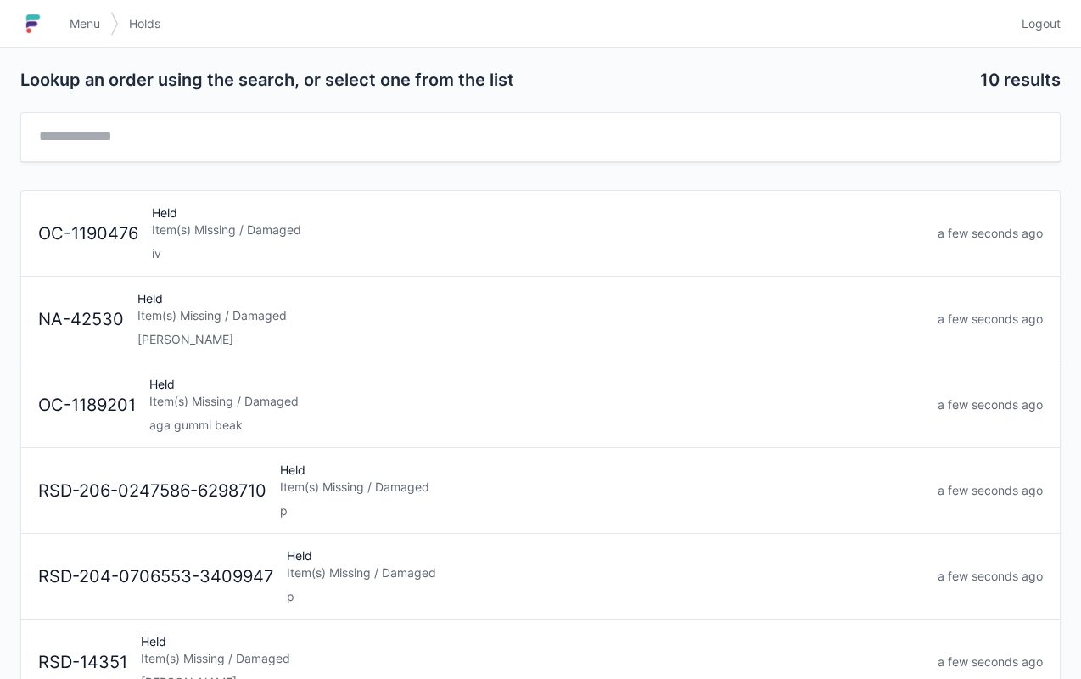
click at [321, 215] on div "Held Item(s) Missing / Damaged iv" at bounding box center [537, 233] width 785 height 58
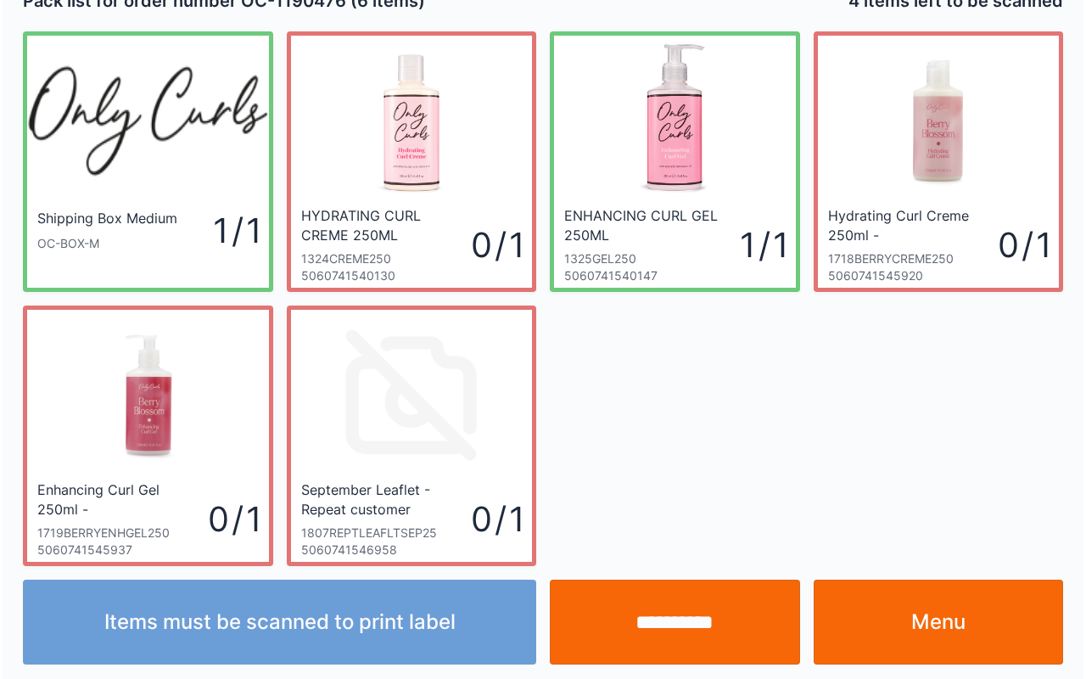
scroll to position [31, 0]
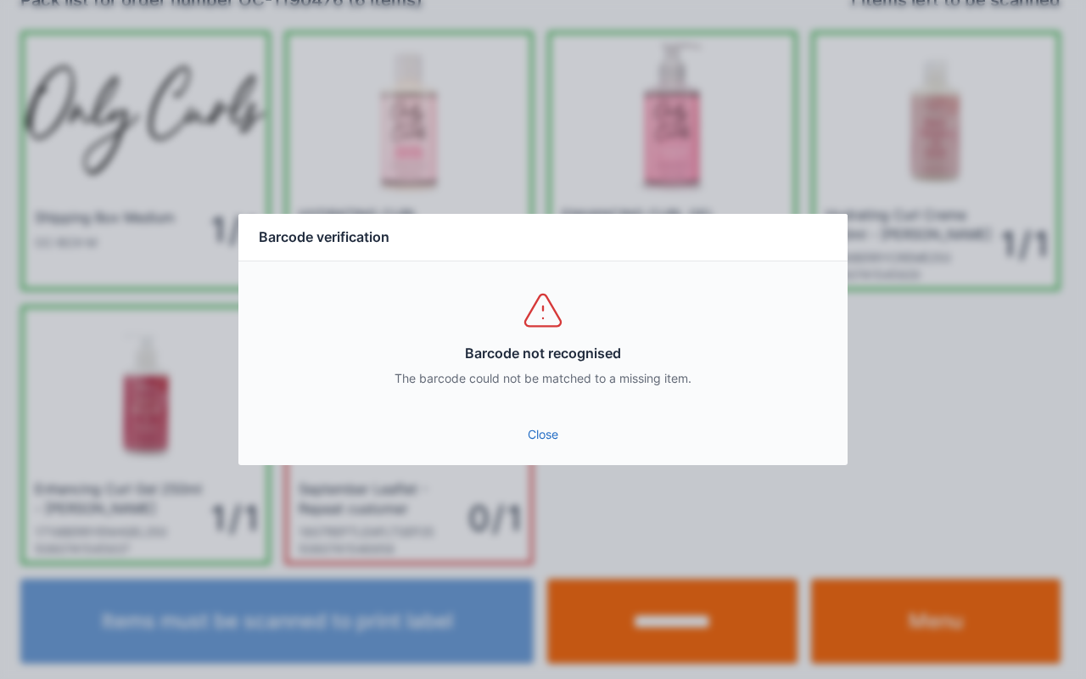
click at [536, 430] on link "Close" at bounding box center [543, 434] width 582 height 31
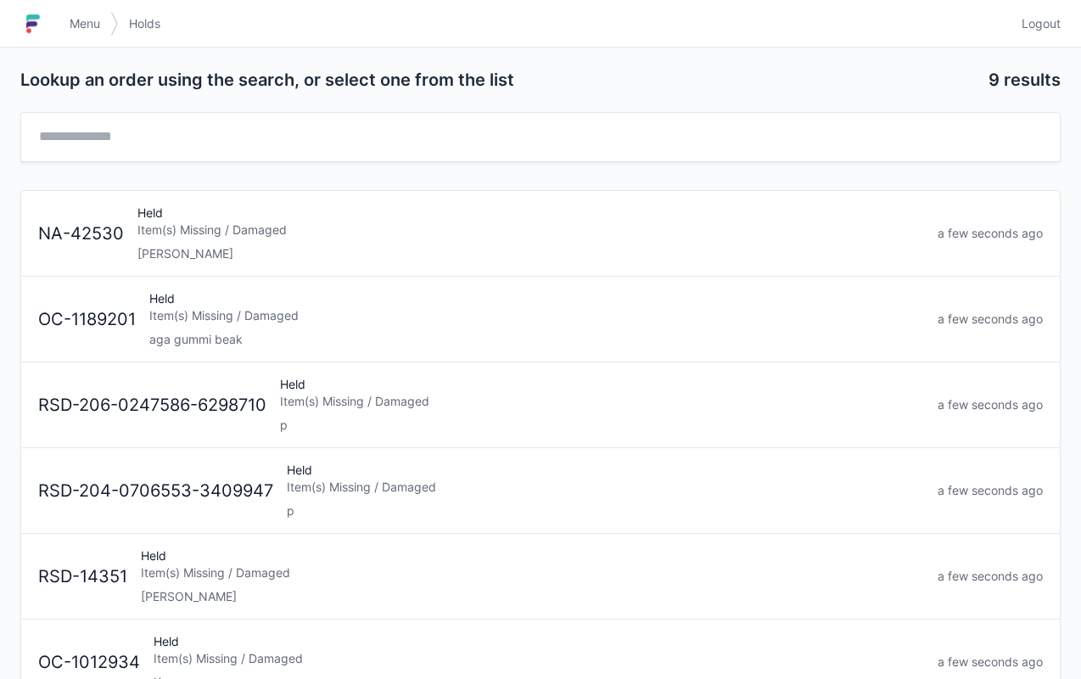
click at [265, 307] on div "Item(s) Missing / Damaged" at bounding box center [536, 315] width 774 height 17
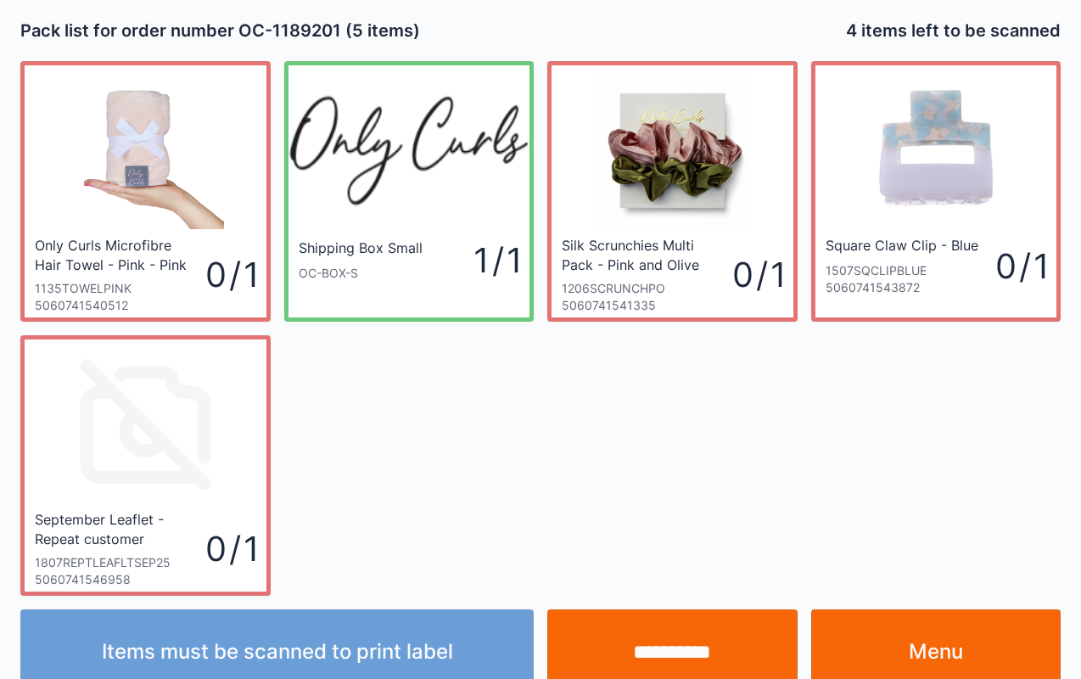
click at [945, 647] on link "Menu" at bounding box center [936, 651] width 250 height 85
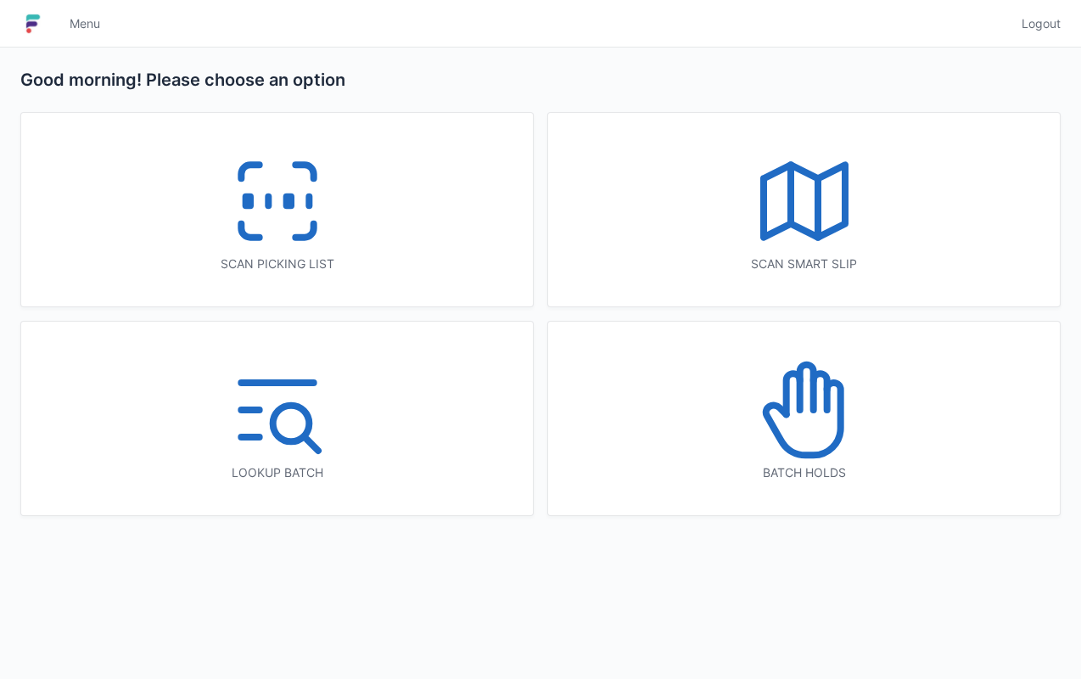
click at [254, 184] on icon at bounding box center [277, 201] width 109 height 109
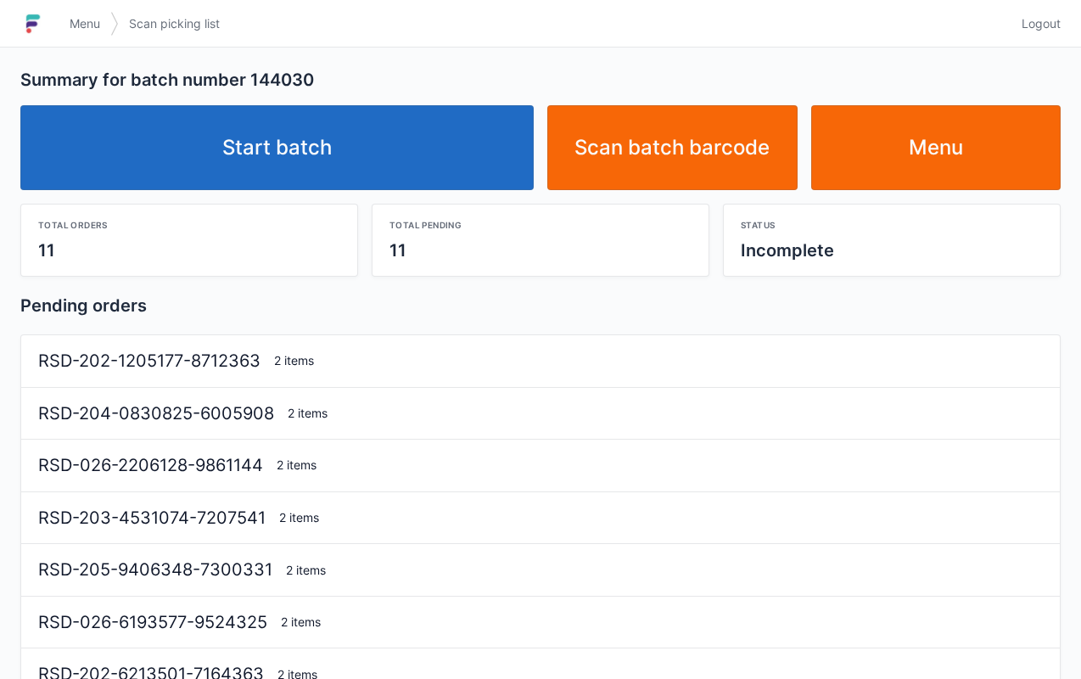
click at [309, 133] on link "Start batch" at bounding box center [276, 147] width 513 height 85
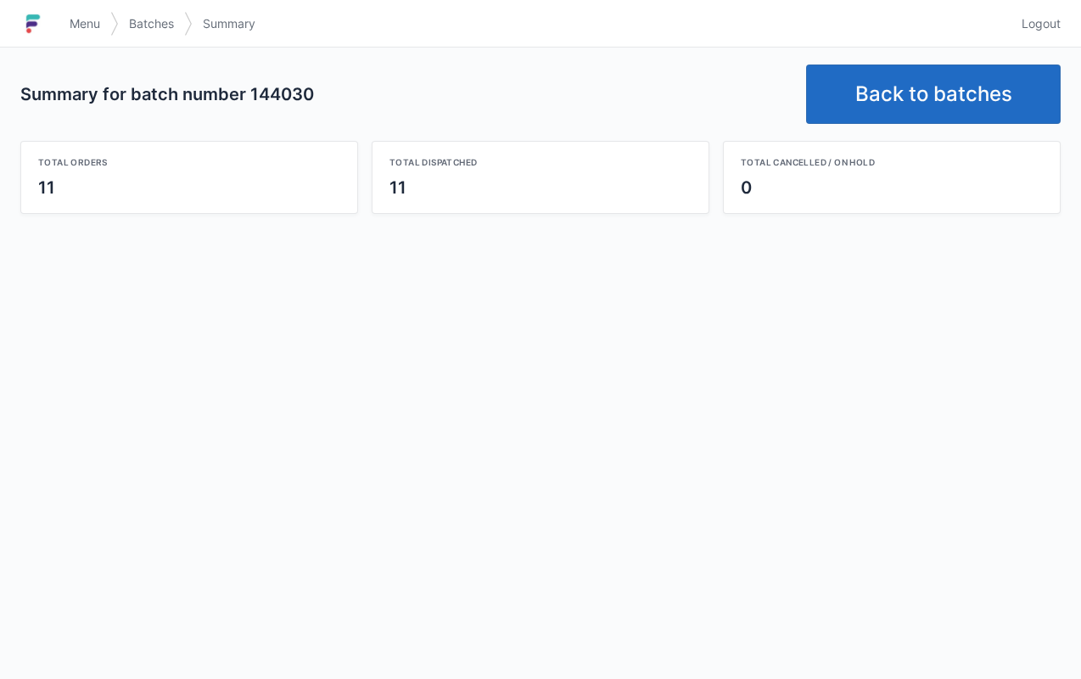
click at [912, 97] on link "Back to batches" at bounding box center [933, 93] width 254 height 59
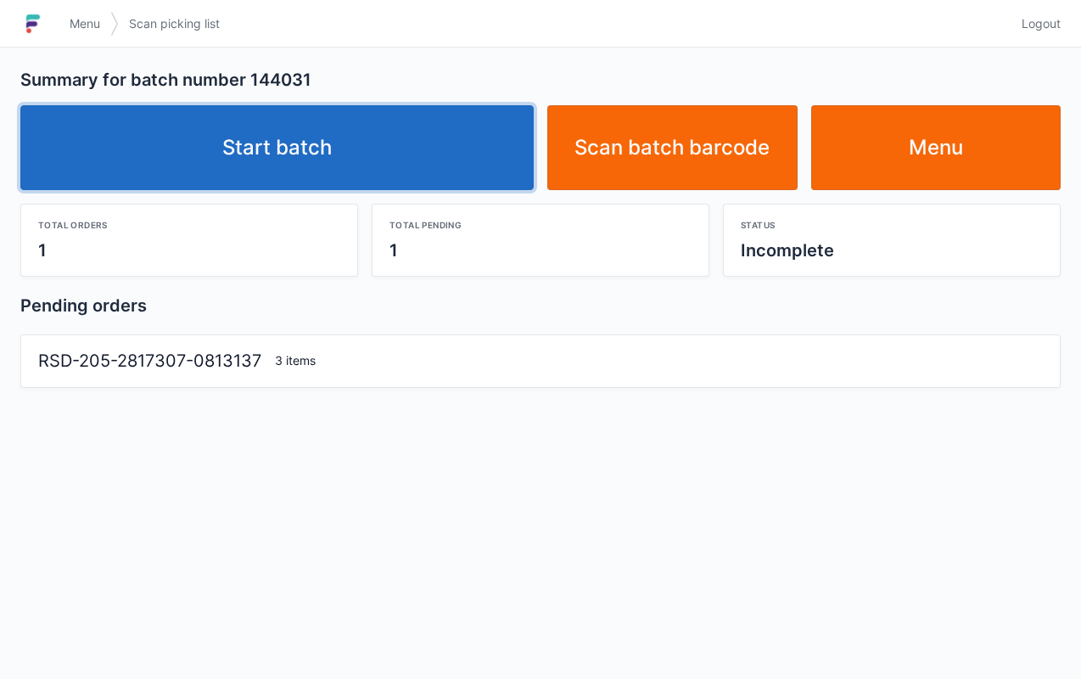
click at [331, 143] on link "Start batch" at bounding box center [276, 147] width 513 height 85
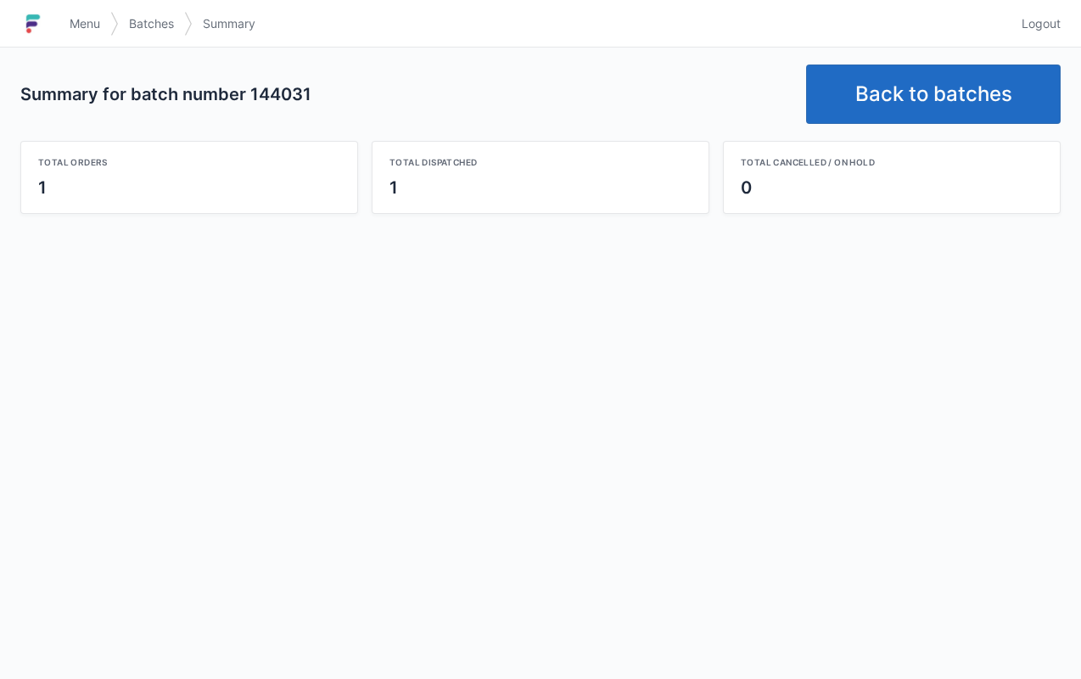
click at [930, 111] on link "Back to batches" at bounding box center [933, 93] width 254 height 59
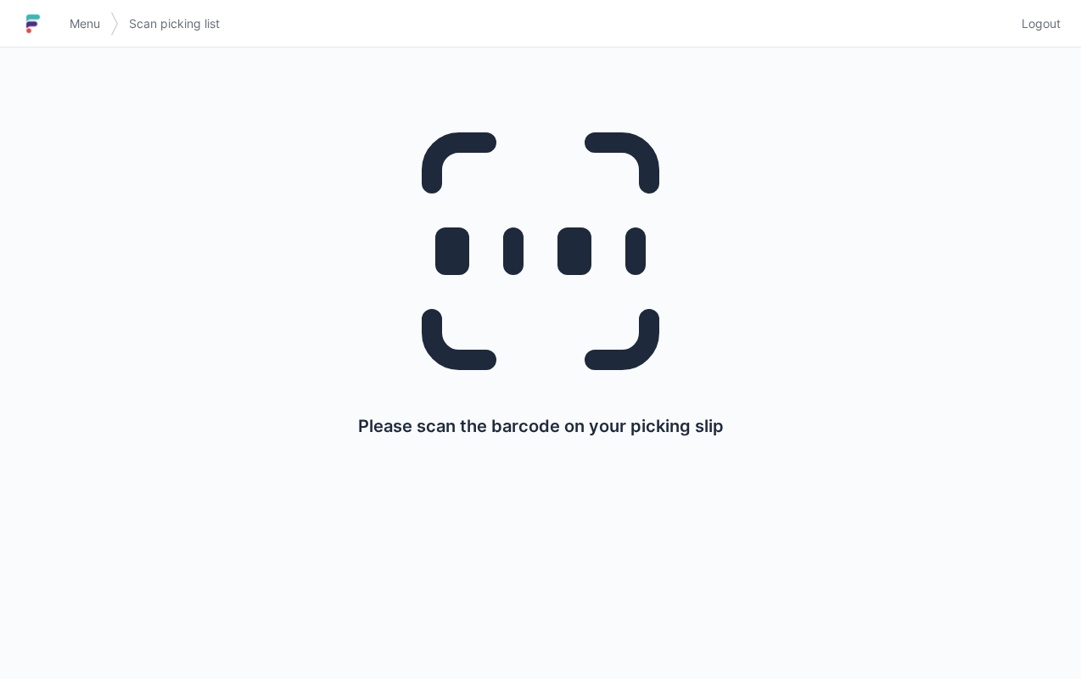
click at [969, 83] on div "Please scan the barcode on your picking slip" at bounding box center [540, 267] width 999 height 438
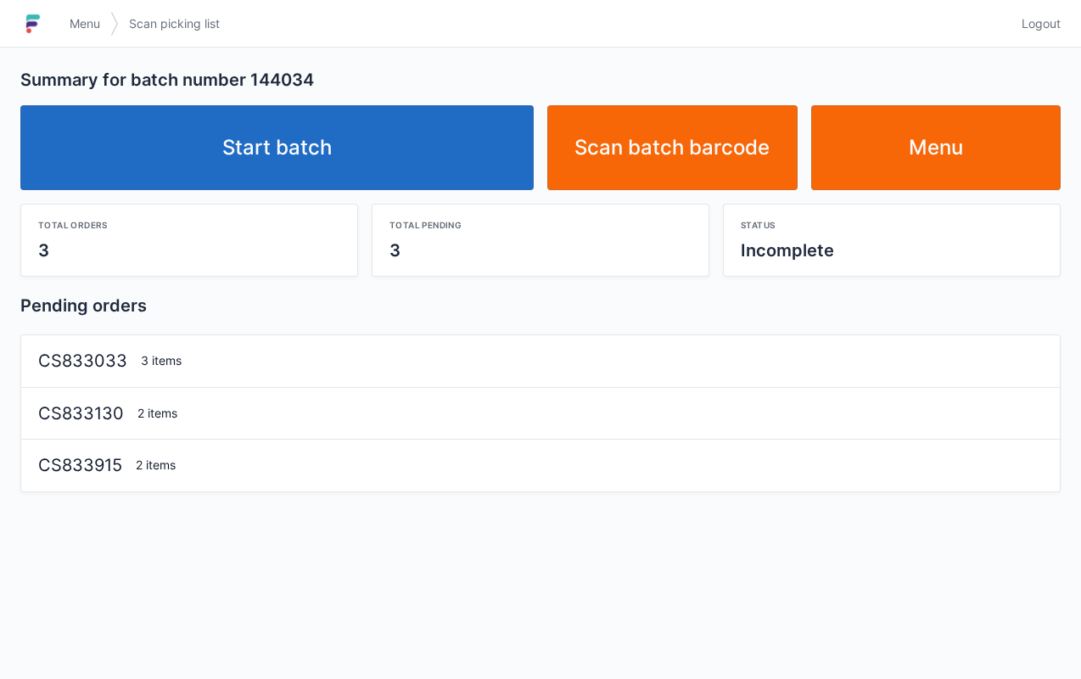
click at [324, 109] on link "Start batch" at bounding box center [276, 147] width 513 height 85
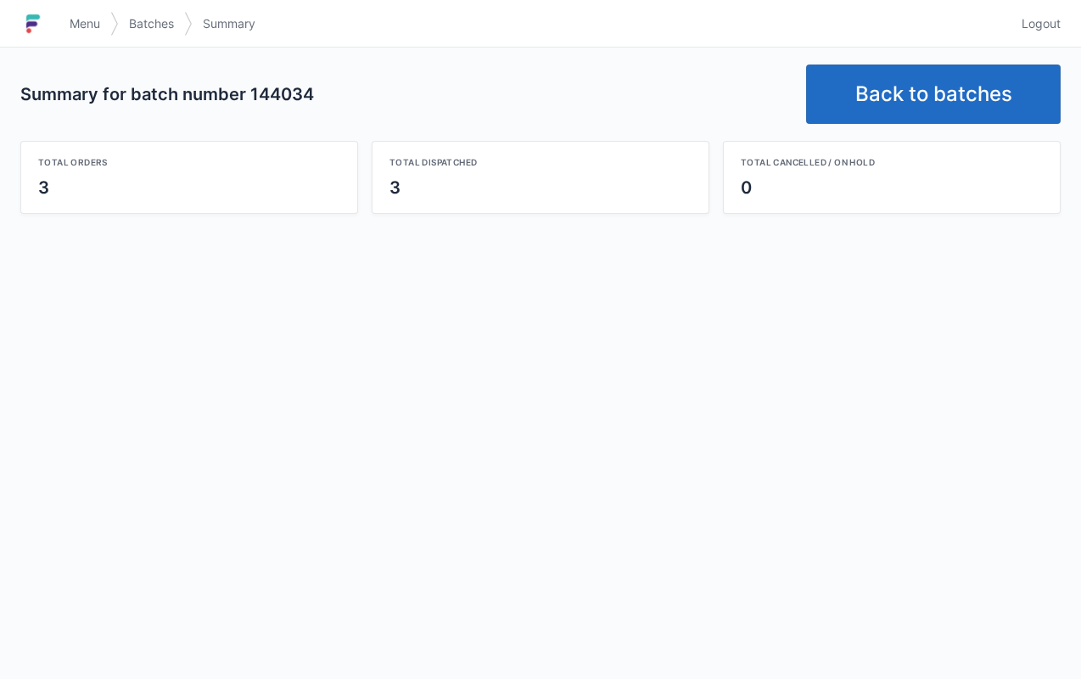
click at [928, 78] on link "Back to batches" at bounding box center [933, 93] width 254 height 59
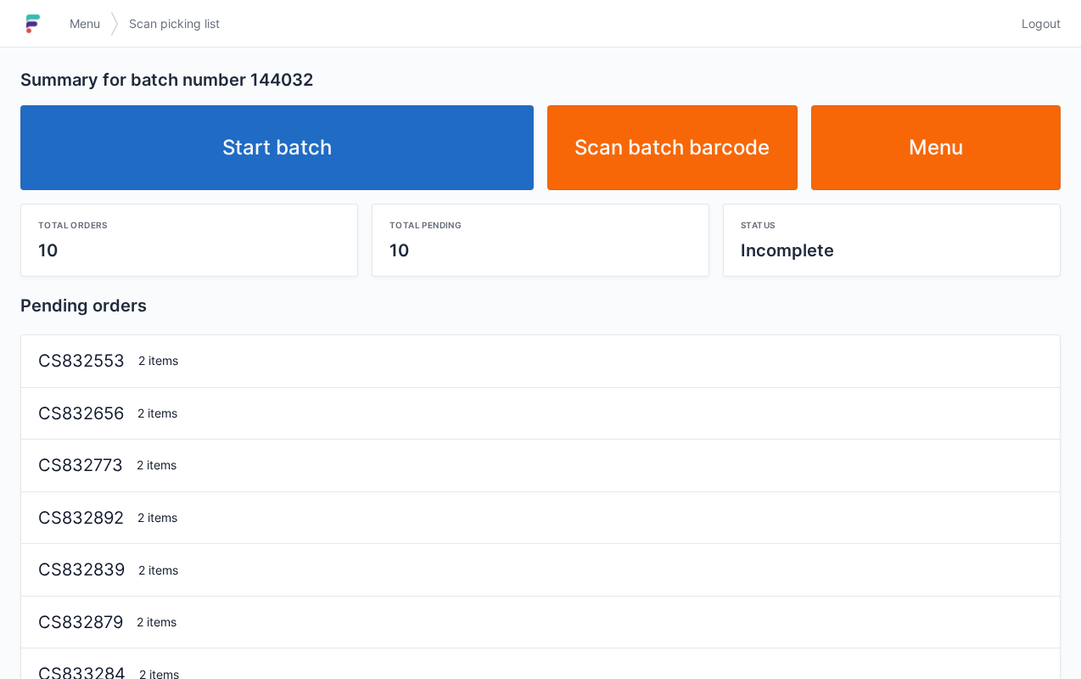
click at [324, 137] on link "Start batch" at bounding box center [276, 147] width 513 height 85
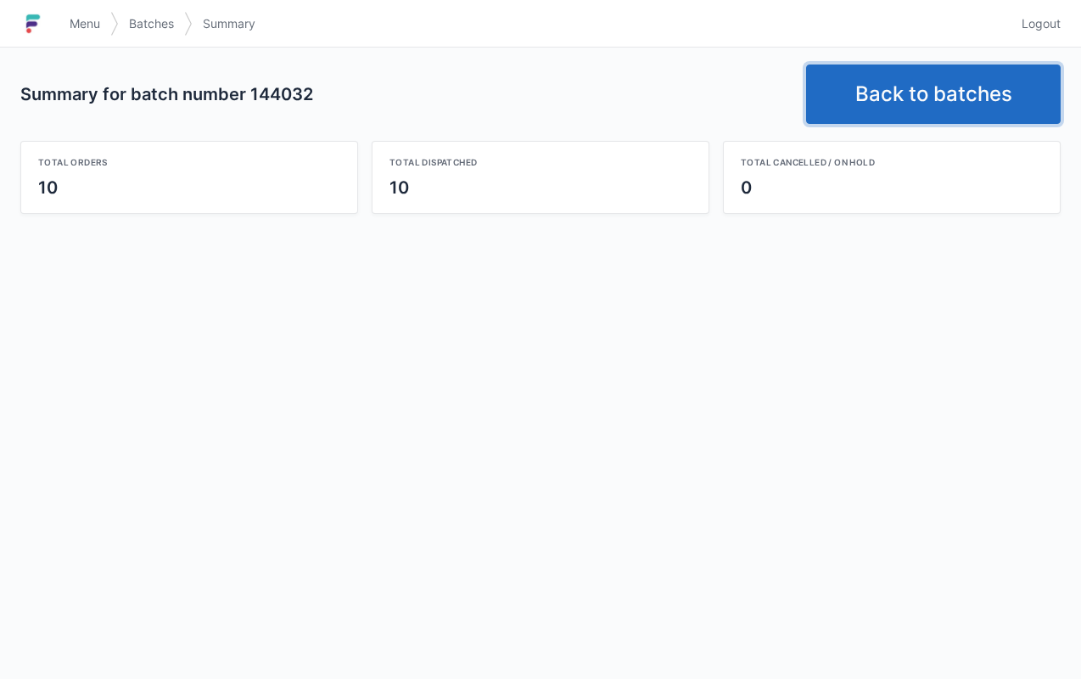
click at [964, 93] on link "Back to batches" at bounding box center [933, 93] width 254 height 59
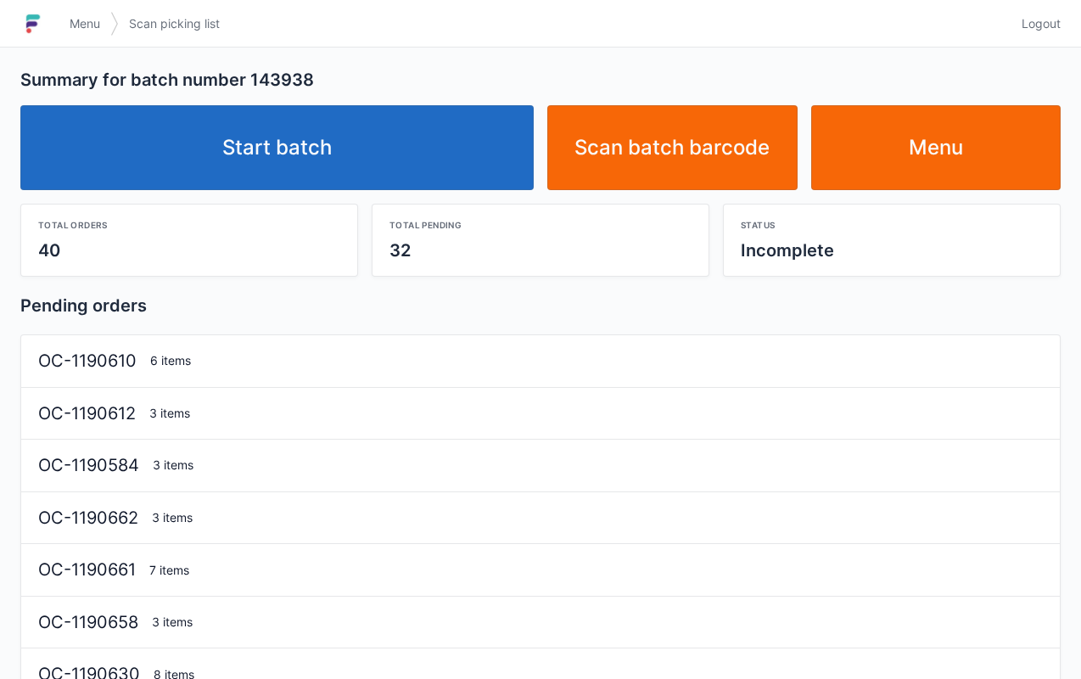
click at [322, 122] on link "Start batch" at bounding box center [276, 147] width 513 height 85
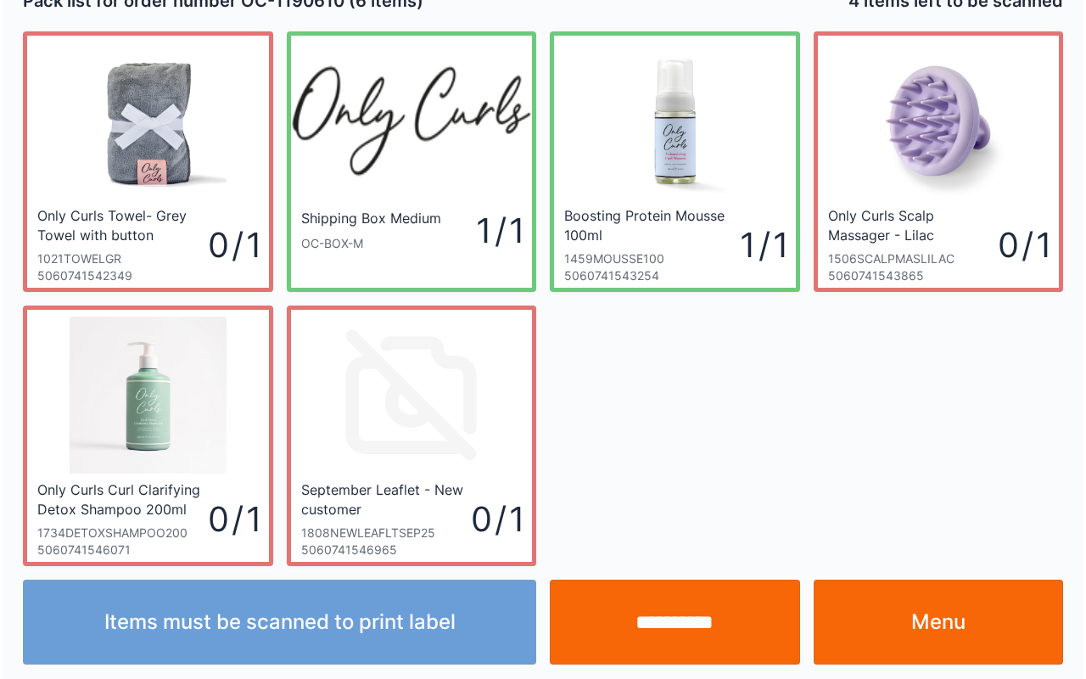
scroll to position [31, 0]
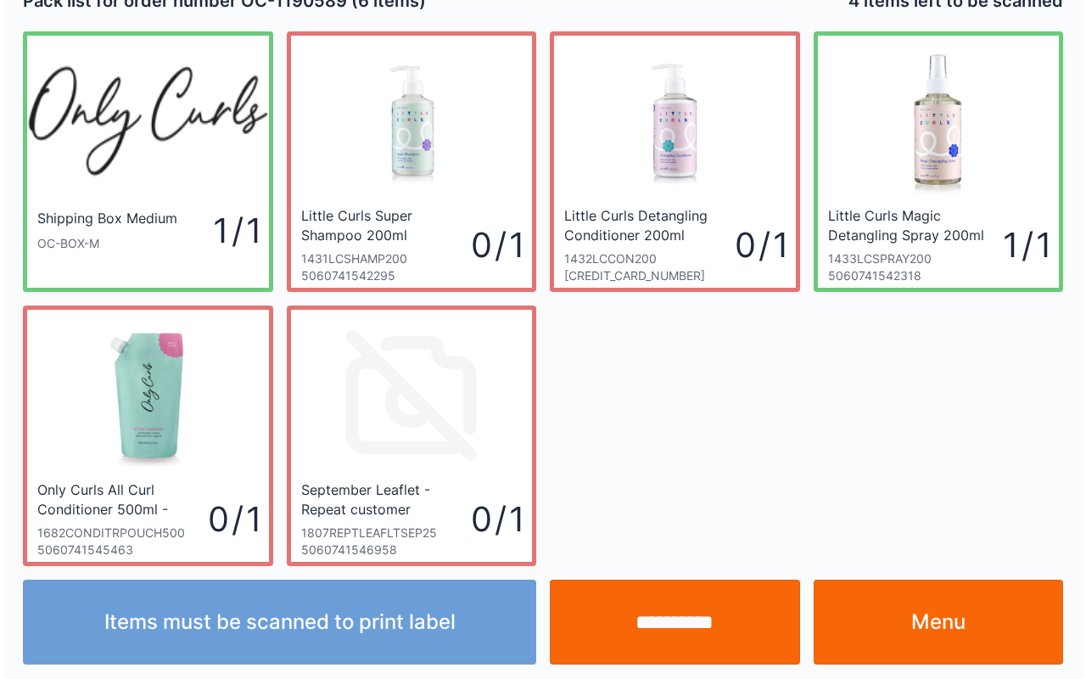
scroll to position [31, 0]
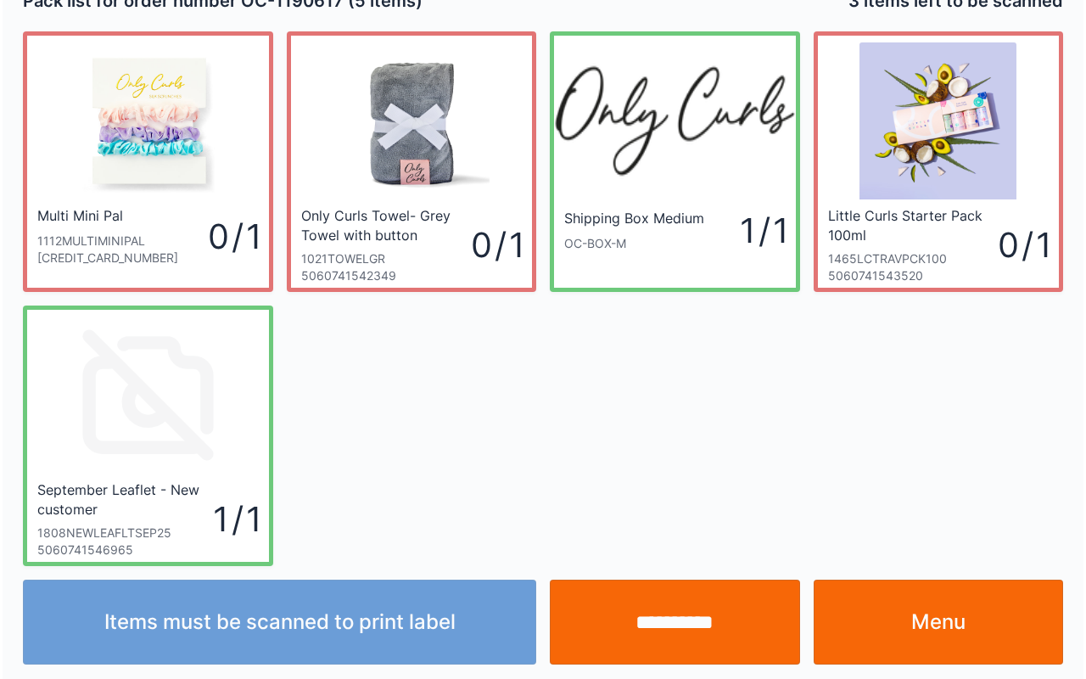
scroll to position [31, 0]
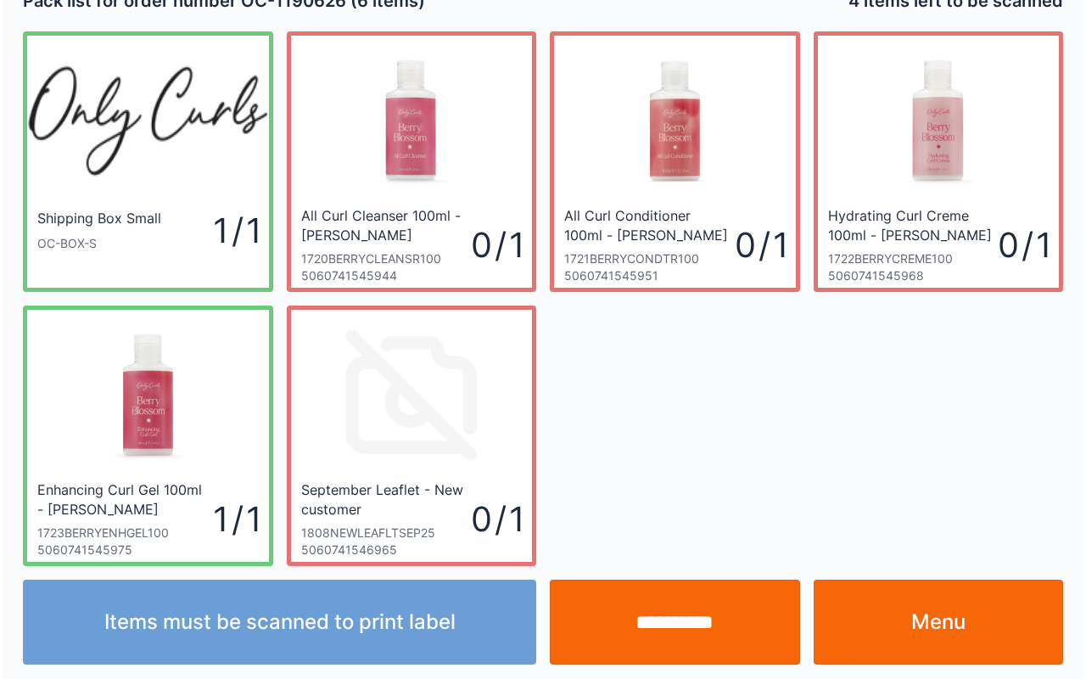
scroll to position [31, 0]
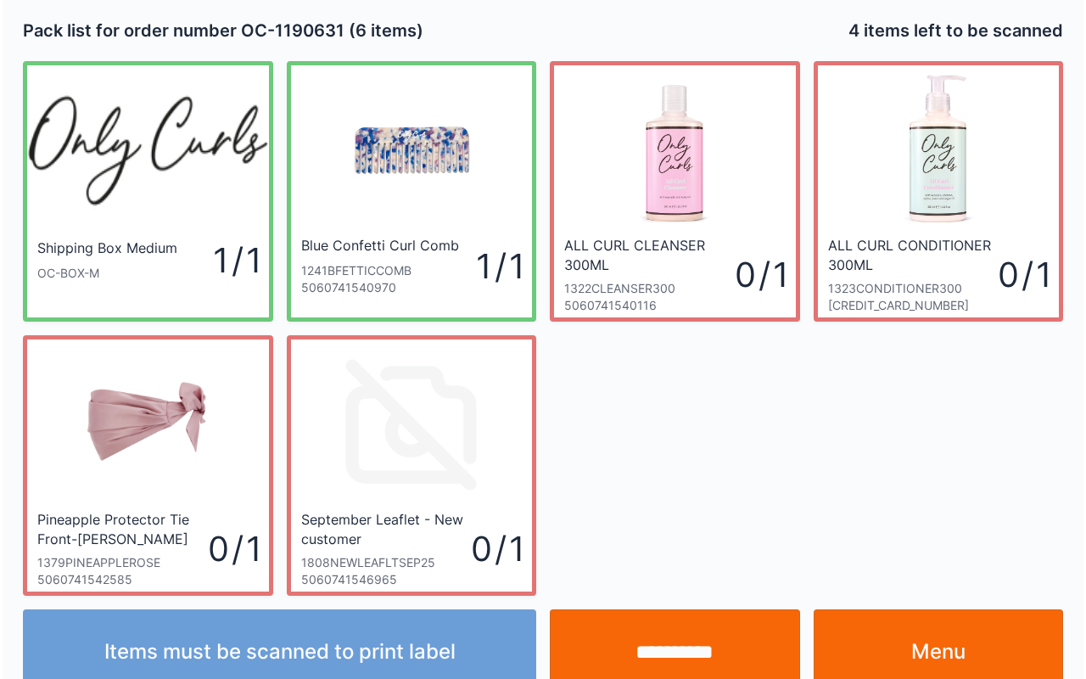
scroll to position [31, 0]
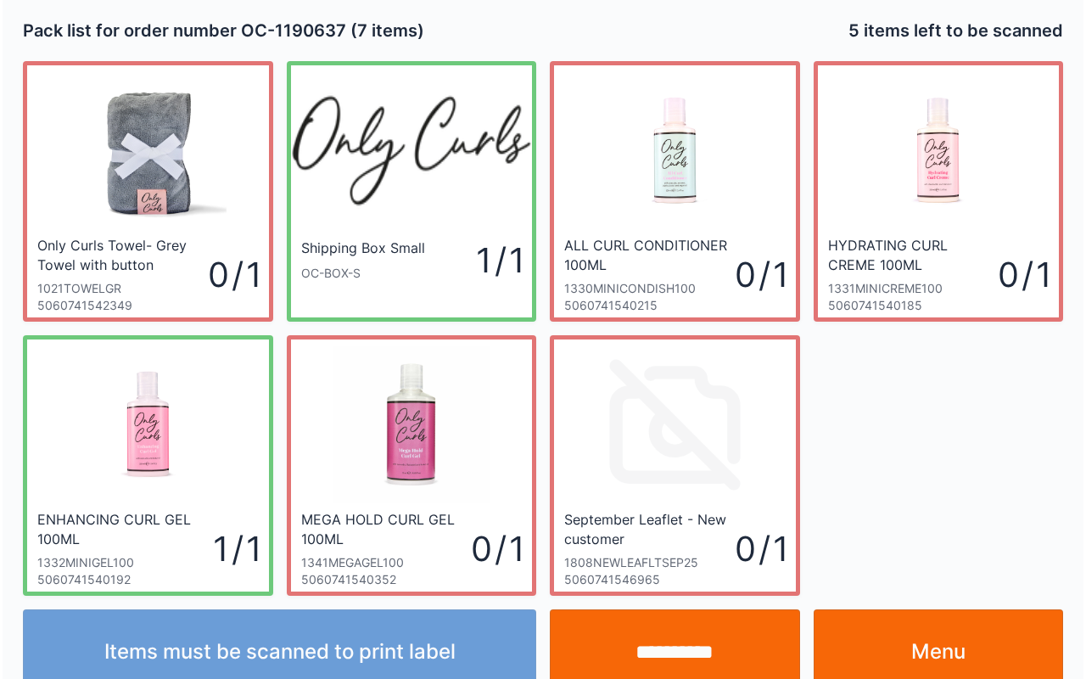
scroll to position [31, 0]
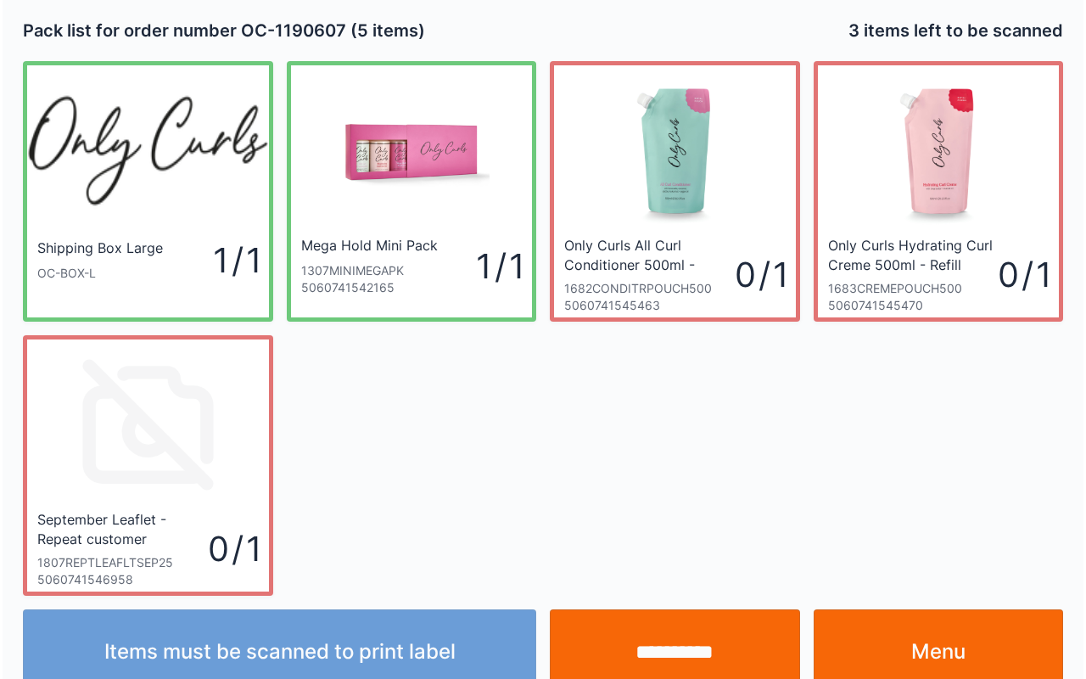
scroll to position [31, 0]
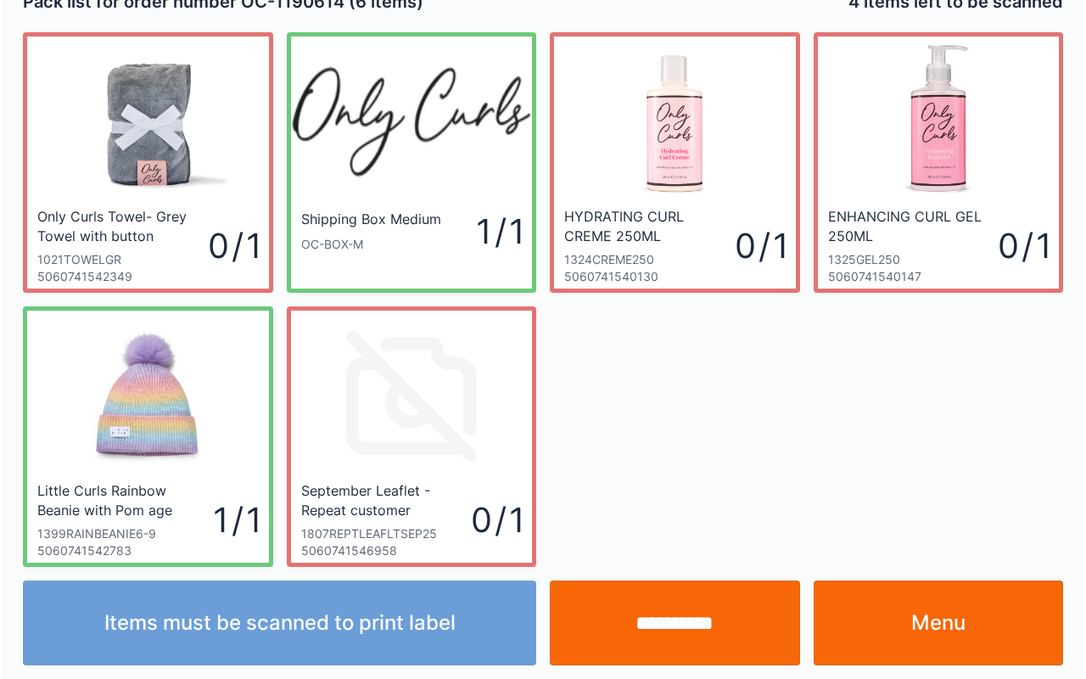
scroll to position [31, 0]
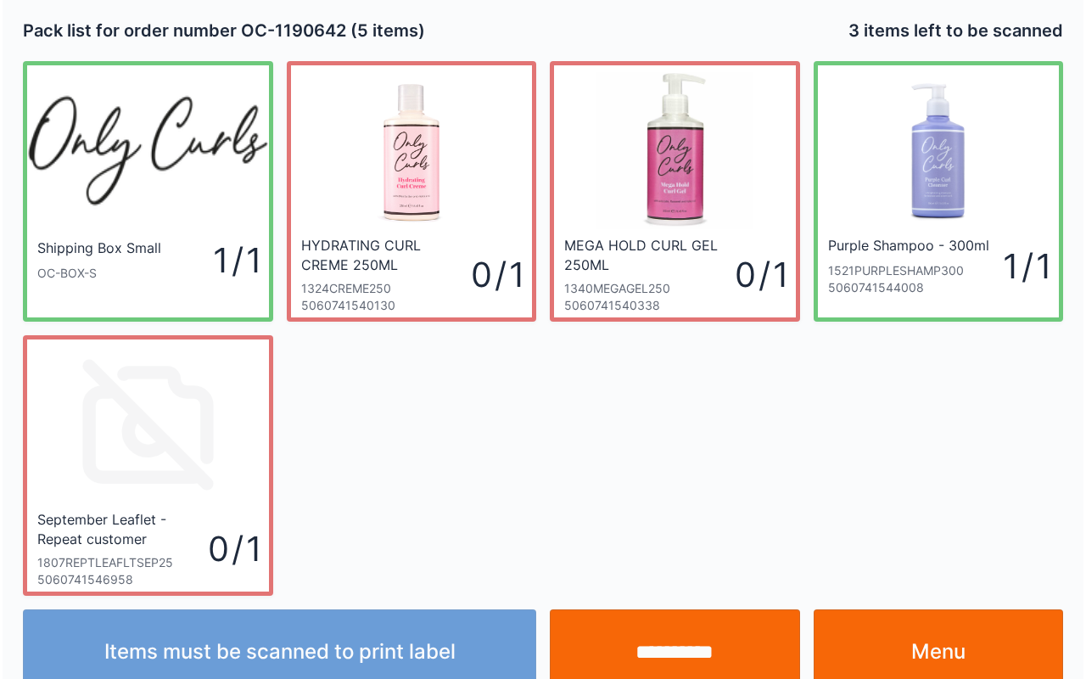
scroll to position [31, 0]
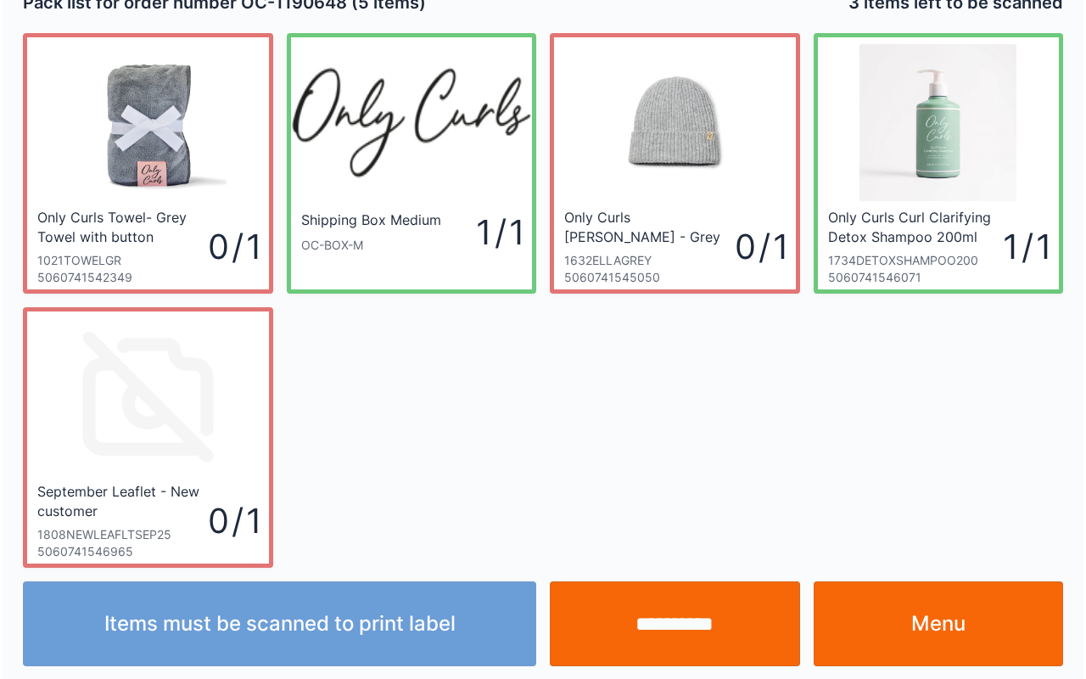
scroll to position [31, 0]
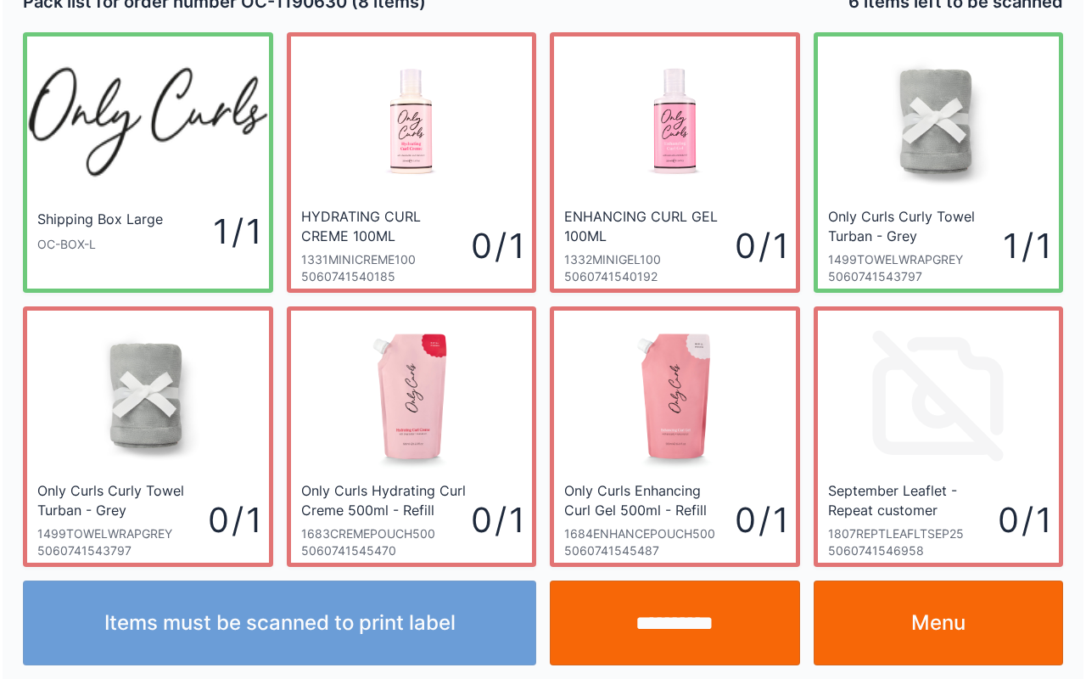
scroll to position [31, 0]
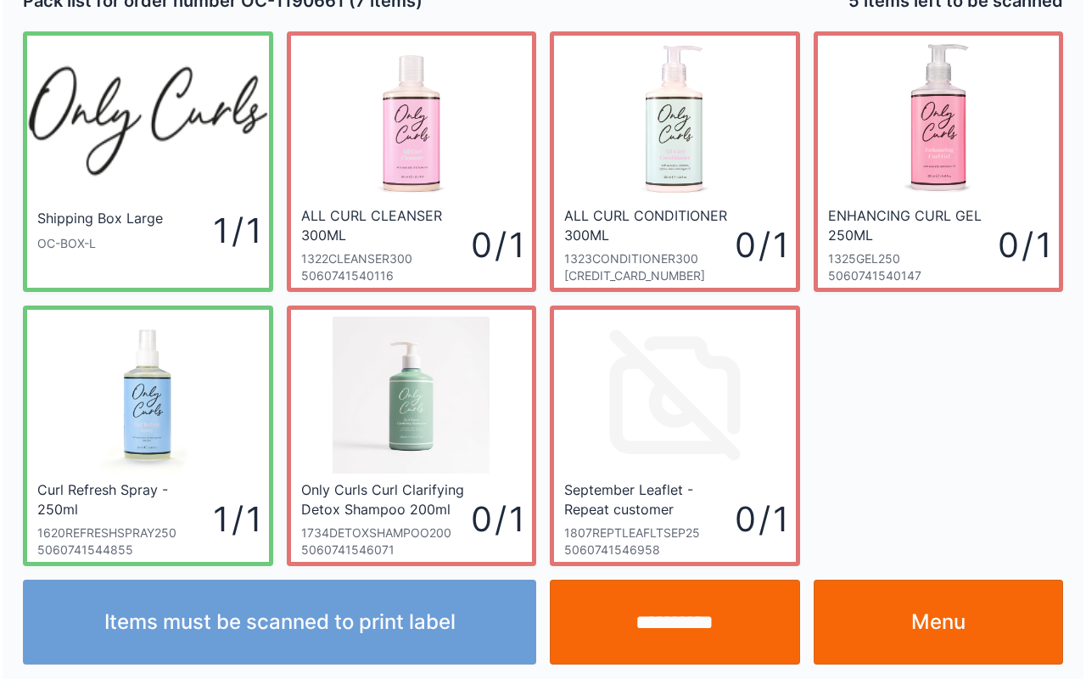
scroll to position [31, 0]
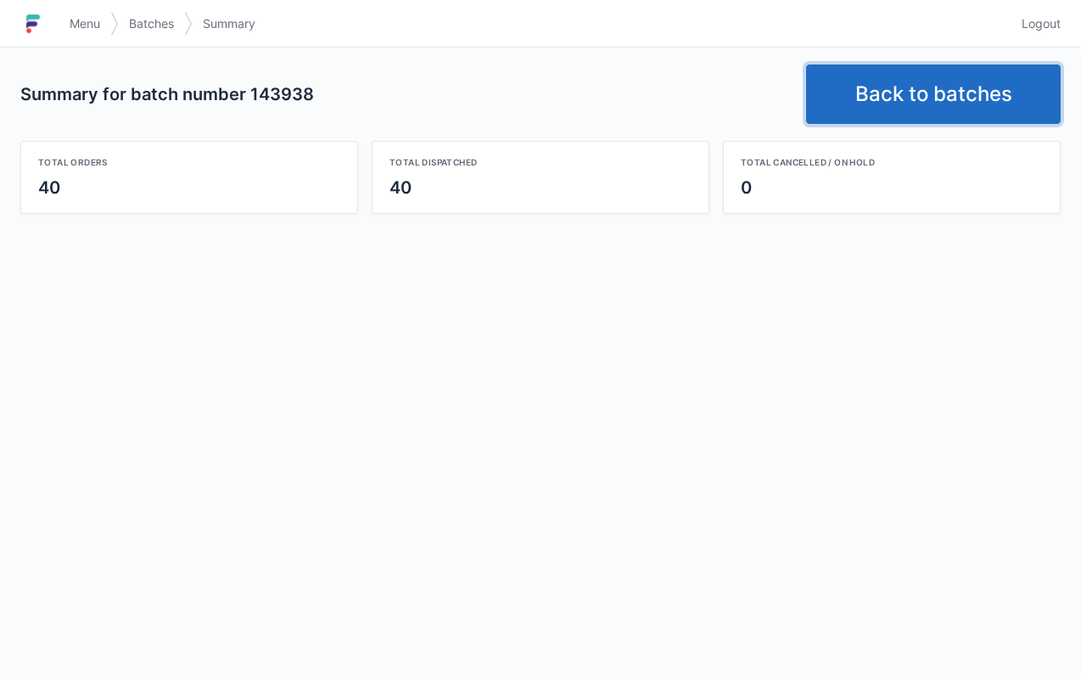
click at [960, 102] on link "Back to batches" at bounding box center [933, 93] width 254 height 59
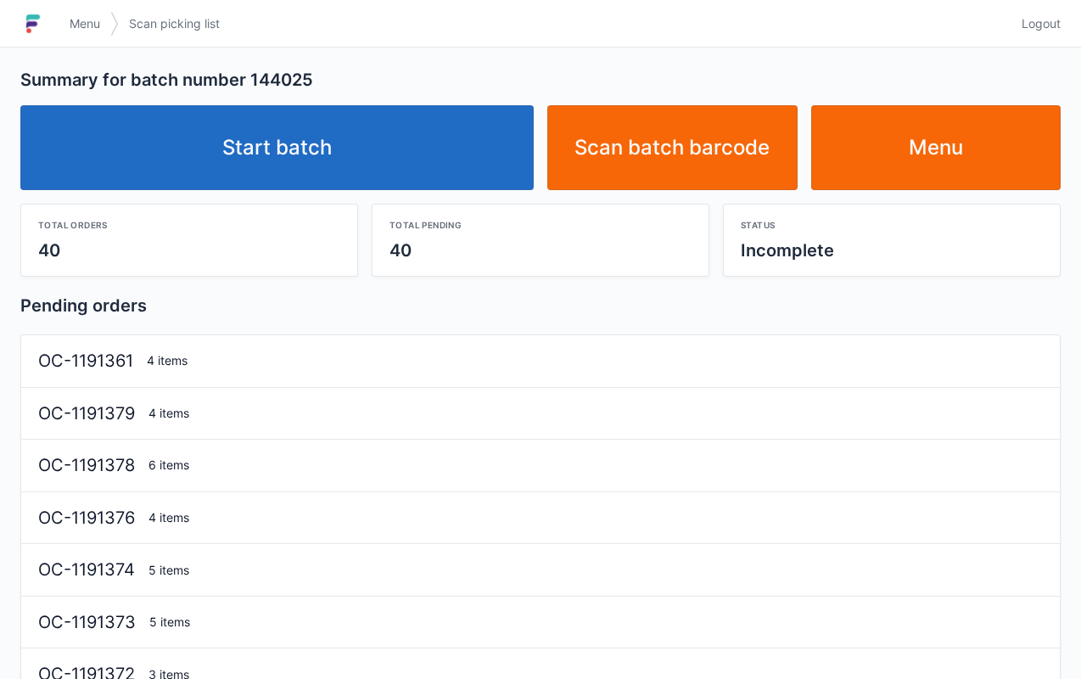
click at [365, 143] on link "Start batch" at bounding box center [276, 147] width 513 height 85
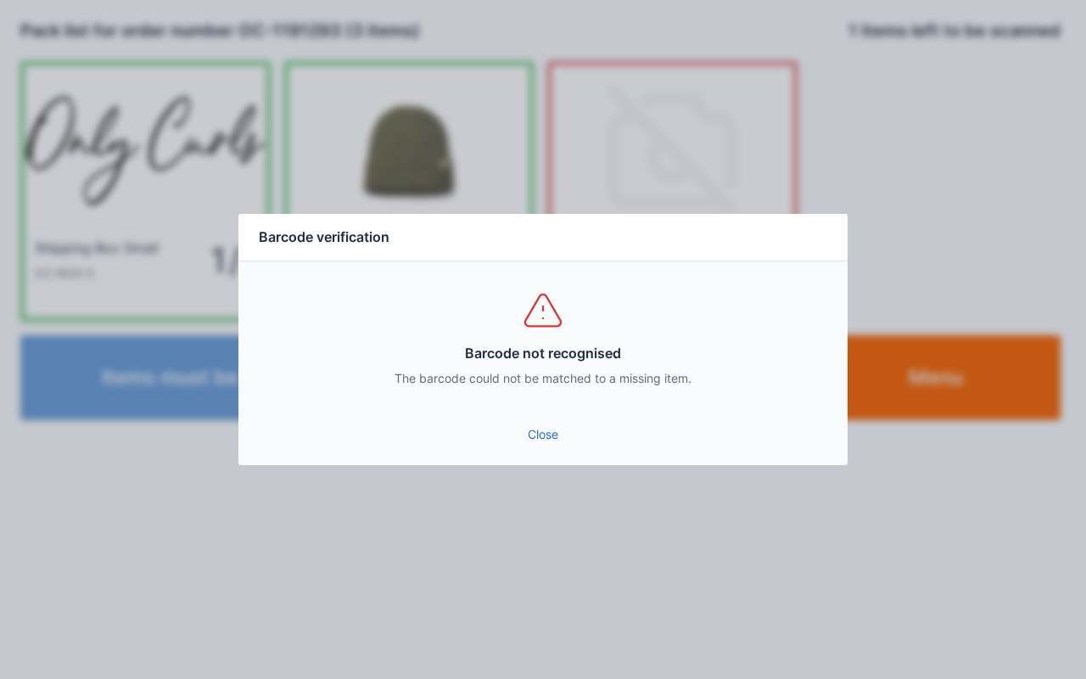
click at [550, 420] on link "Close" at bounding box center [543, 434] width 582 height 31
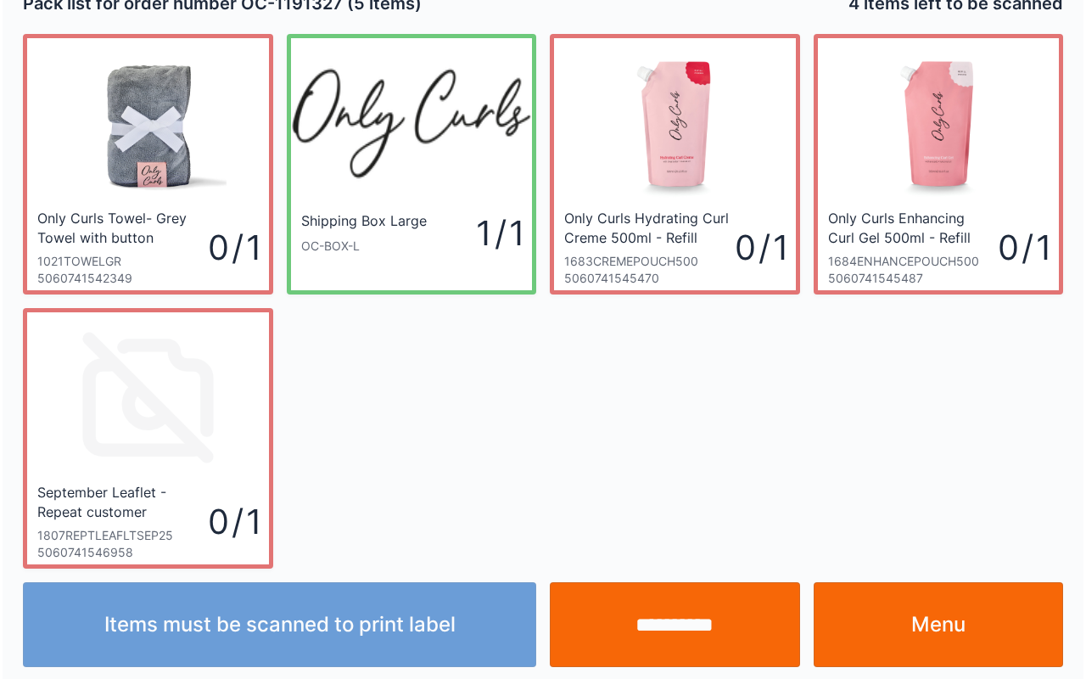
scroll to position [31, 0]
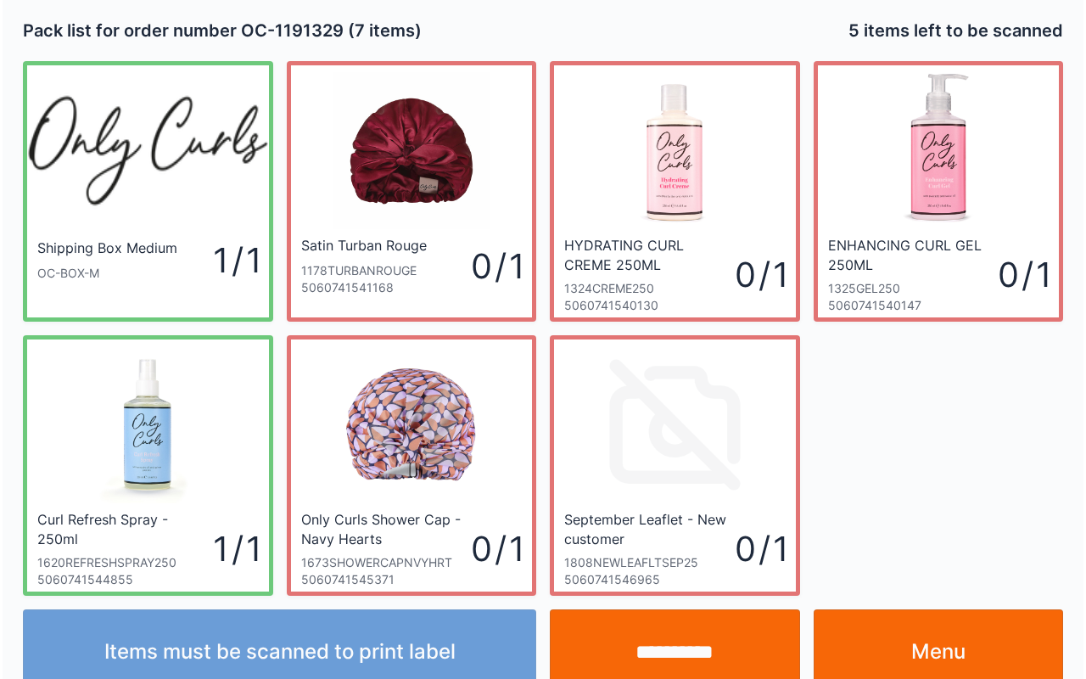
scroll to position [31, 0]
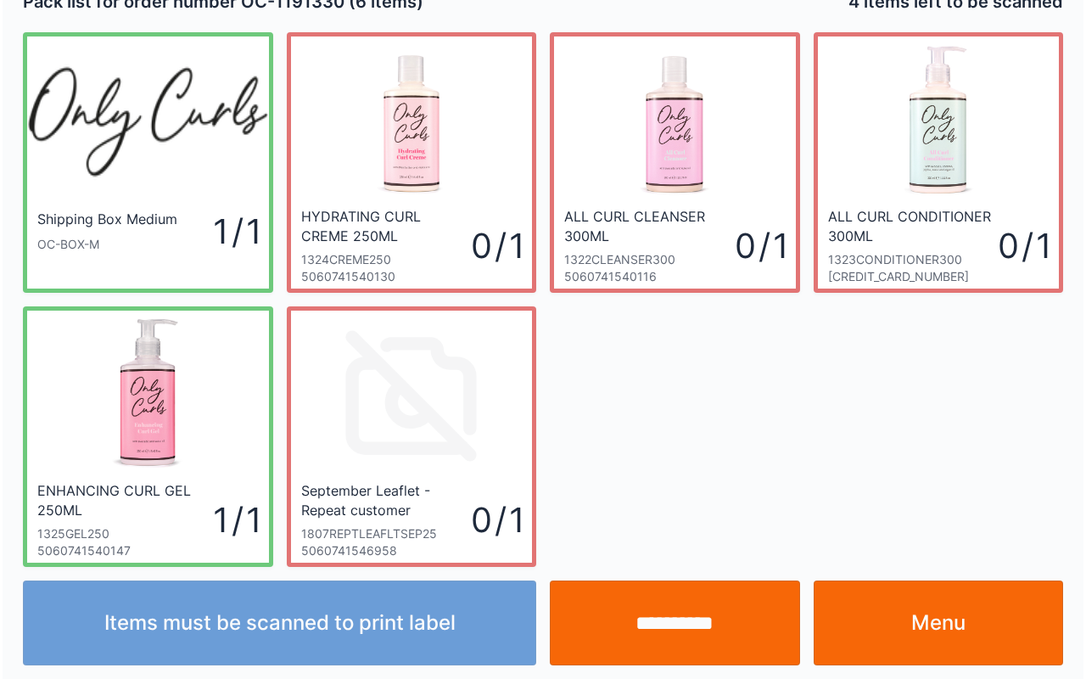
scroll to position [31, 0]
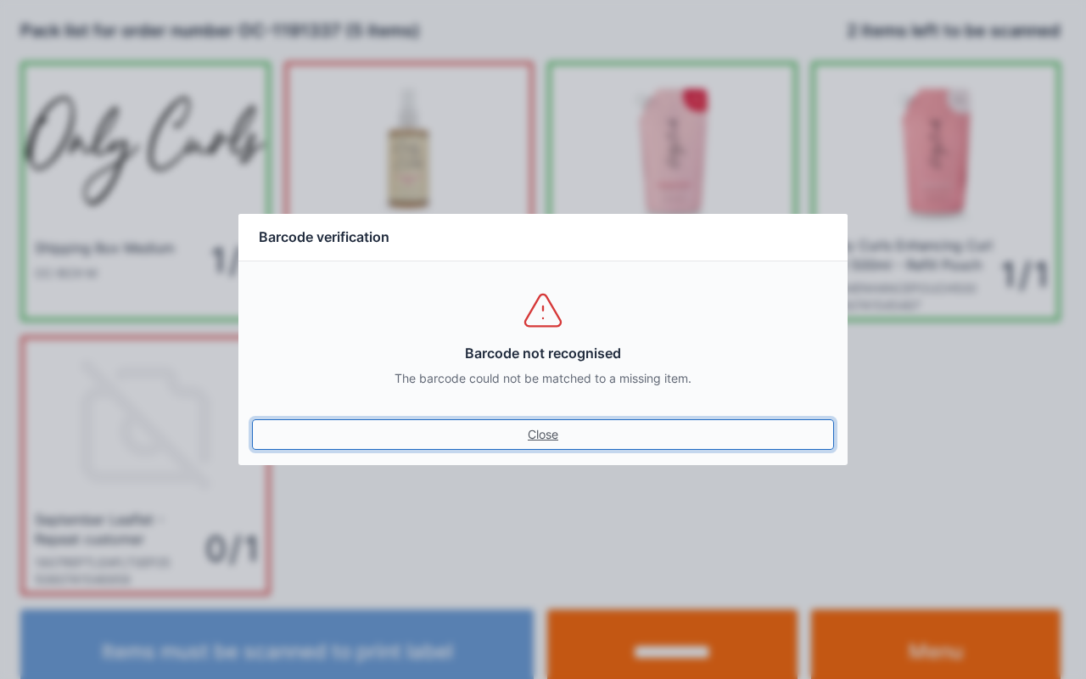
click at [593, 436] on link "Close" at bounding box center [543, 434] width 582 height 31
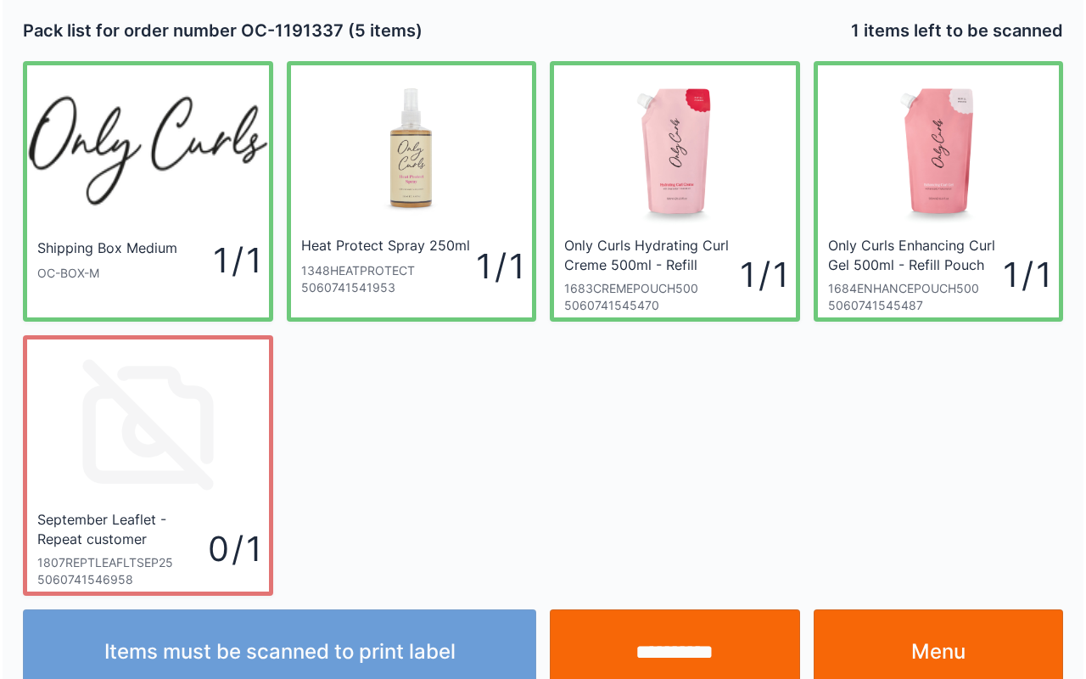
scroll to position [31, 0]
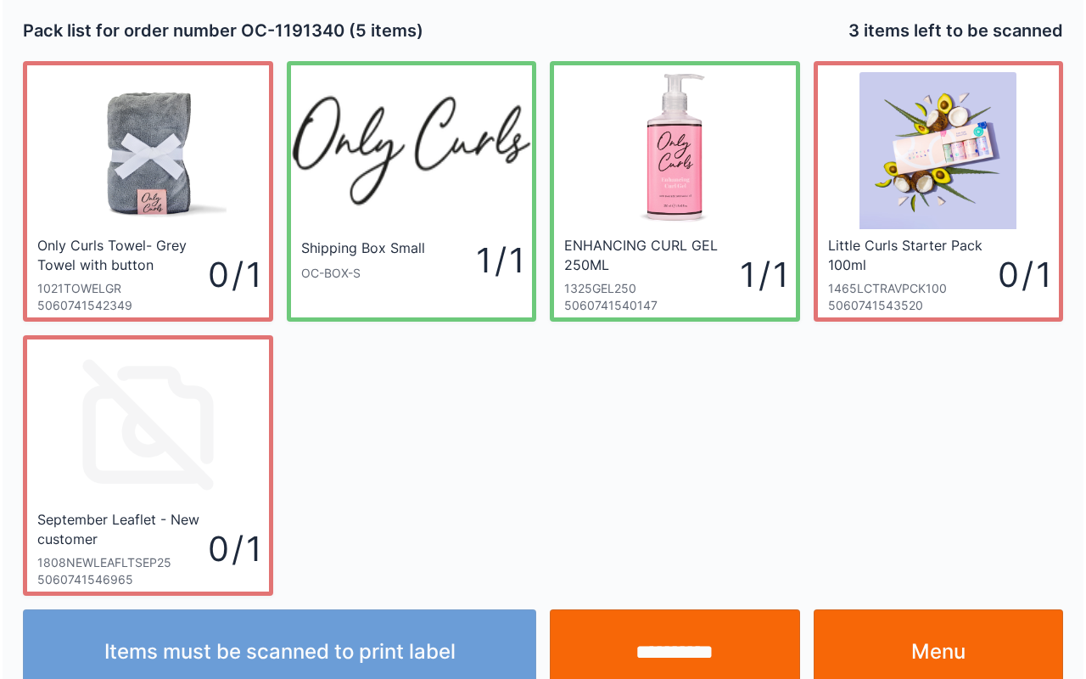
scroll to position [31, 0]
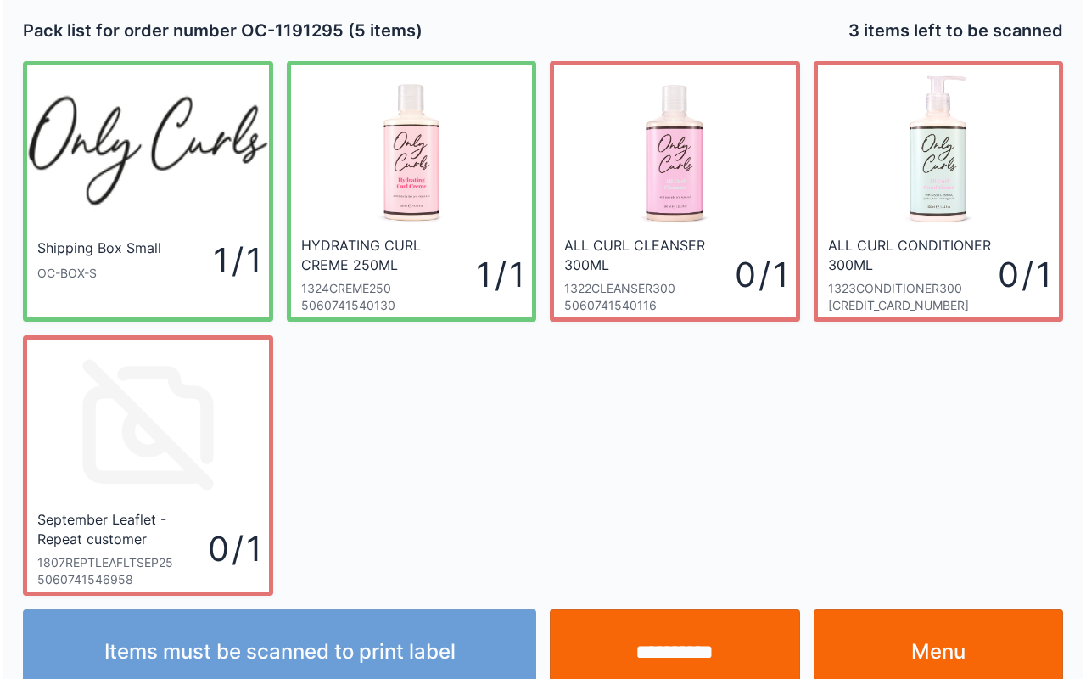
scroll to position [31, 0]
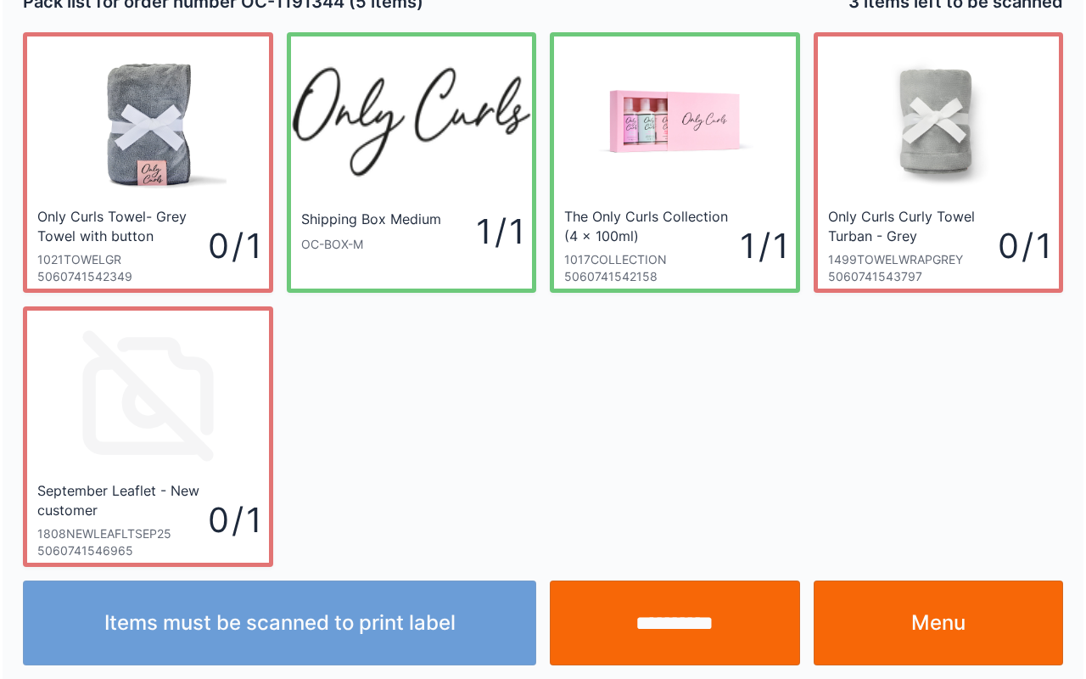
scroll to position [31, 0]
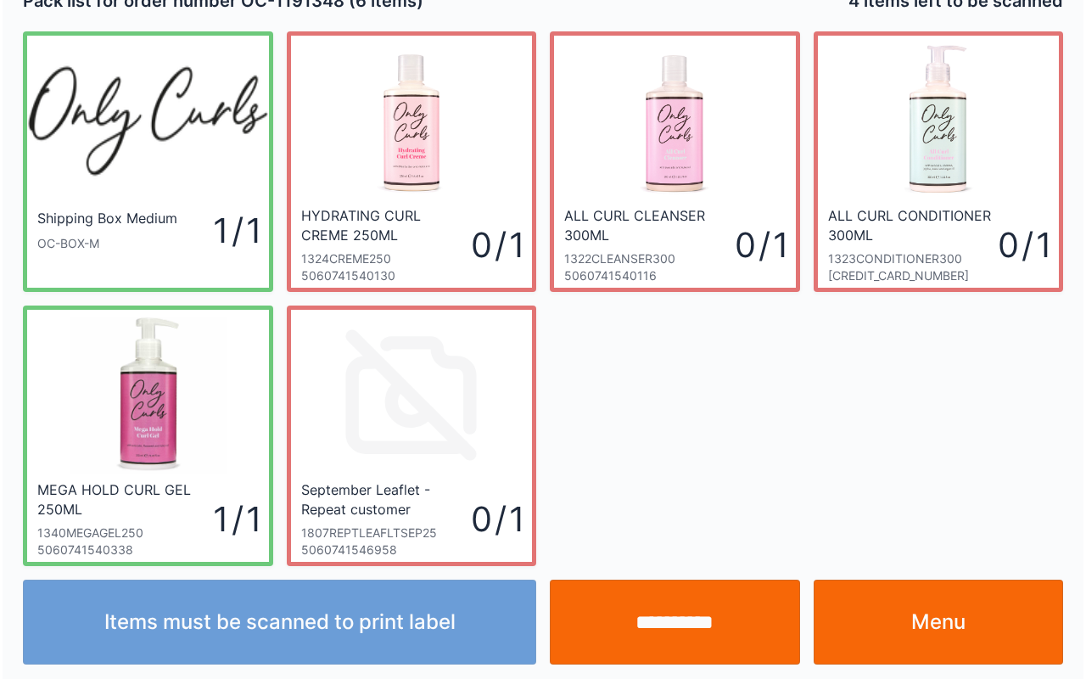
scroll to position [31, 0]
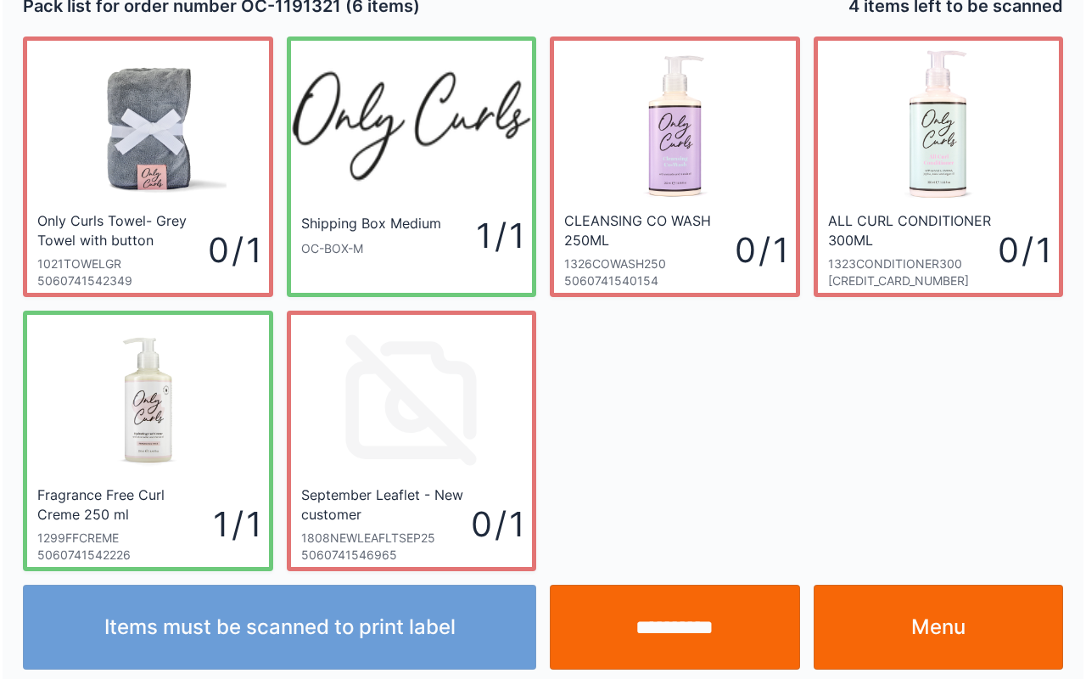
scroll to position [31, 0]
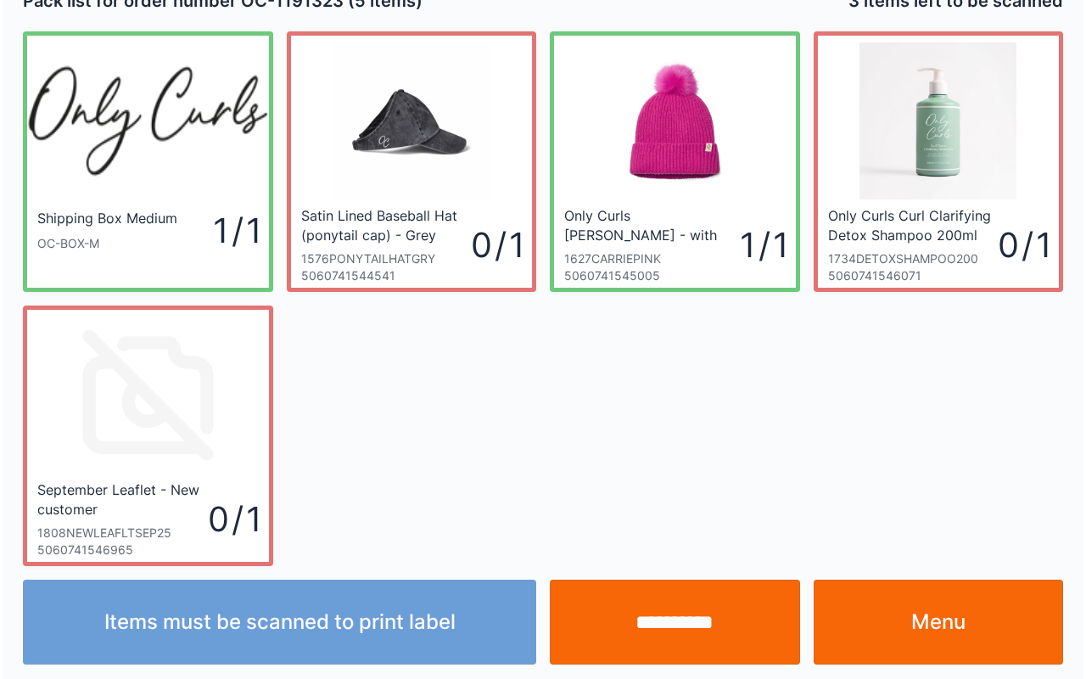
scroll to position [31, 0]
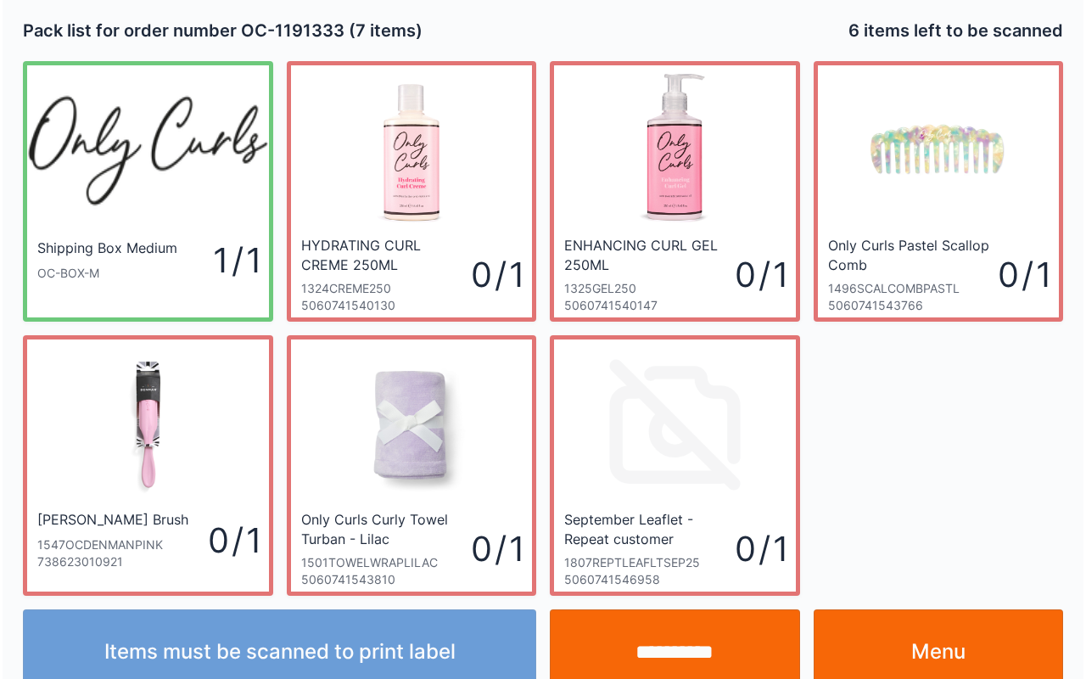
scroll to position [31, 0]
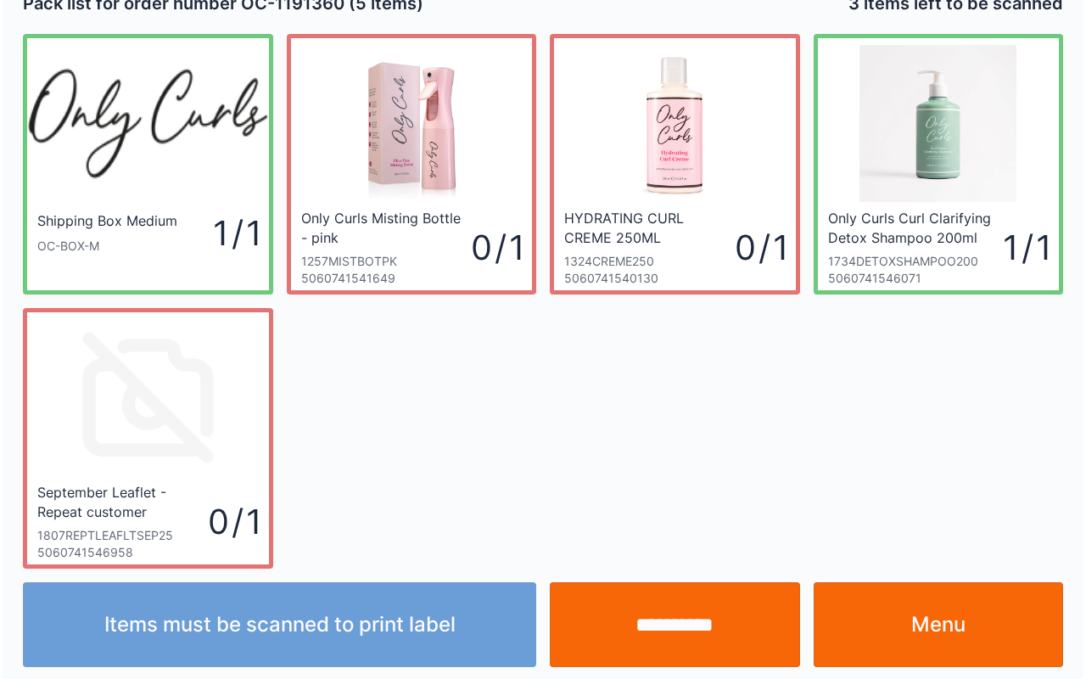
scroll to position [31, 0]
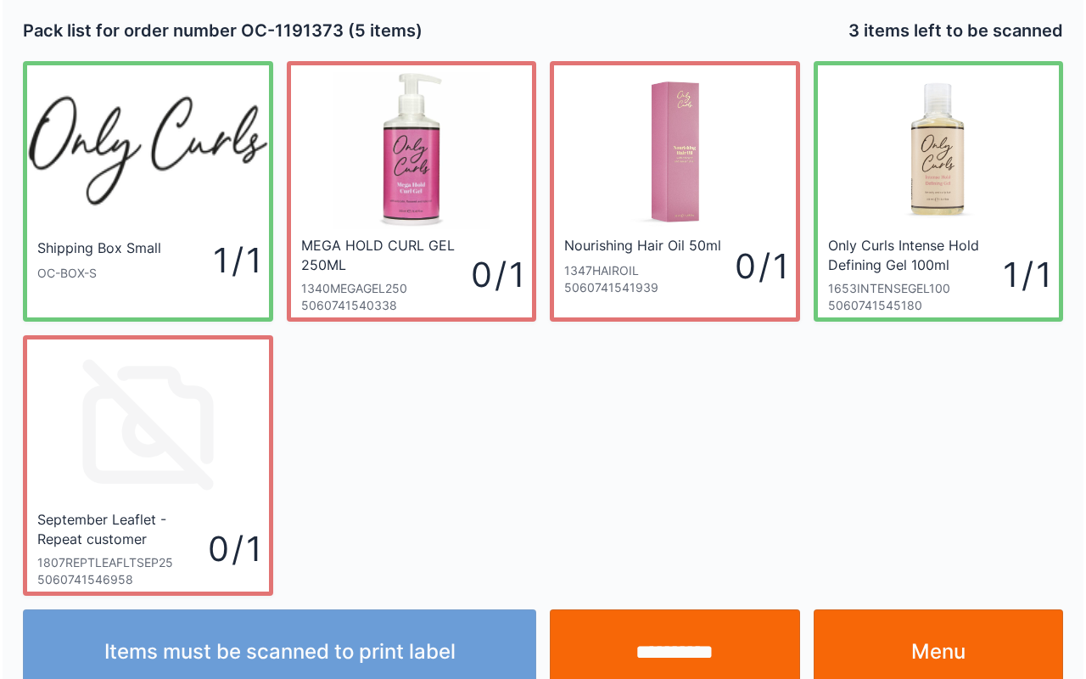
scroll to position [31, 0]
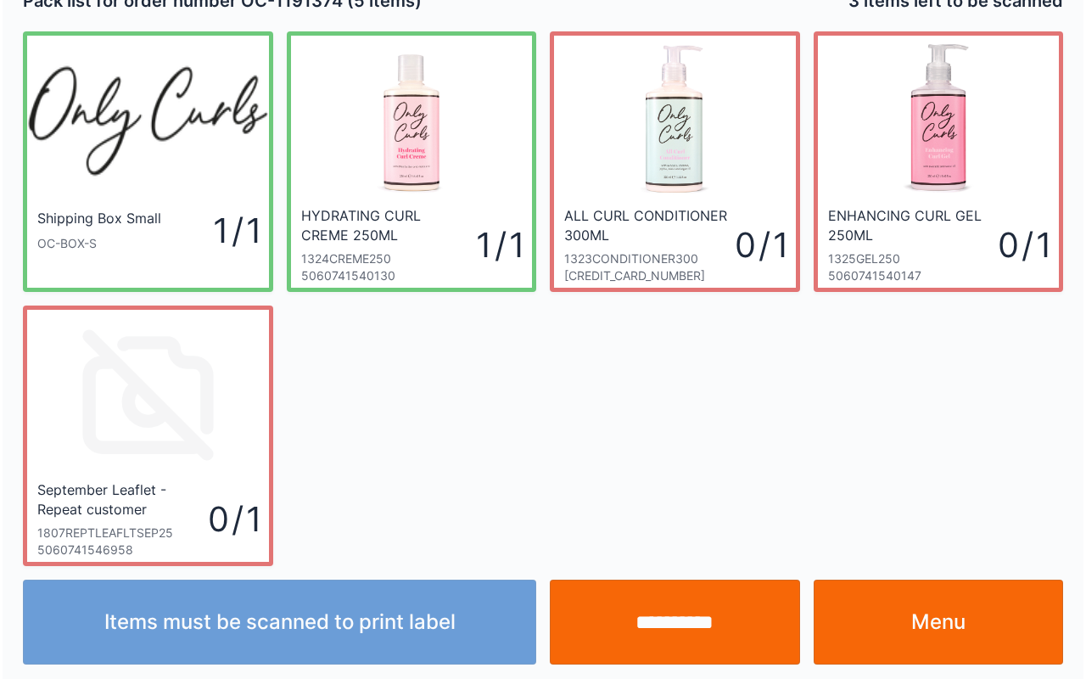
scroll to position [31, 0]
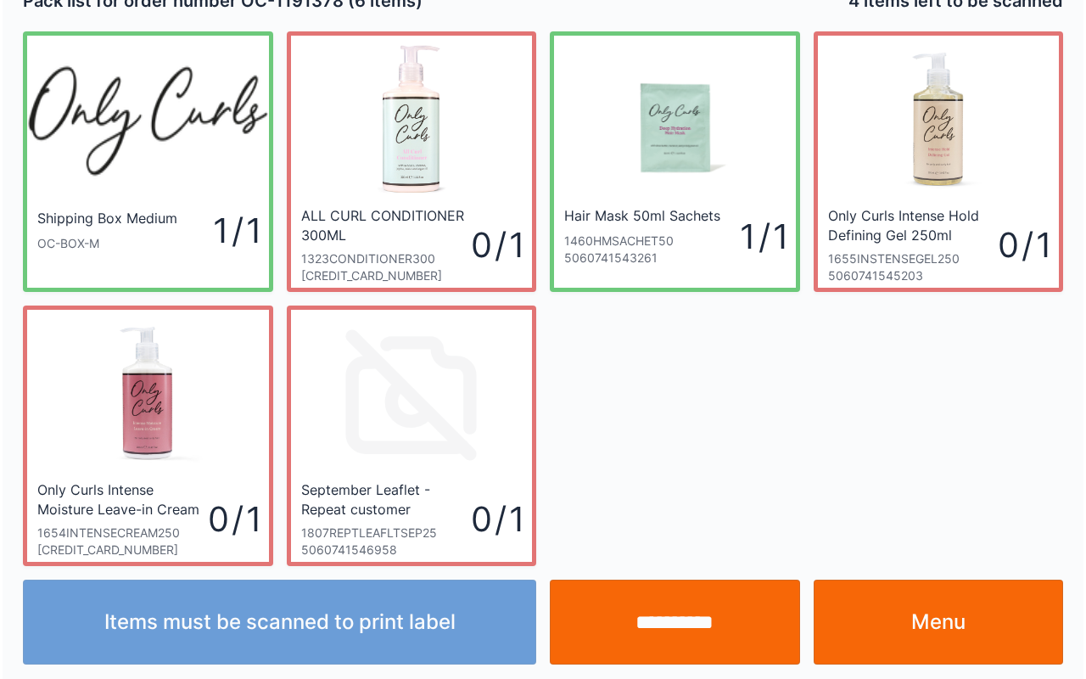
scroll to position [31, 0]
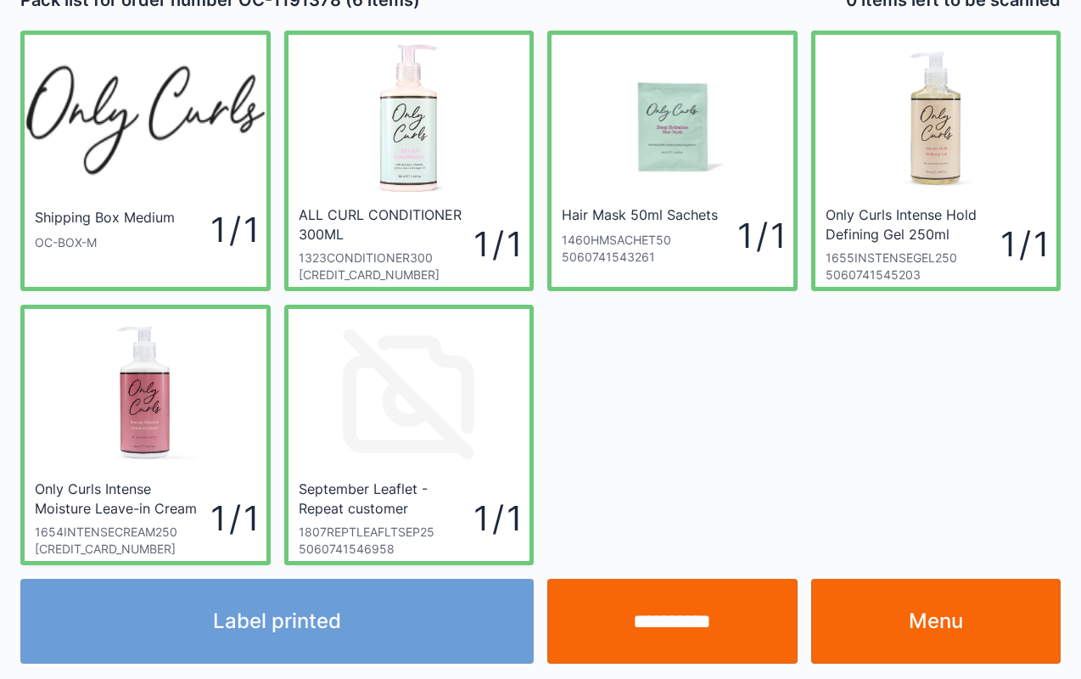
click at [670, 616] on input "**********" at bounding box center [672, 620] width 250 height 85
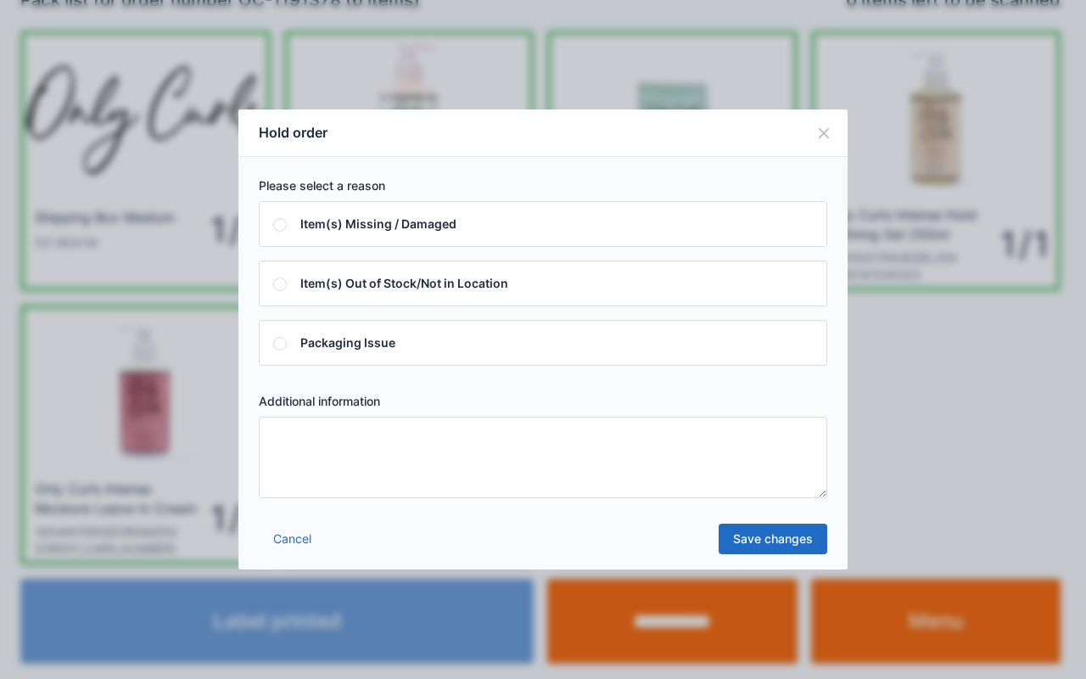
click at [785, 453] on textarea at bounding box center [543, 456] width 568 height 81
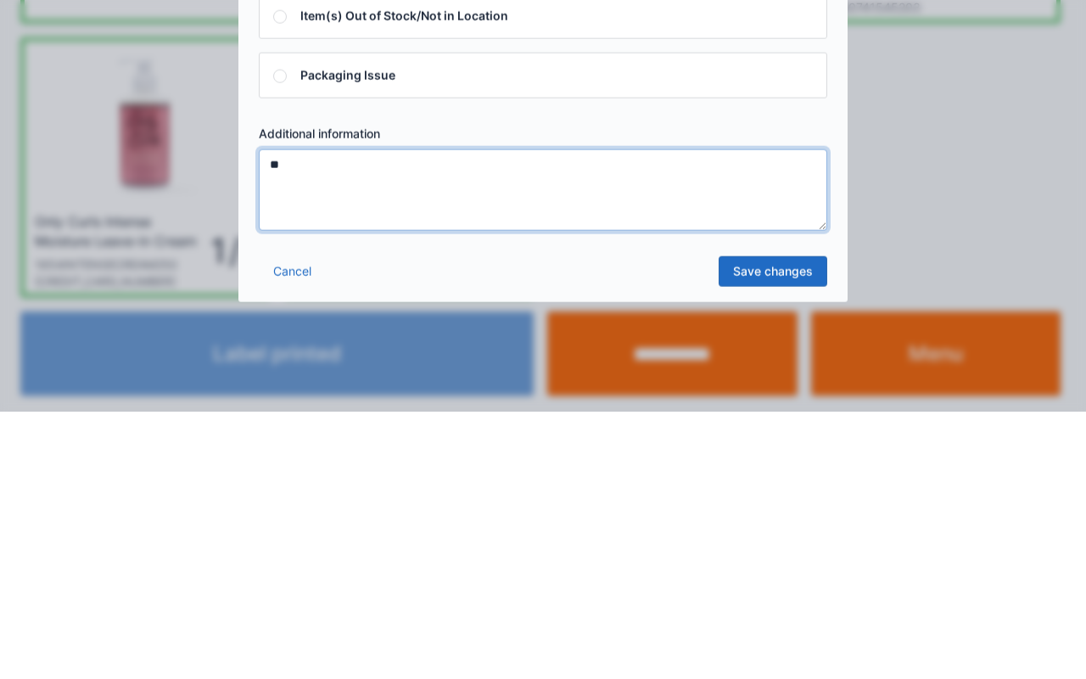
type textarea "**"
click at [801, 547] on link "Save changes" at bounding box center [772, 538] width 109 height 31
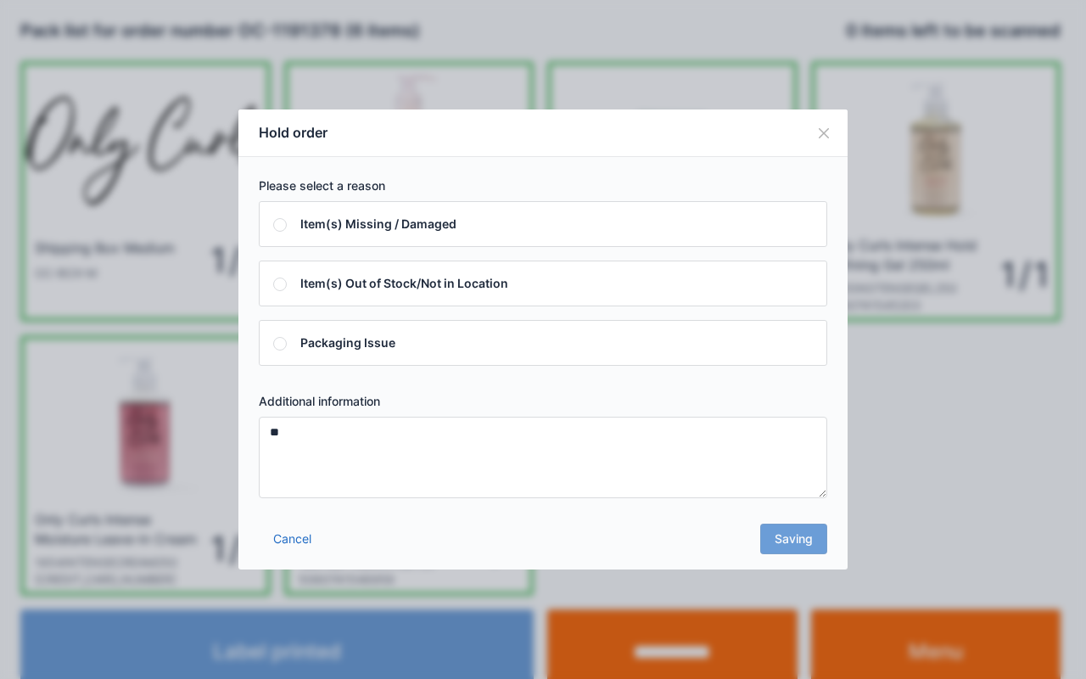
click at [829, 136] on button "Close" at bounding box center [824, 133] width 48 height 48
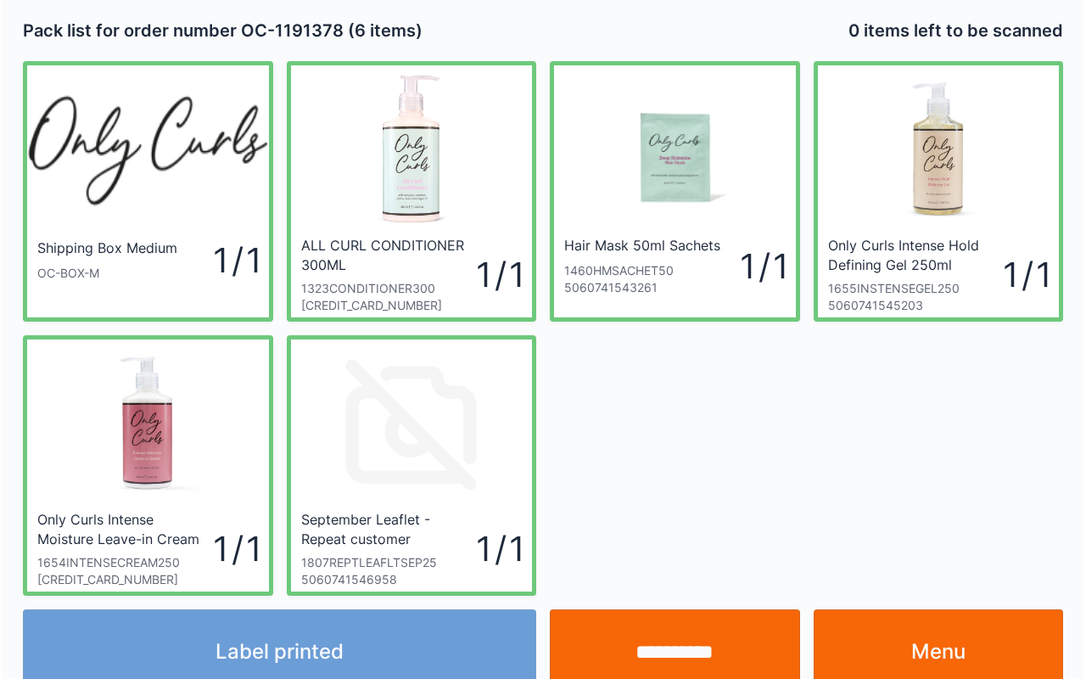
scroll to position [31, 0]
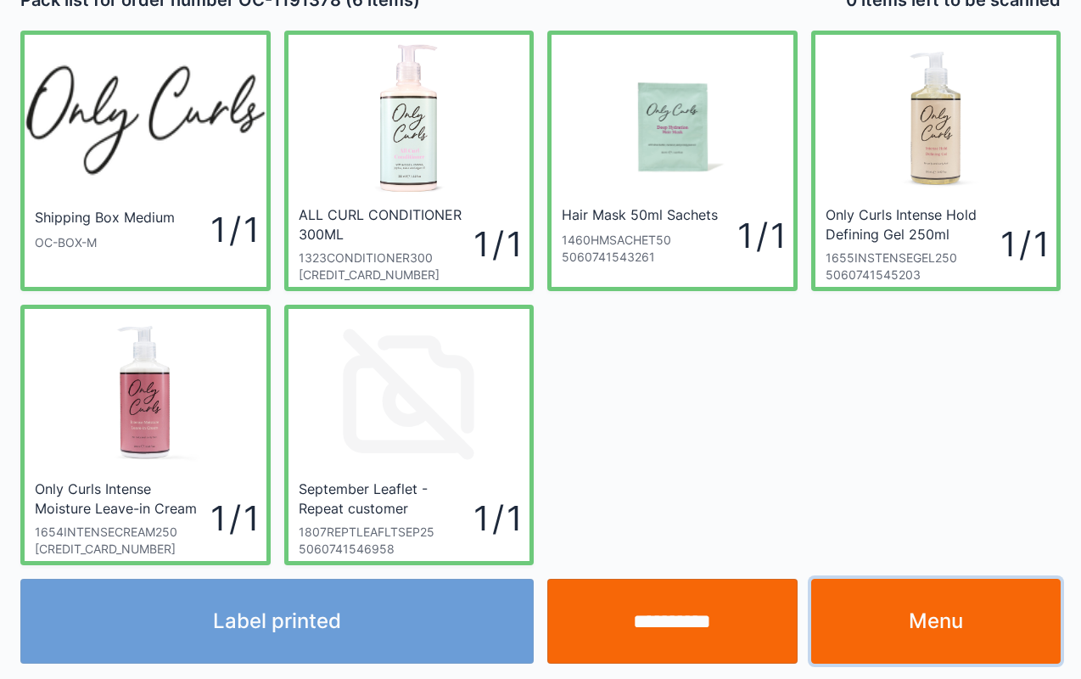
click at [940, 623] on link "Menu" at bounding box center [936, 620] width 250 height 85
click at [0, 0] on div "Order status Dispatched The order has been marked as dispatched. You will be re…" at bounding box center [0, 0] width 0 height 0
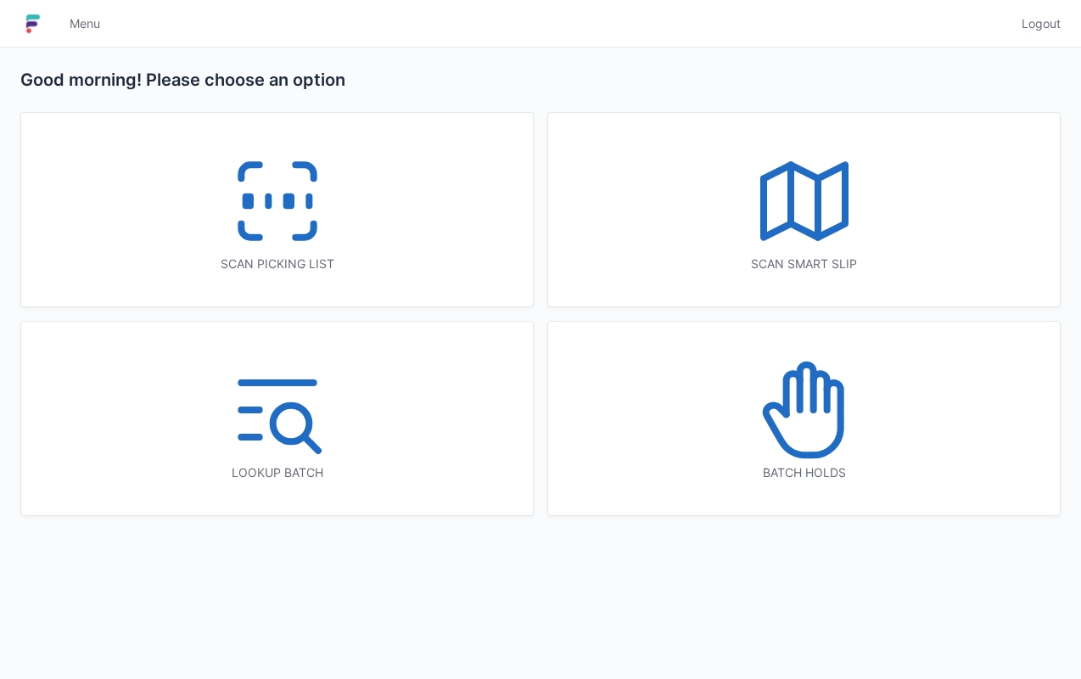
click at [795, 417] on icon at bounding box center [804, 409] width 109 height 109
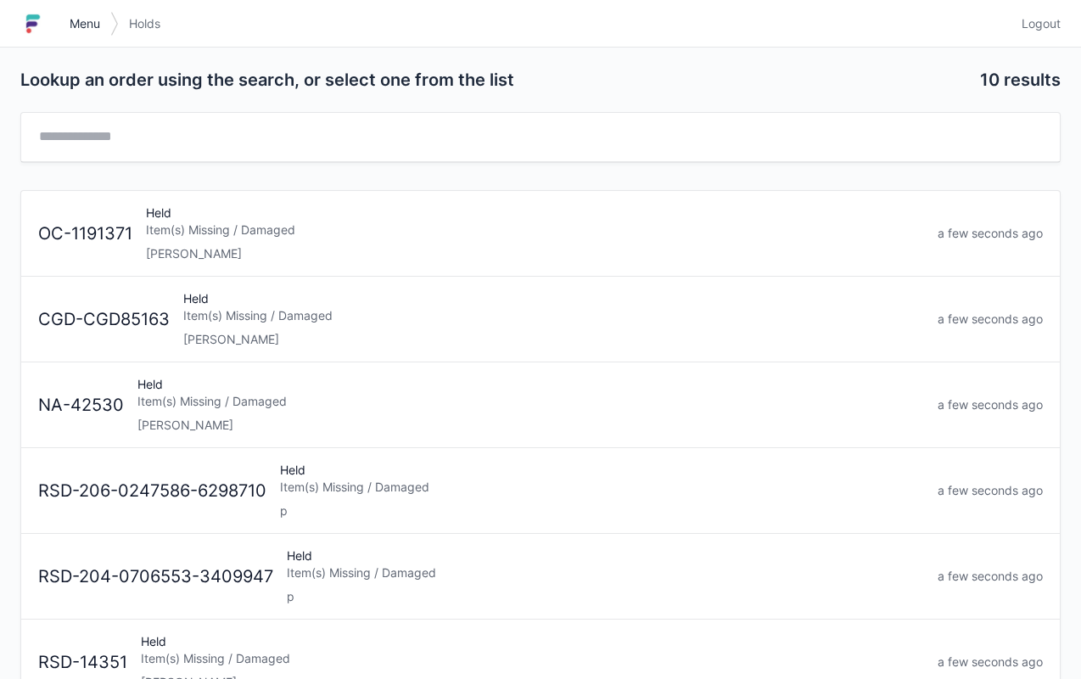
click at [85, 10] on link "Menu" at bounding box center [84, 23] width 51 height 31
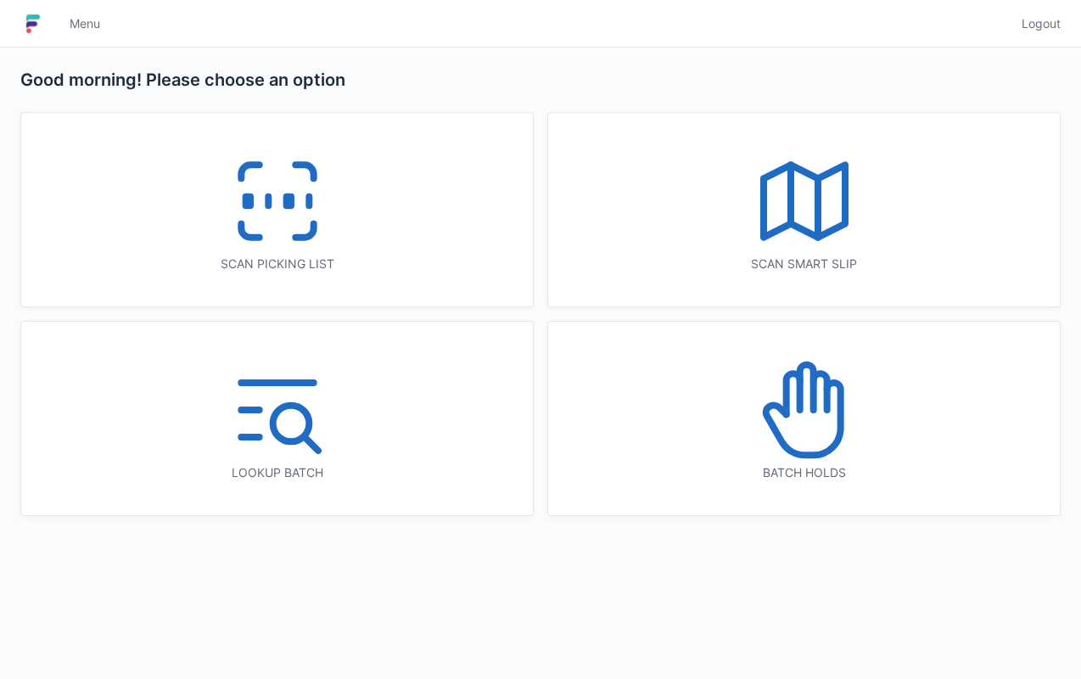
click at [256, 183] on icon at bounding box center [277, 201] width 109 height 109
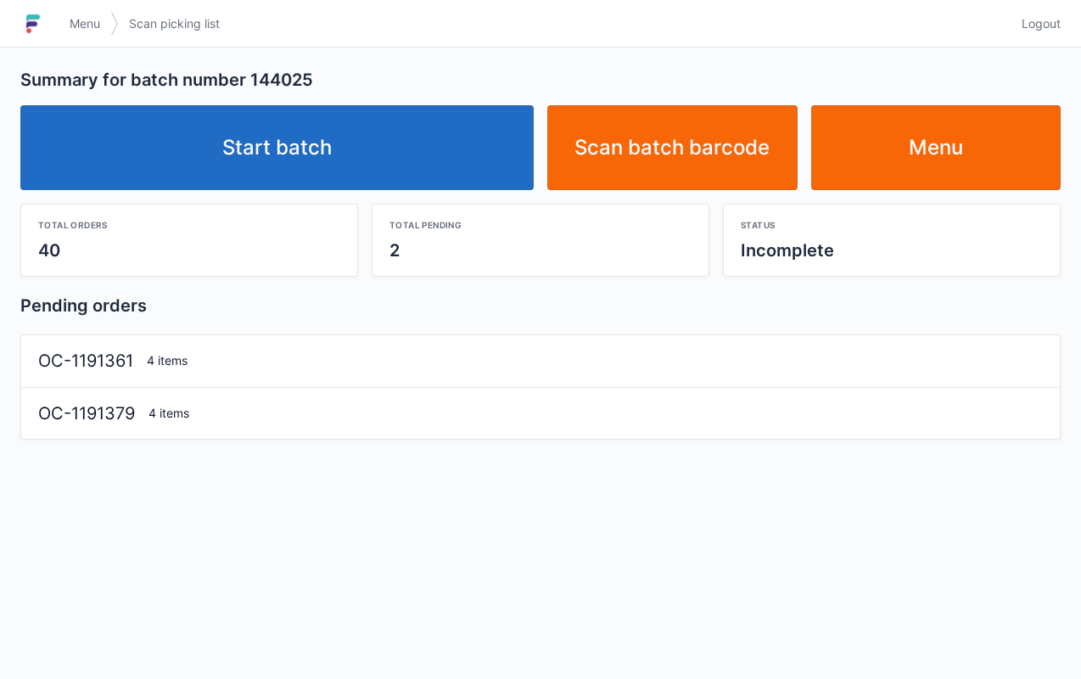
click at [329, 112] on link "Start batch" at bounding box center [276, 147] width 513 height 85
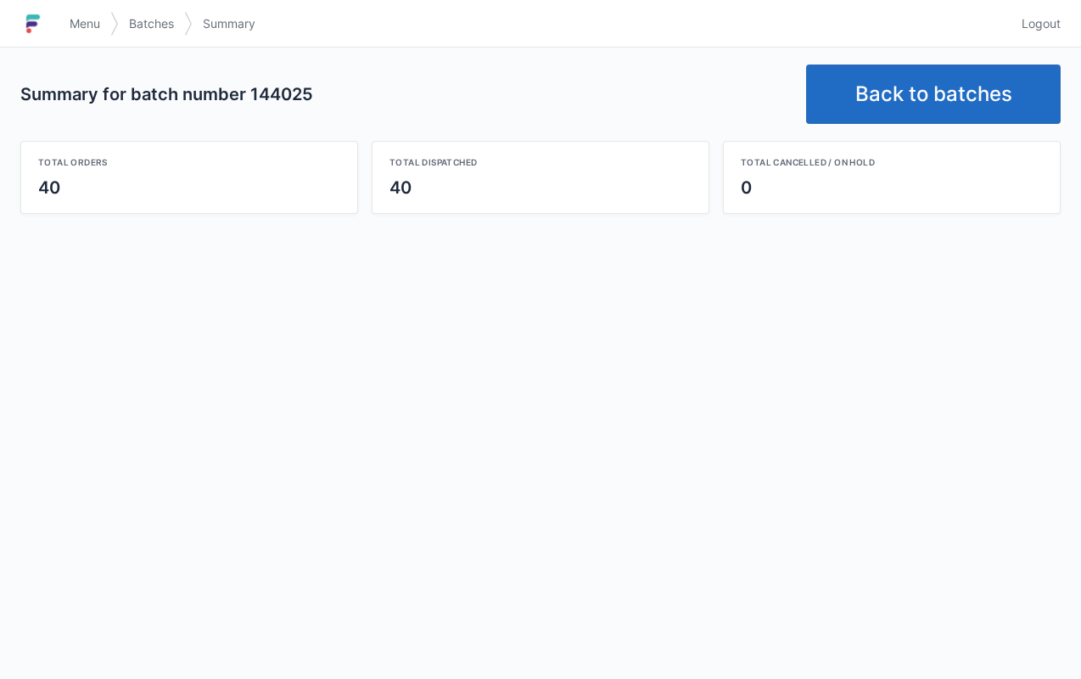
click at [920, 70] on link "Back to batches" at bounding box center [933, 93] width 254 height 59
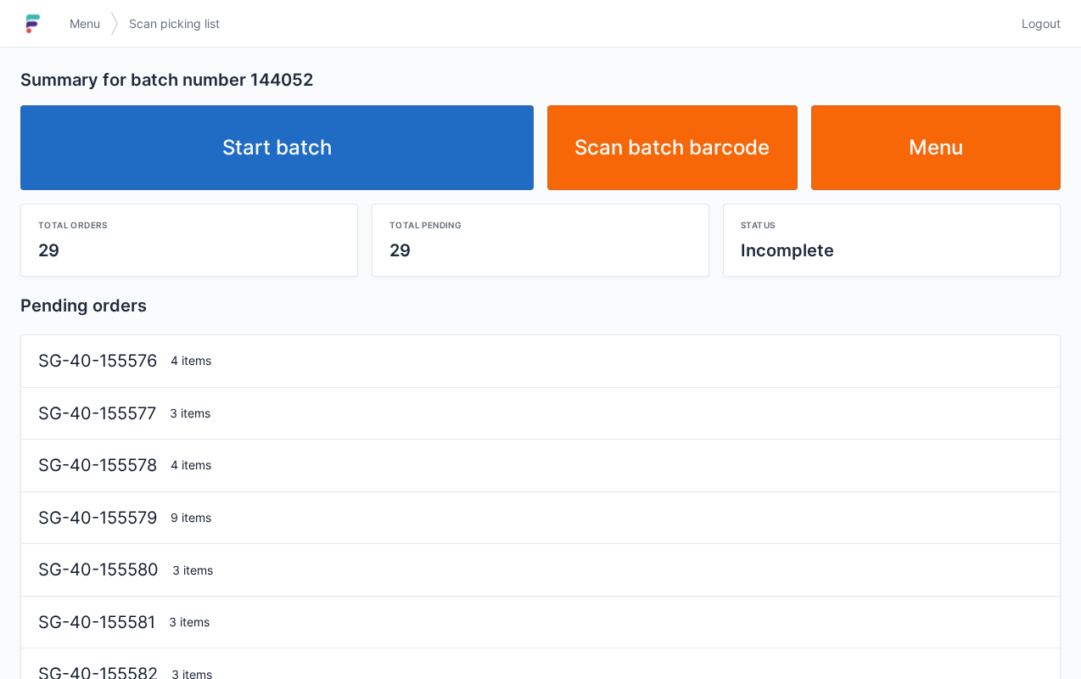
click at [280, 143] on link "Start batch" at bounding box center [276, 147] width 513 height 85
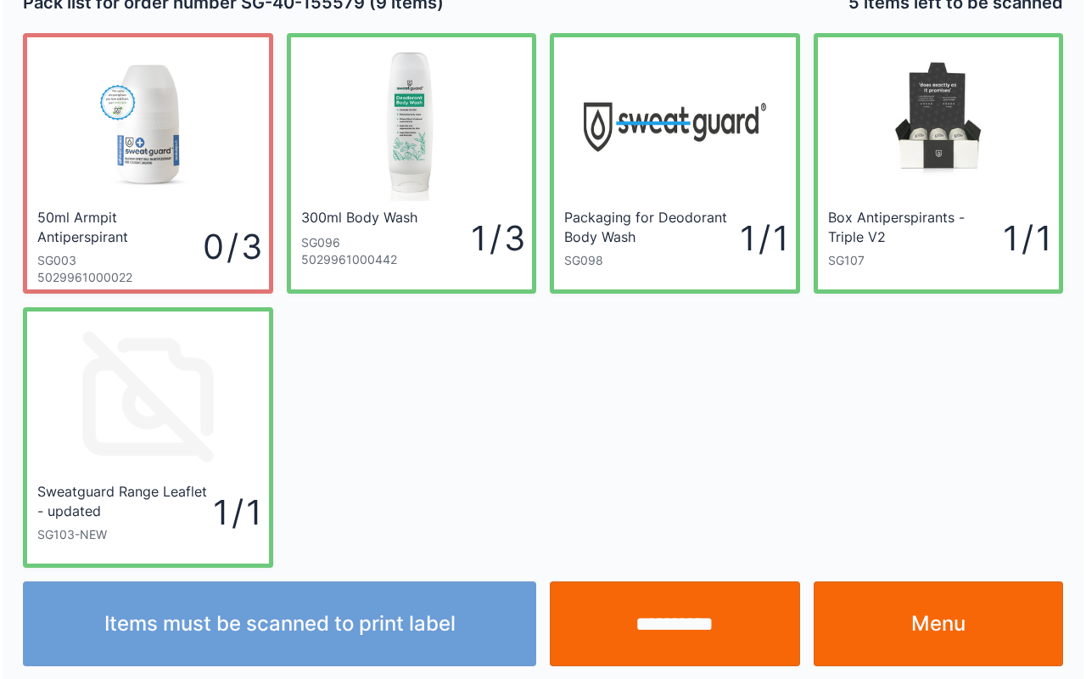
scroll to position [31, 0]
